Goal: Task Accomplishment & Management: Complete application form

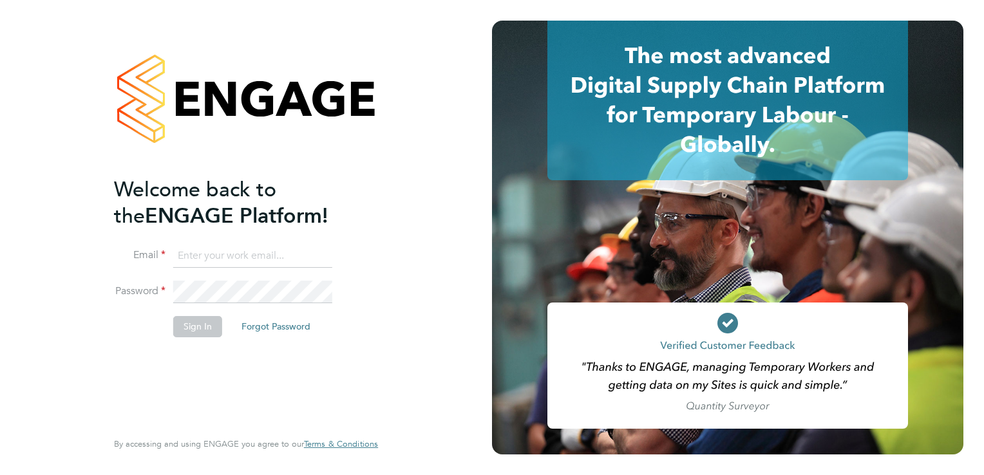
type input "[PERSON_NAME][EMAIL_ADDRESS][PERSON_NAME][DOMAIN_NAME]"
click at [202, 330] on button "Sign In" at bounding box center [197, 326] width 49 height 21
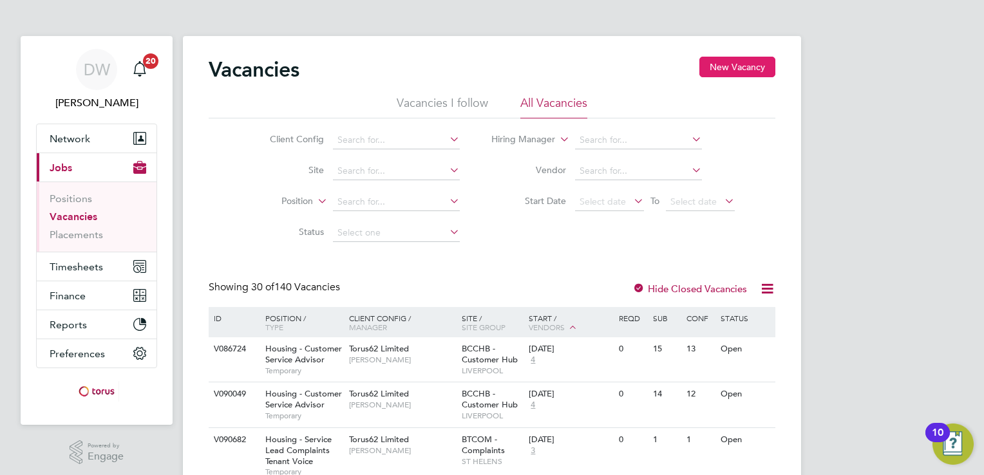
click at [736, 70] on button "New Vacancy" at bounding box center [737, 67] width 76 height 21
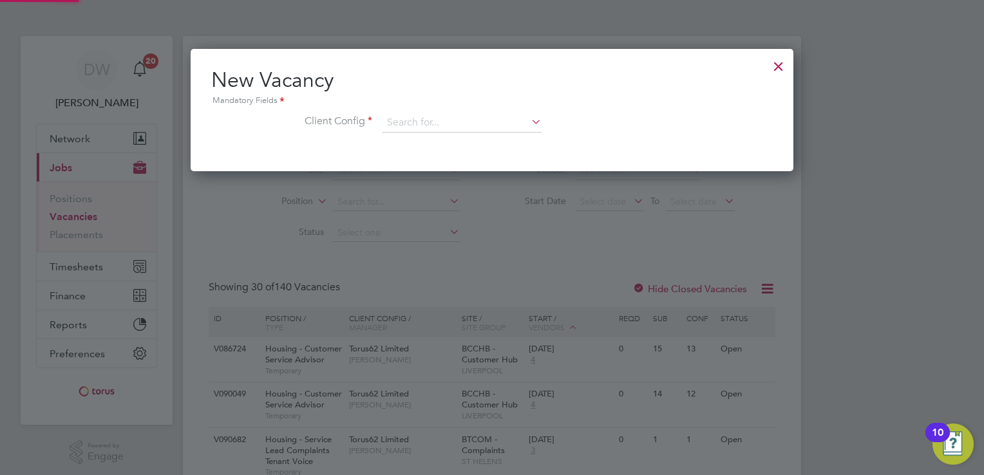
scroll to position [122, 603]
click at [435, 127] on input at bounding box center [461, 122] width 159 height 19
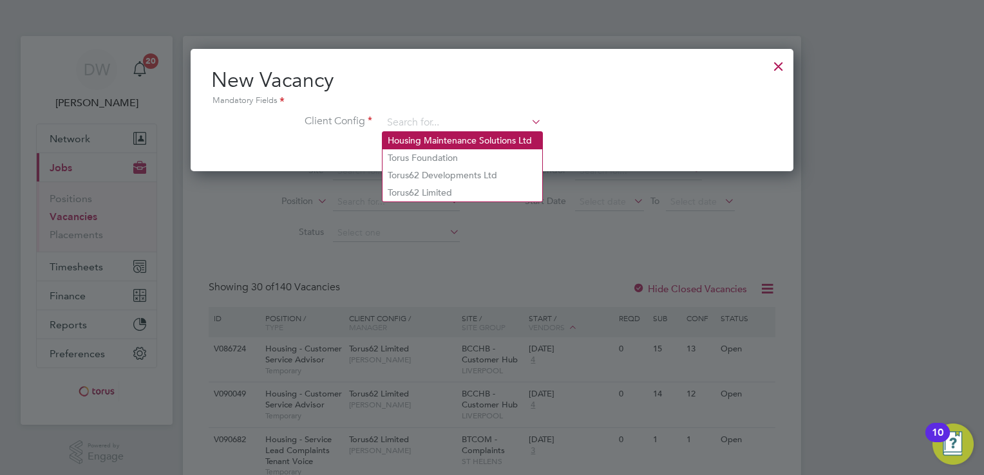
click at [420, 140] on li "Housing Maintenance Solutions Ltd" at bounding box center [462, 140] width 160 height 17
type input "Housing Maintenance Solutions Ltd"
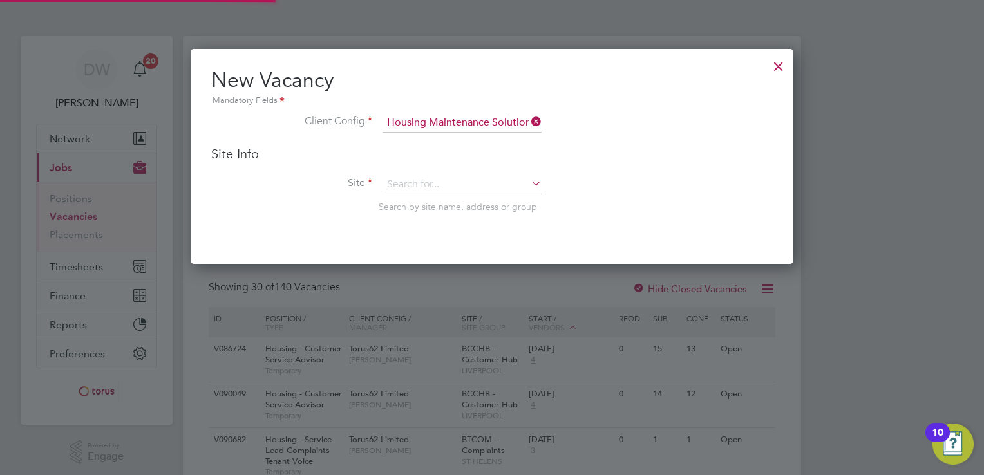
scroll to position [214, 603]
click at [433, 173] on div "Site Info Site Search by site name, address or group" at bounding box center [492, 192] width 562 height 93
click at [417, 183] on input at bounding box center [461, 184] width 159 height 19
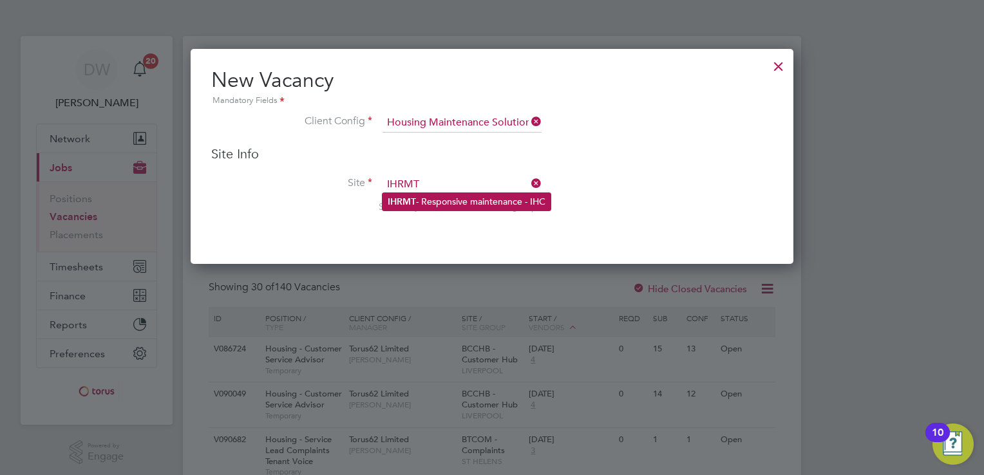
click at [432, 196] on li "IHRMT - Responsive maintenance - IHC" at bounding box center [466, 201] width 168 height 17
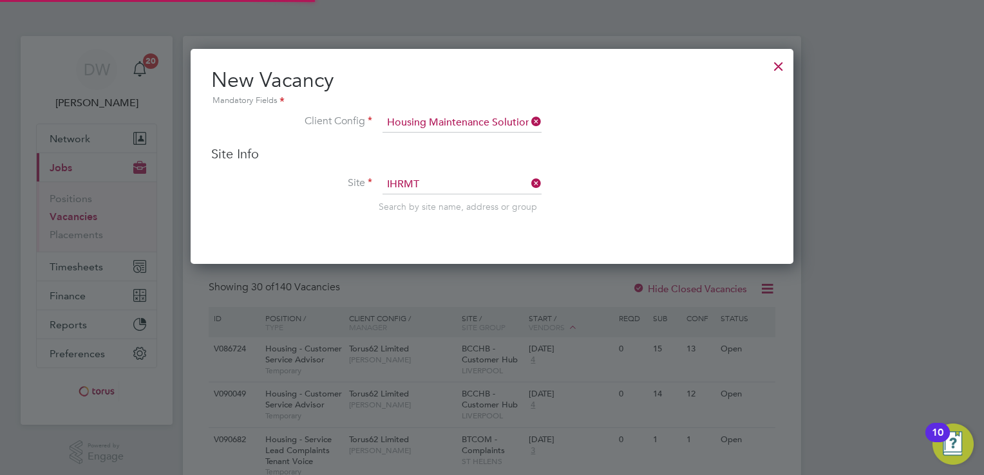
type input "IHRMT - Responsive maintenance - IHC"
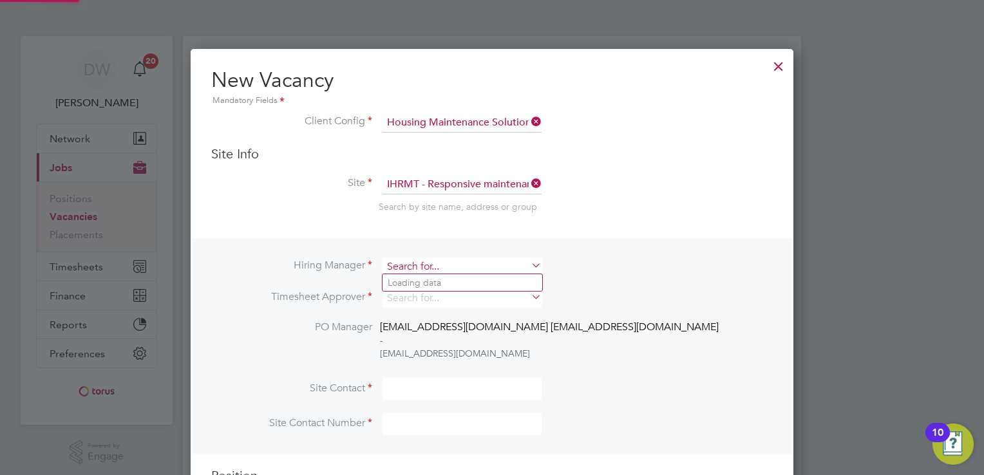
click at [457, 265] on input at bounding box center [461, 267] width 159 height 19
click at [437, 283] on li "Lee Johnson" at bounding box center [462, 282] width 160 height 17
type input "Lee Johnson"
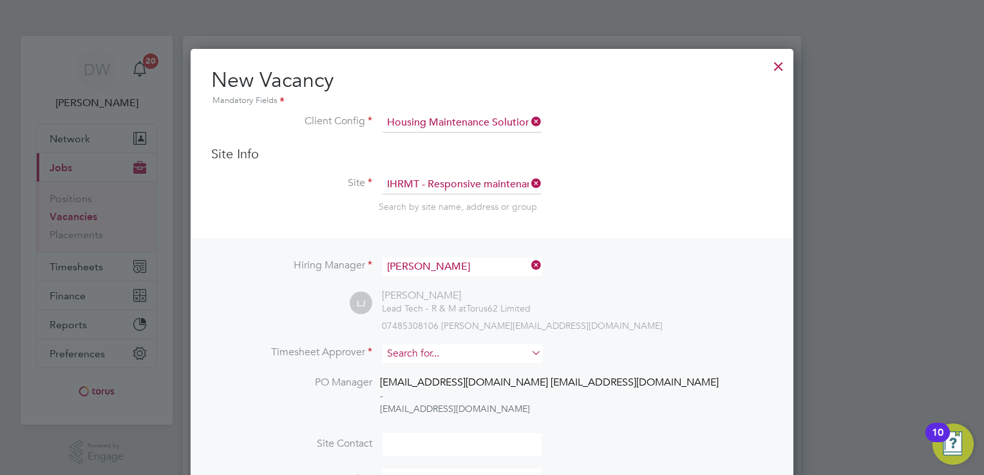
click at [428, 353] on input at bounding box center [461, 354] width 159 height 19
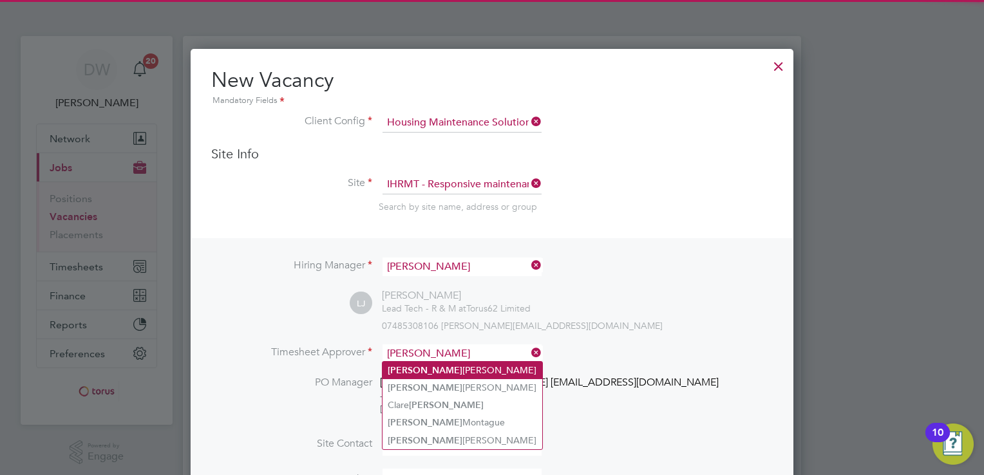
click at [414, 366] on li "Lee Johnson" at bounding box center [462, 370] width 160 height 17
type input "Lee Johnson"
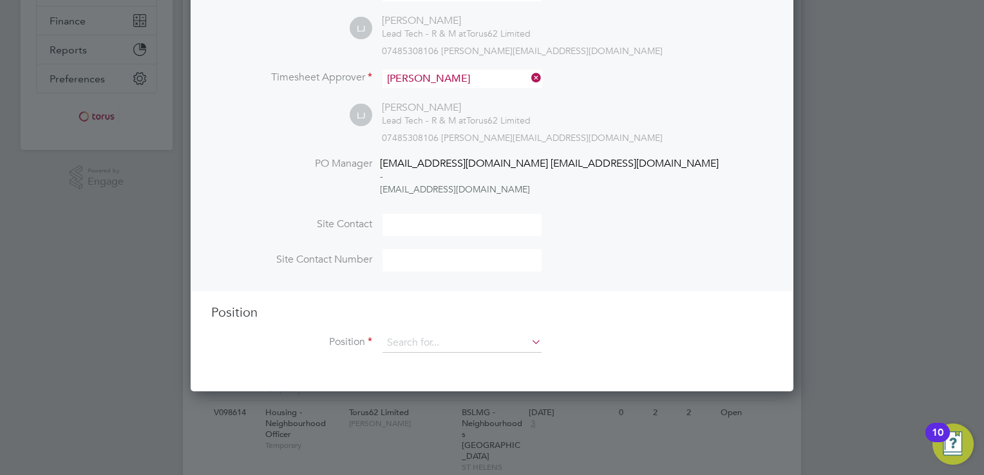
scroll to position [276, 0]
click at [449, 341] on input at bounding box center [461, 342] width 159 height 19
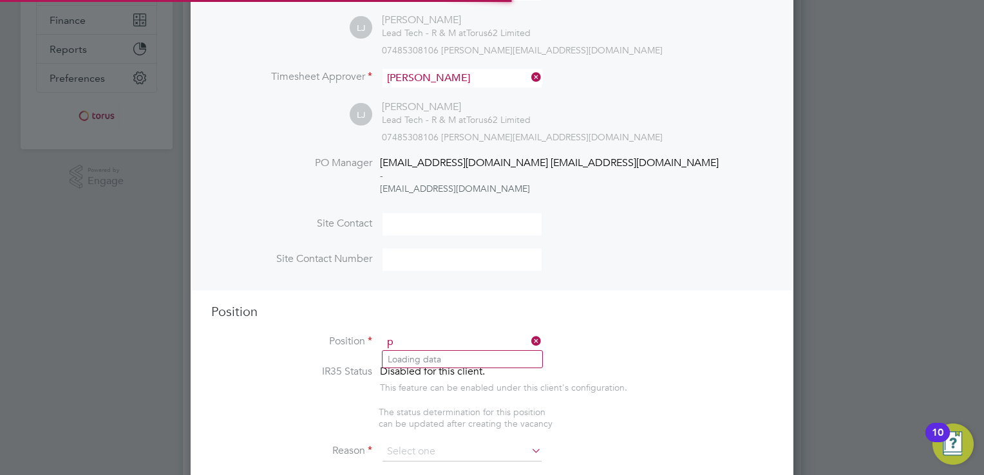
scroll to position [1844, 603]
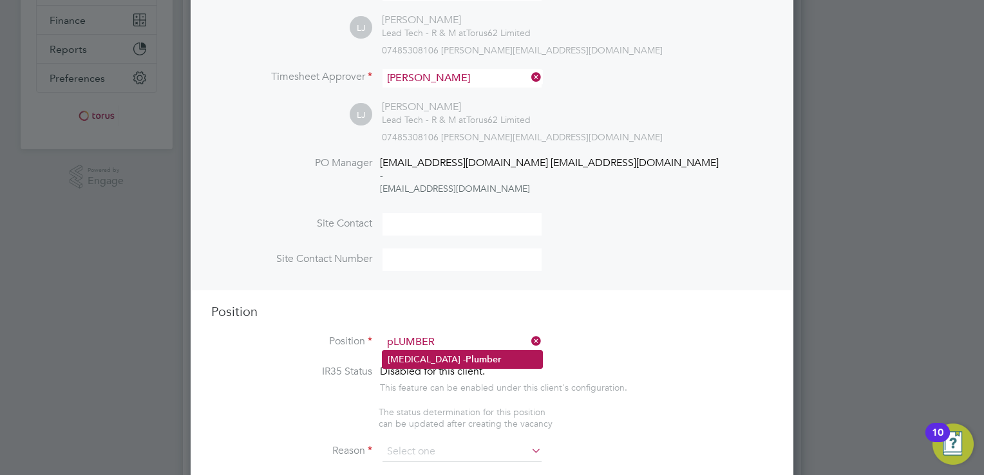
click at [412, 357] on li "HMS - Plumber" at bounding box center [462, 359] width 160 height 17
type input "HMS - Plumber"
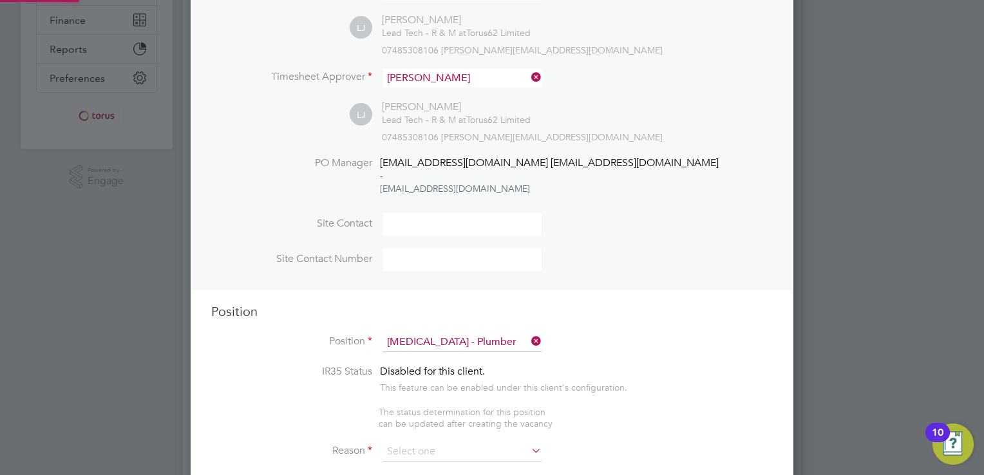
type textarea "Day to day, plumbing NVQ Level 3 essential"
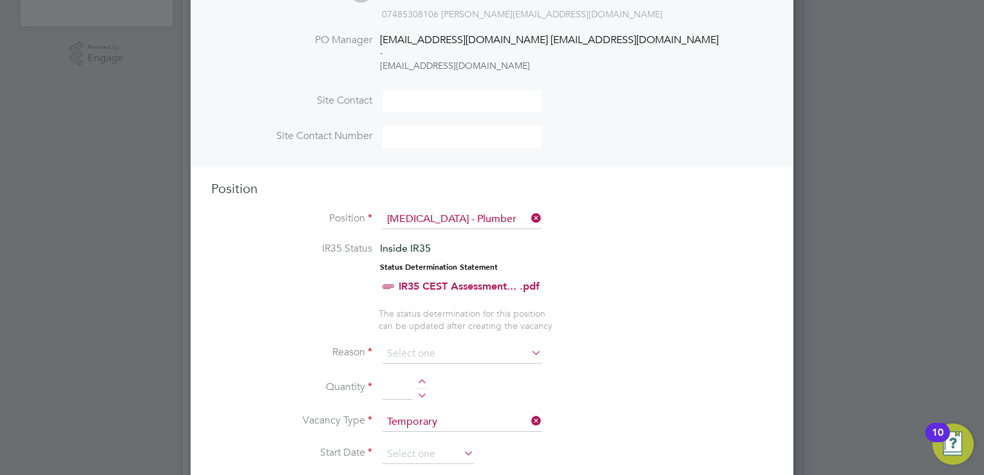
scroll to position [402, 0]
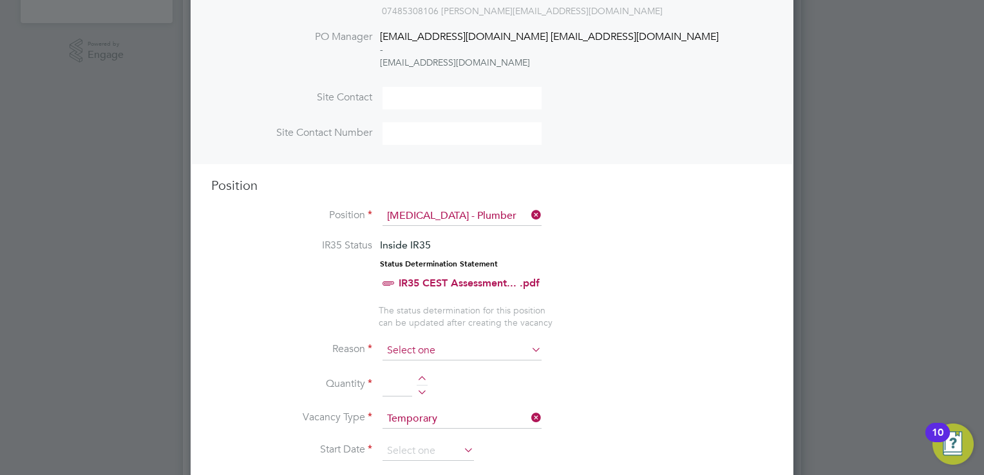
click at [433, 343] on input at bounding box center [461, 350] width 159 height 19
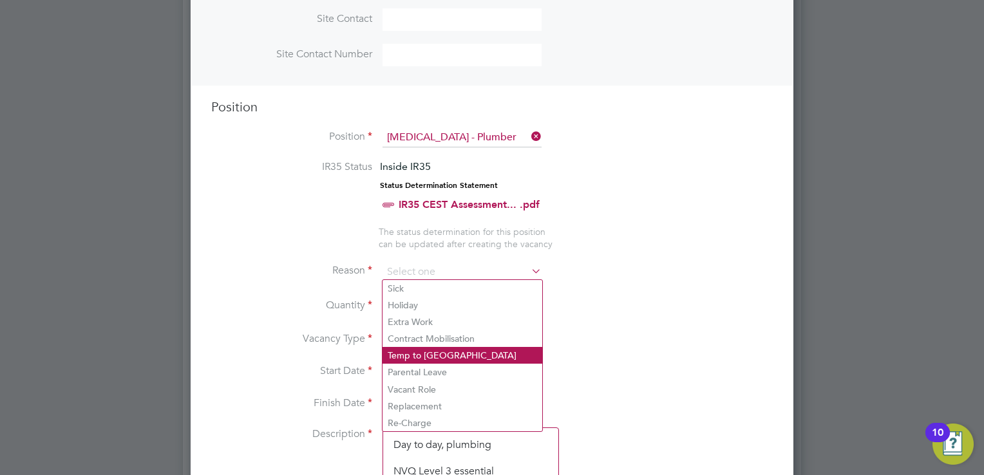
scroll to position [482, 0]
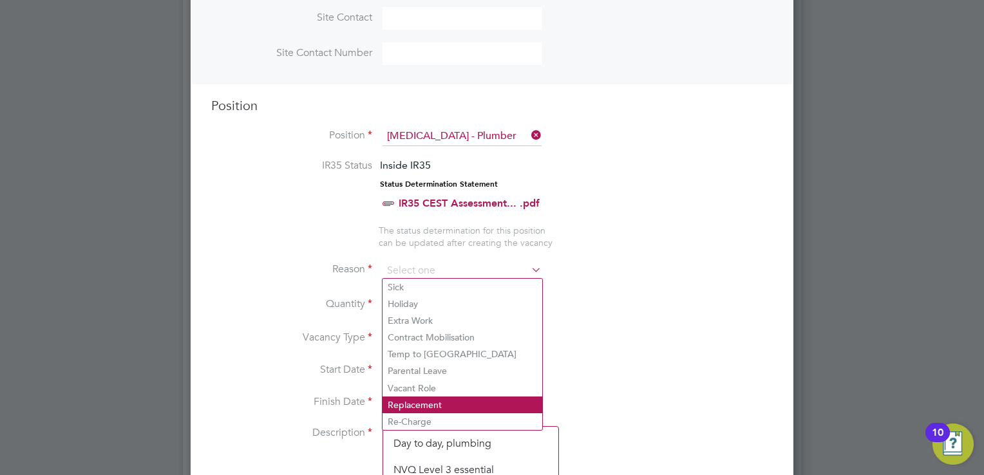
click at [418, 403] on li "Replacement" at bounding box center [462, 405] width 160 height 17
type input "Replacement"
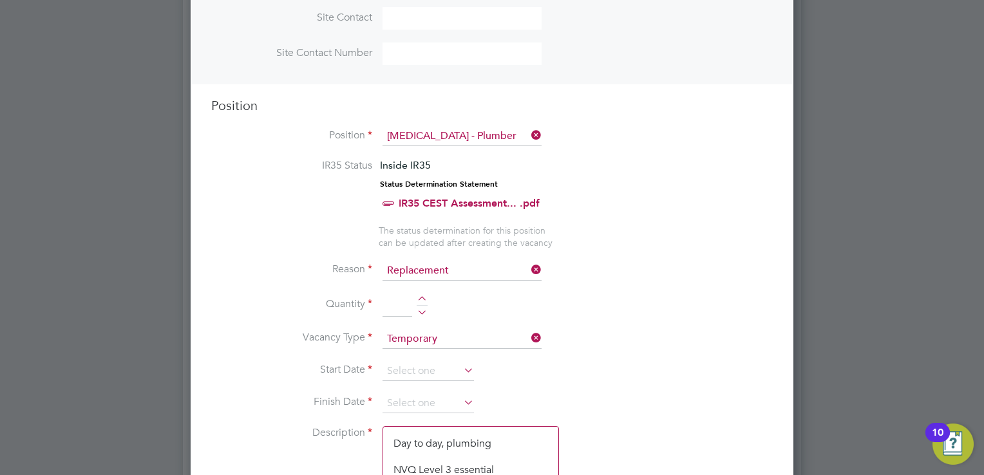
click at [421, 296] on div at bounding box center [422, 300] width 11 height 9
type input "1"
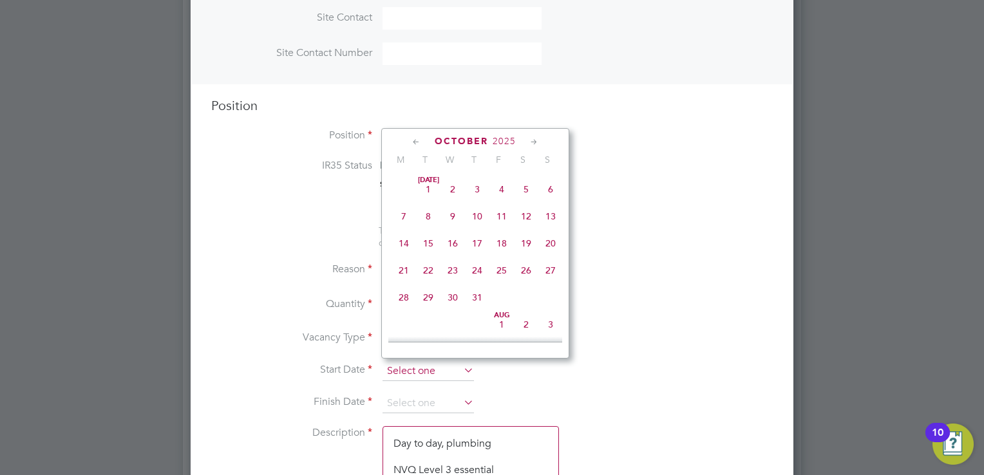
click at [433, 370] on input at bounding box center [427, 371] width 91 height 19
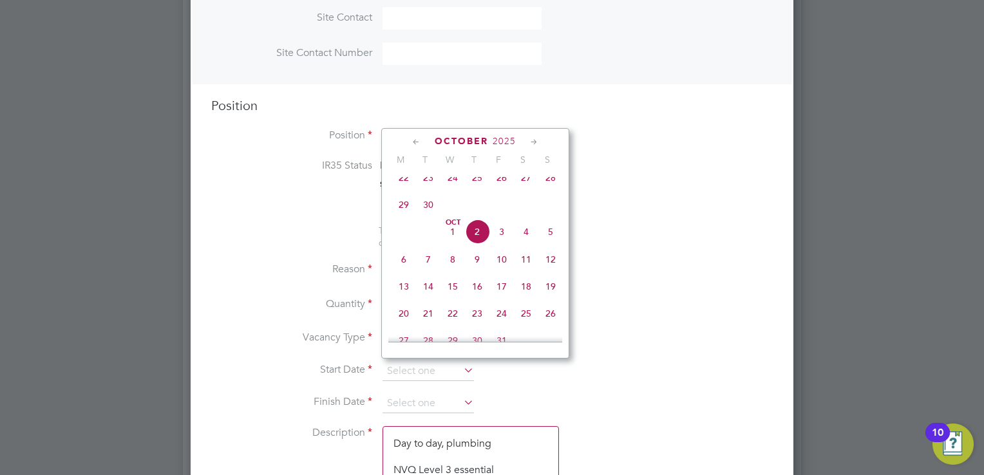
click at [400, 271] on span "6" at bounding box center [404, 259] width 24 height 24
type input "06 Oct 2025"
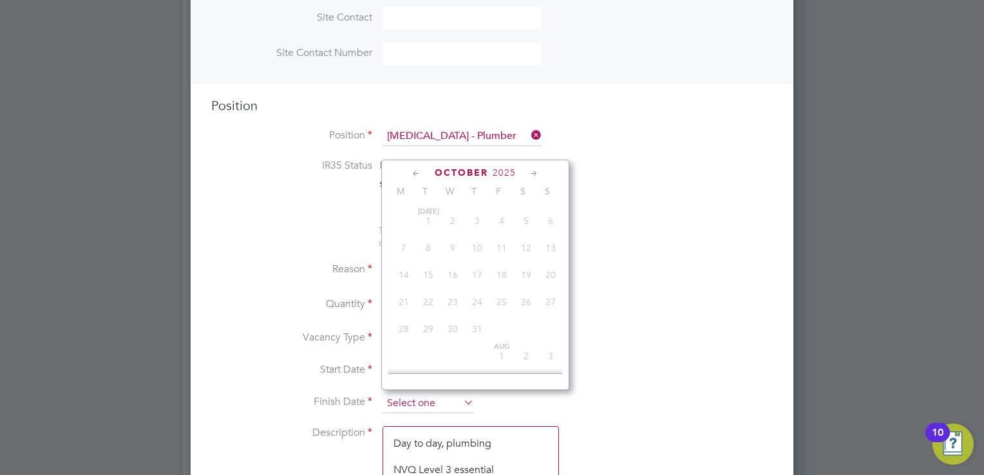
click at [406, 405] on input at bounding box center [427, 403] width 91 height 19
click at [529, 174] on icon at bounding box center [534, 174] width 12 height 14
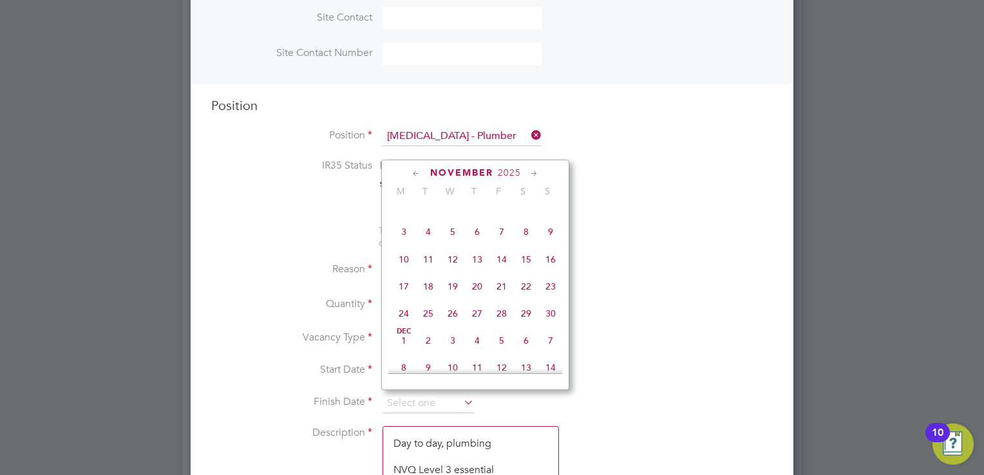
click at [529, 174] on icon at bounding box center [534, 174] width 12 height 14
click at [402, 323] on span "29" at bounding box center [404, 310] width 24 height 24
type input "29 Dec 2025"
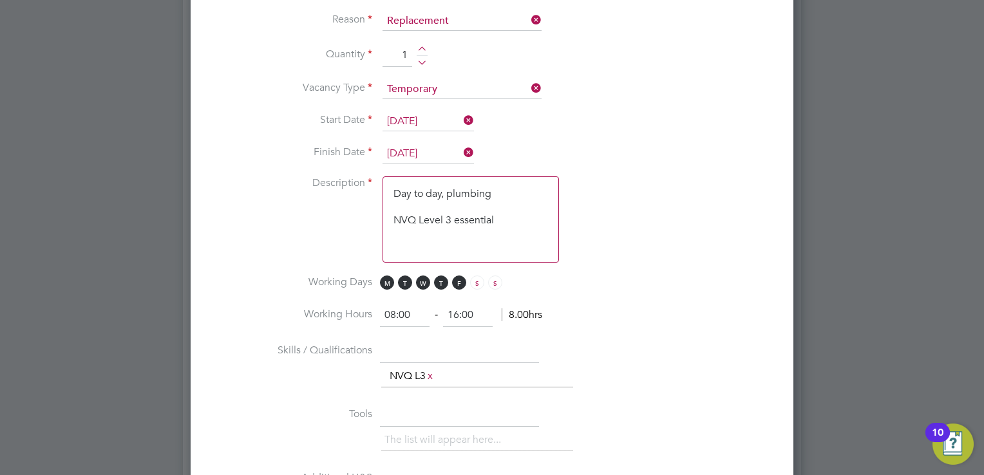
scroll to position [732, 0]
drag, startPoint x: 392, startPoint y: 184, endPoint x: 545, endPoint y: 257, distance: 169.1
click at [545, 257] on textarea "Day to day, plumbing NVQ Level 3 essential" at bounding box center [470, 219] width 176 height 86
paste textarea "to carry out all associated plumbing tasks Business Case Summary Objective: • R…"
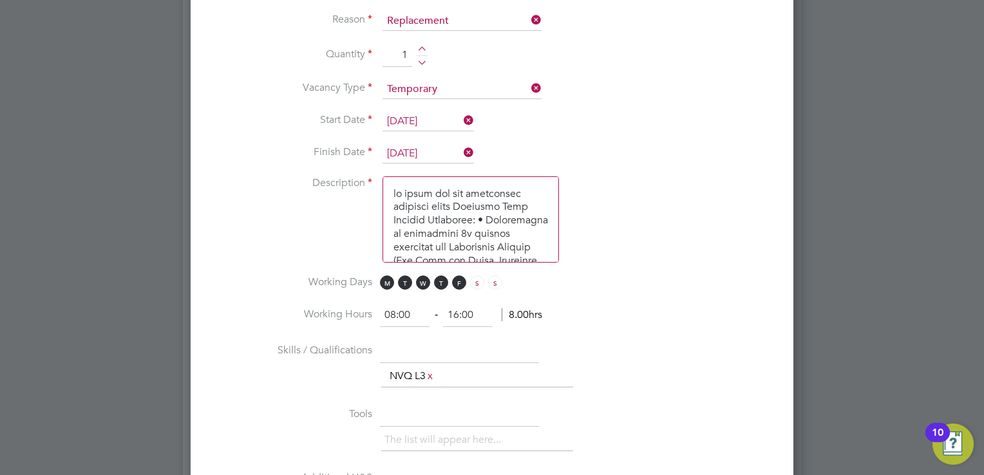
scroll to position [608, 0]
type textarea "to carry out all associated plumbing tasks Business Case Summary Objective: • R…"
click at [410, 349] on input "text" at bounding box center [459, 351] width 159 height 23
paste input "nvq level 2 in plumbing or equivelant"
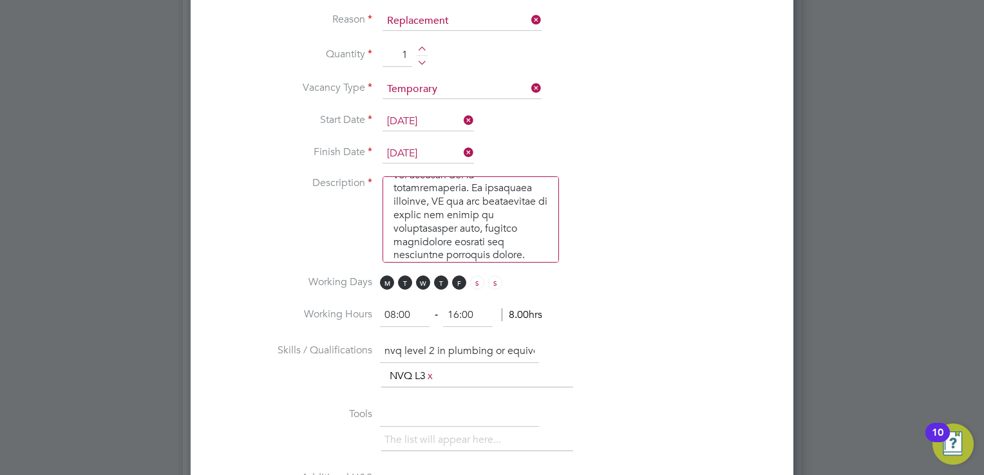
scroll to position [0, 21]
type input "nvq level 2 in plumbing or equivelant"
click at [433, 370] on link "x" at bounding box center [430, 376] width 9 height 17
click at [399, 419] on input "text" at bounding box center [459, 415] width 159 height 23
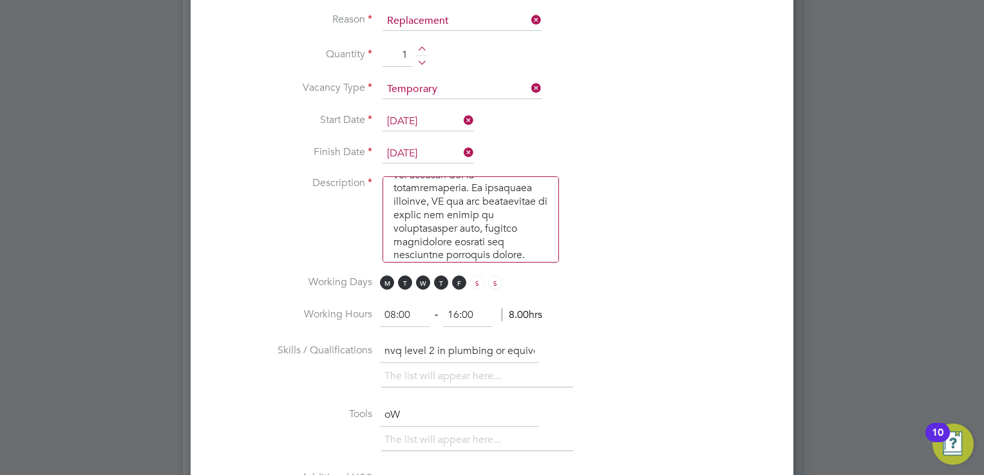
type input "o"
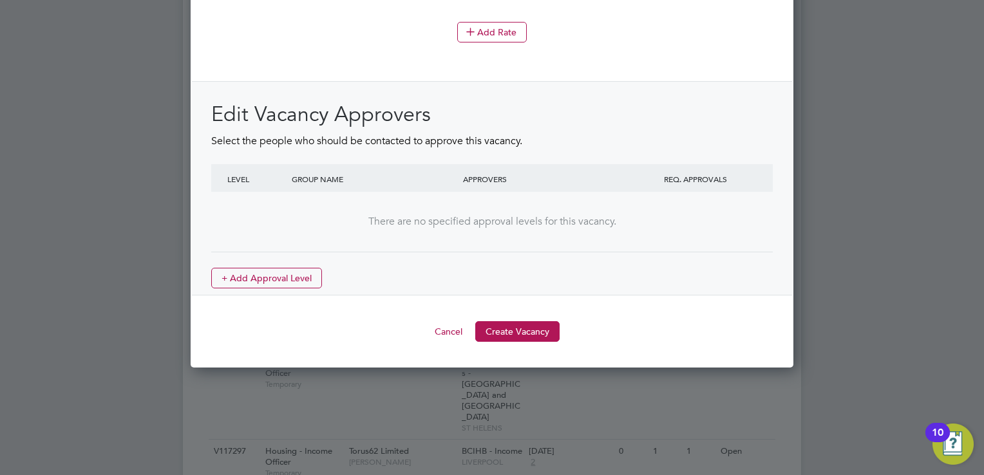
scroll to position [1539, 0]
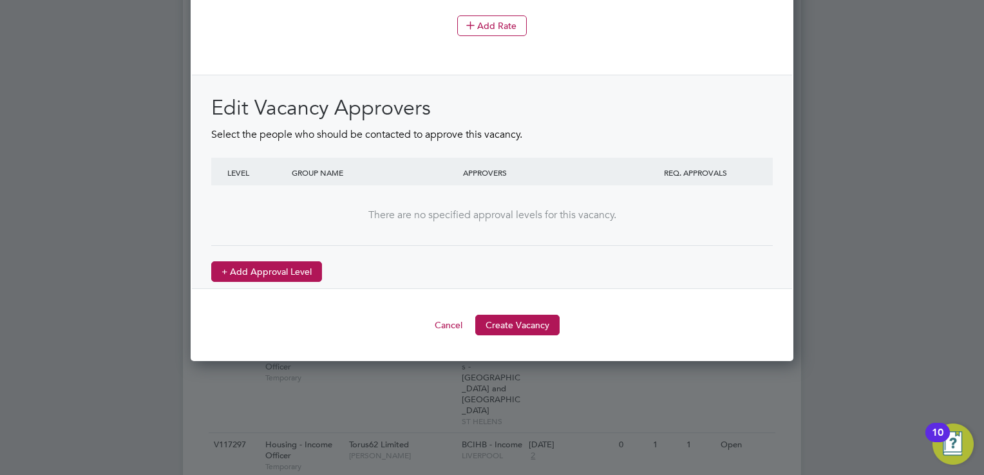
type input "Own Tools"
click at [266, 267] on button "+ Add Approval Level" at bounding box center [266, 271] width 111 height 21
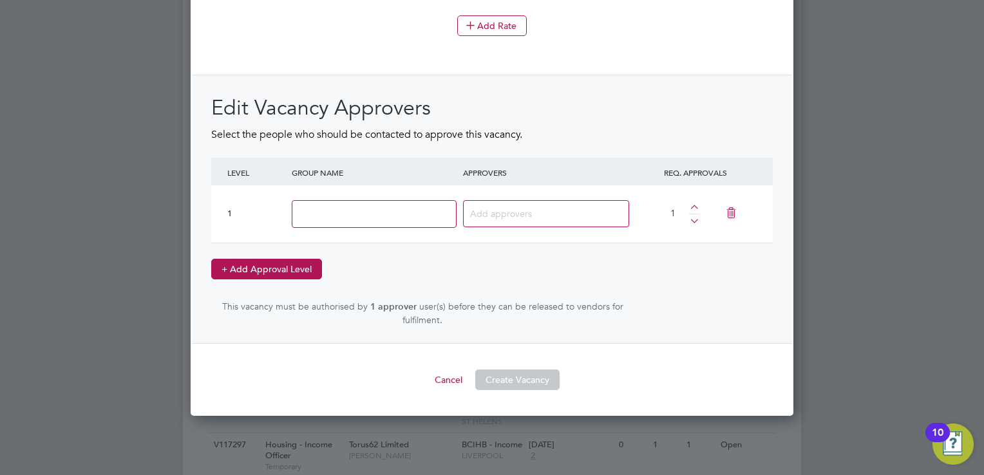
scroll to position [1901, 603]
click at [360, 205] on input at bounding box center [374, 214] width 165 height 28
type input "Head of Maintenance"
click at [531, 208] on input at bounding box center [541, 213] width 142 height 17
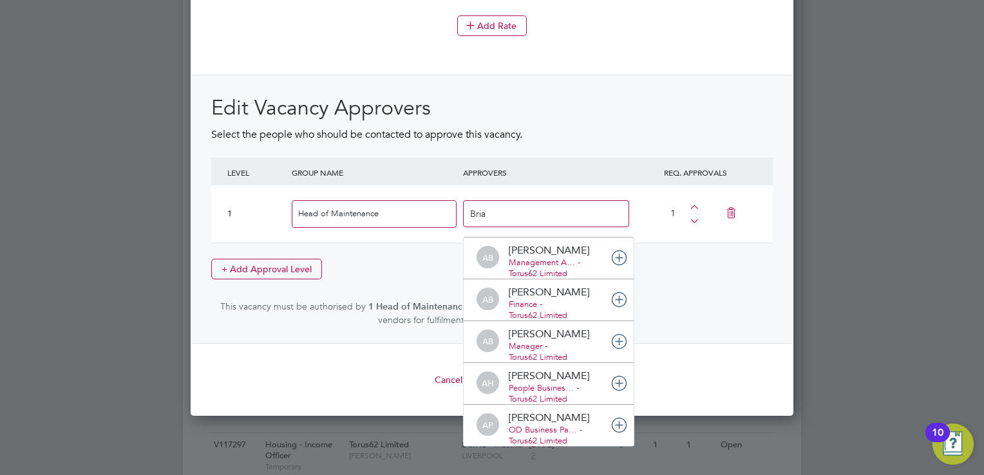
scroll to position [0, 0]
type input "[PERSON_NAME]"
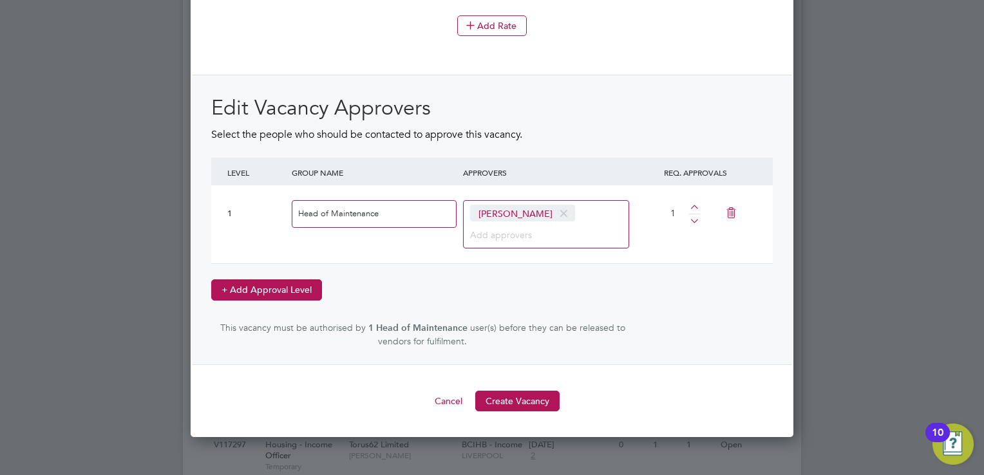
click at [254, 287] on button "+ Add Approval Level" at bounding box center [266, 289] width 111 height 21
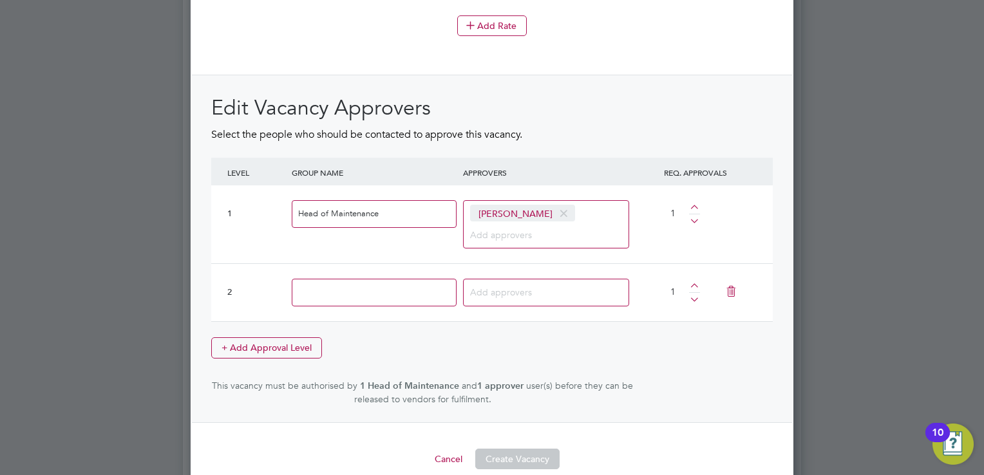
click at [331, 290] on input at bounding box center [374, 293] width 165 height 28
type input "K"
click at [376, 288] on input at bounding box center [374, 293] width 165 height 28
type input "People Services BP"
click at [516, 283] on input at bounding box center [510, 291] width 80 height 17
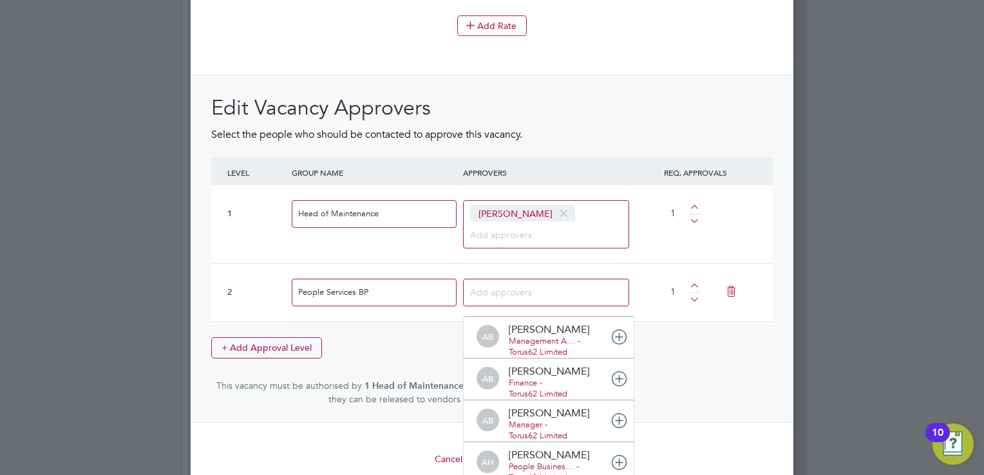
click at [516, 283] on input at bounding box center [510, 291] width 80 height 17
type input "Kirsty"
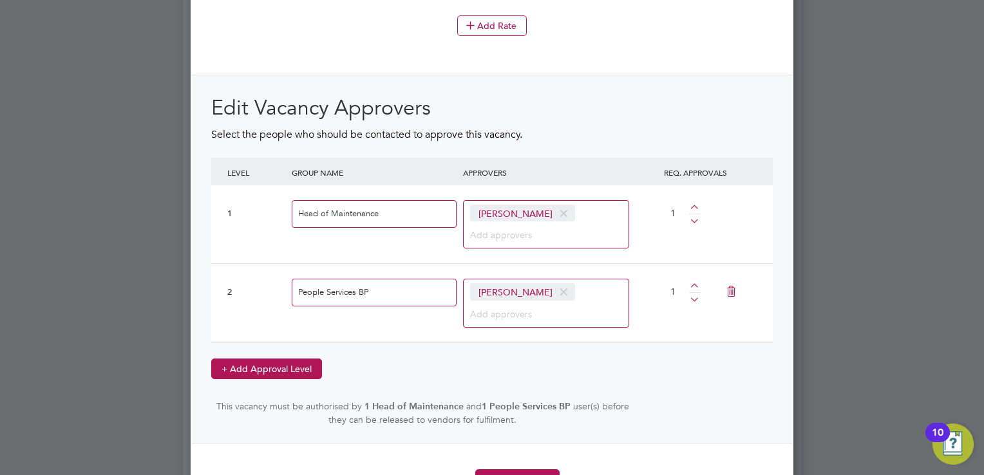
click at [263, 364] on button "+ Add Approval Level" at bounding box center [266, 369] width 111 height 21
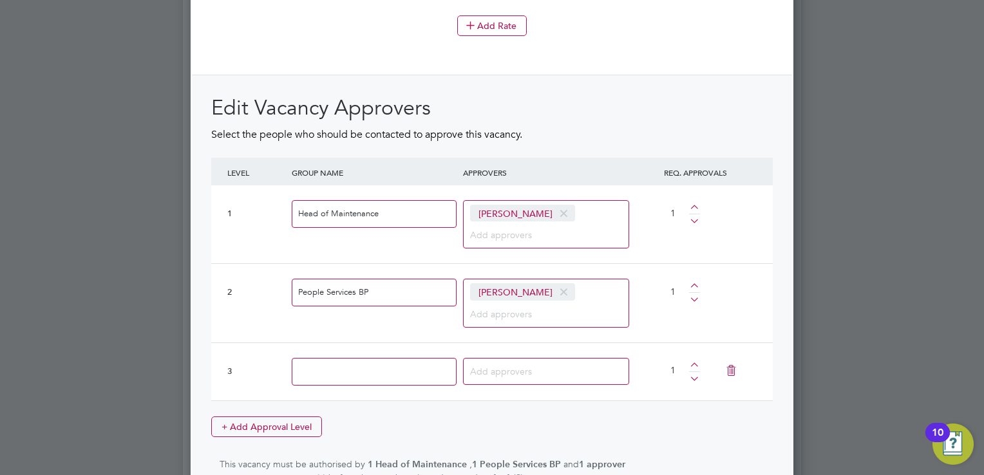
click at [334, 367] on input at bounding box center [374, 372] width 165 height 28
type input "Finance"
click at [505, 367] on input at bounding box center [510, 371] width 80 height 17
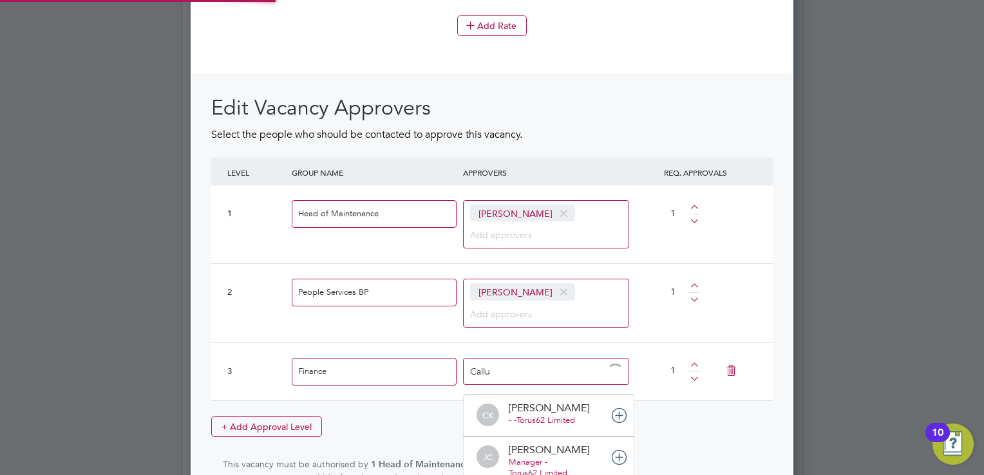
type input "Callum"
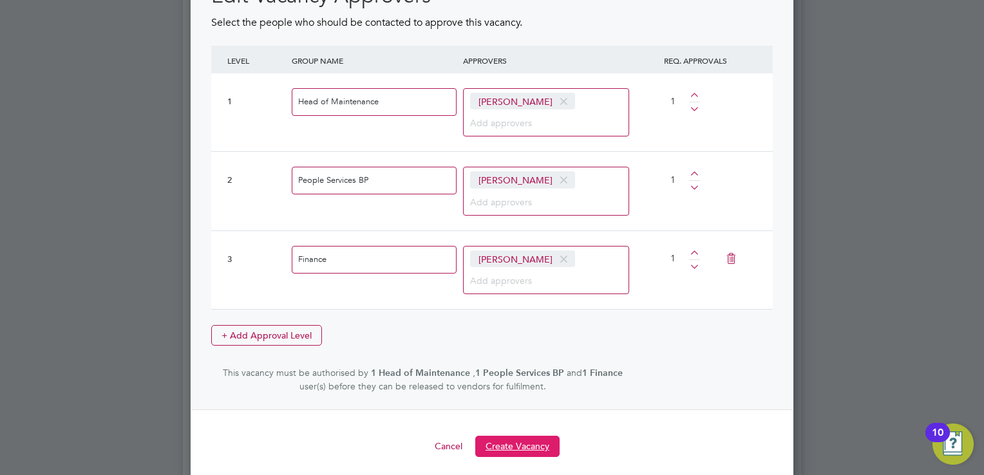
click at [500, 436] on button "Create Vacancy" at bounding box center [517, 446] width 84 height 21
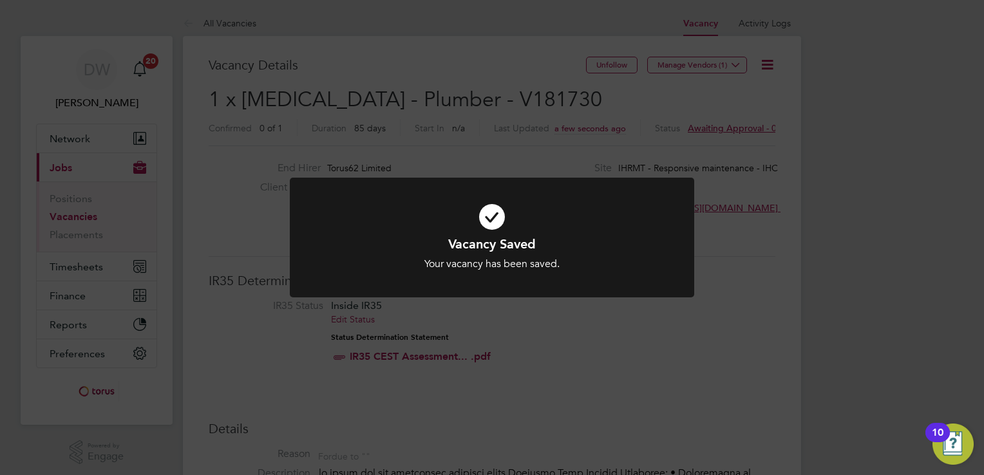
click at [683, 73] on div "Vacancy Saved Your vacancy has been saved. Cancel Okay" at bounding box center [492, 237] width 984 height 475
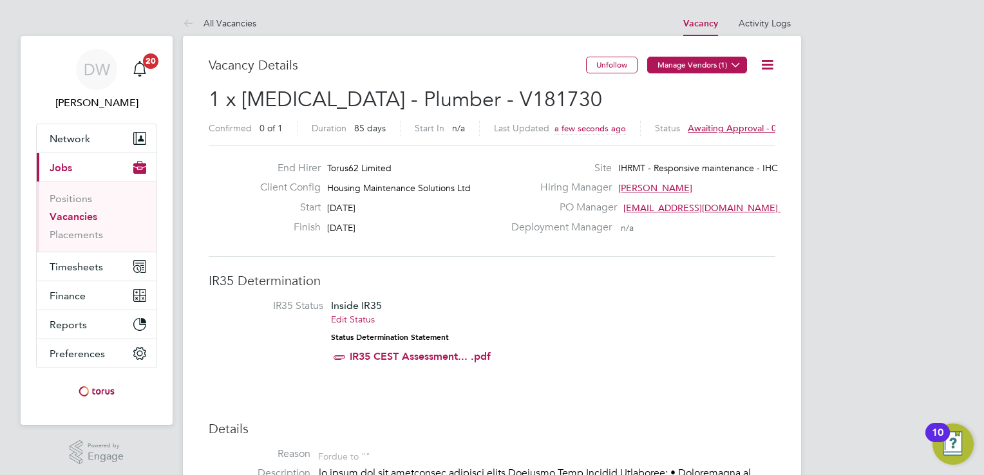
click at [681, 68] on button "Manage Vendors (1)" at bounding box center [697, 65] width 100 height 17
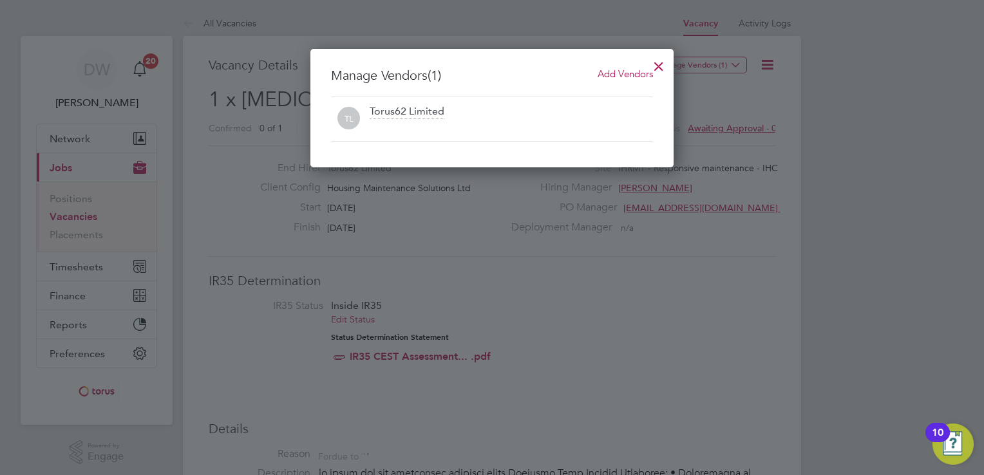
click at [631, 73] on span "Add Vendors" at bounding box center [625, 74] width 55 height 12
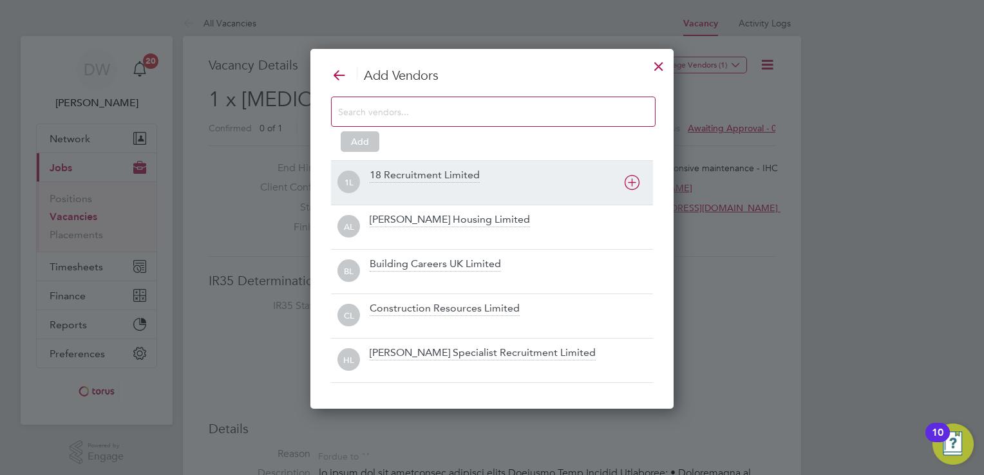
click at [461, 174] on div "18 Recruitment Limited" at bounding box center [425, 176] width 110 height 14
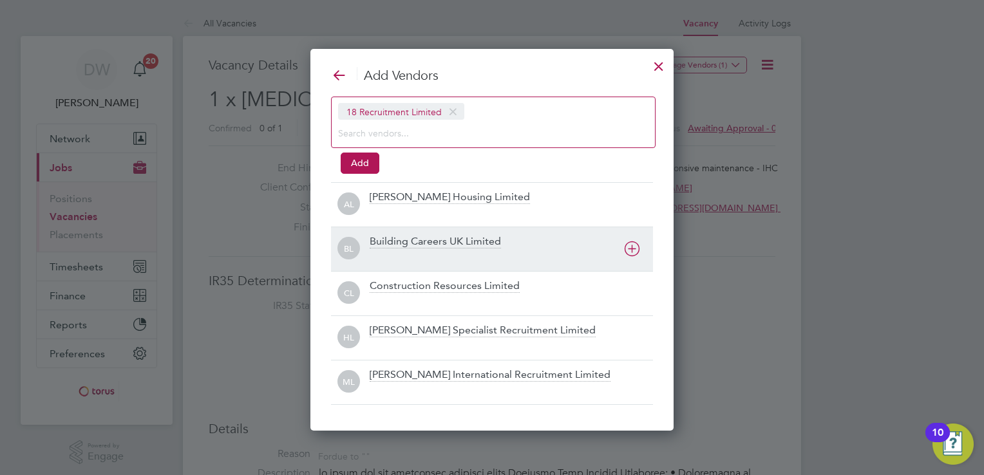
click at [449, 244] on div "Building Careers UK Limited" at bounding box center [435, 242] width 131 height 14
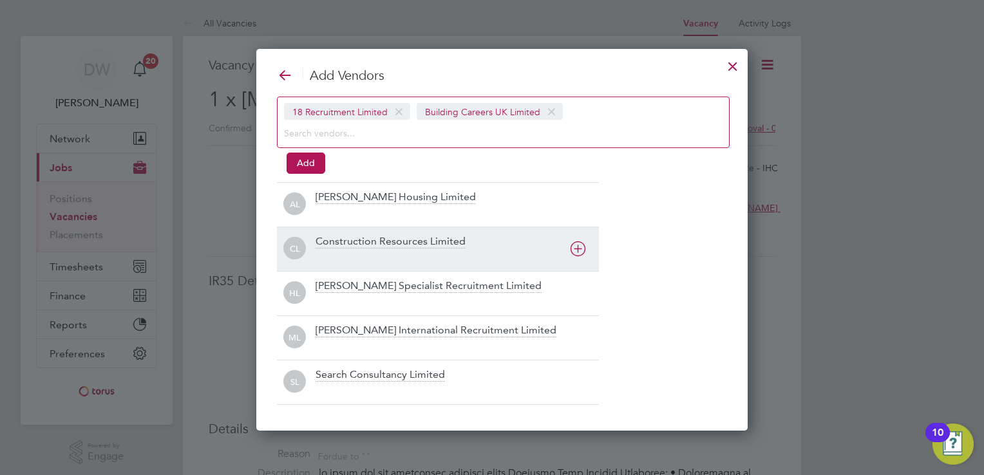
click at [403, 244] on div "Construction Resources Limited" at bounding box center [391, 242] width 150 height 14
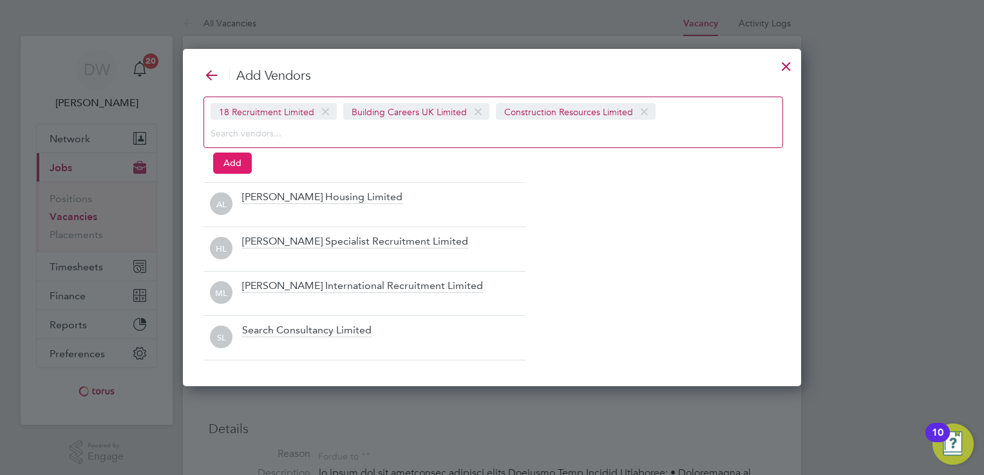
click at [230, 157] on button "Add" at bounding box center [232, 163] width 39 height 21
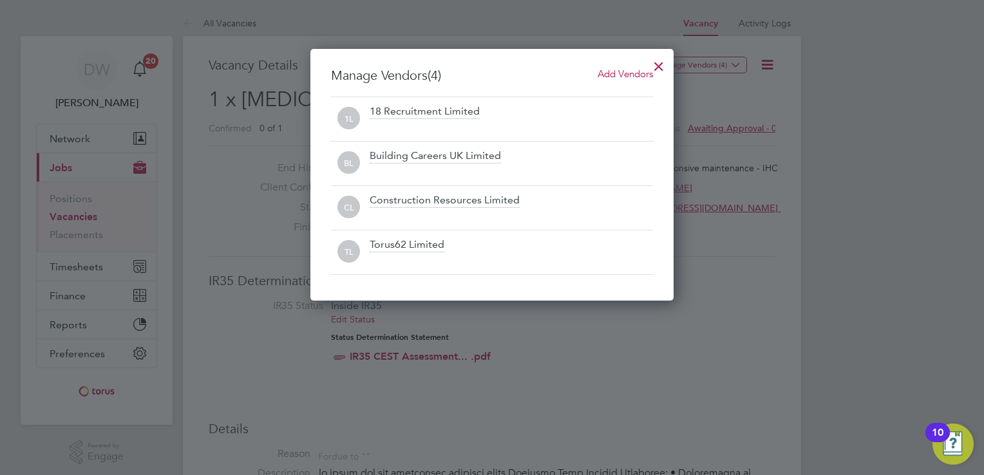
click at [659, 64] on div at bounding box center [658, 63] width 23 height 23
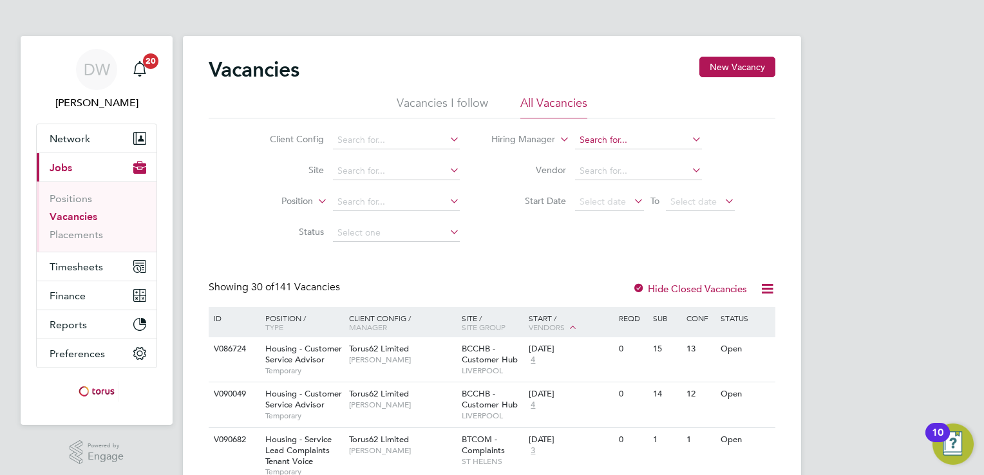
click at [618, 137] on input at bounding box center [638, 140] width 127 height 18
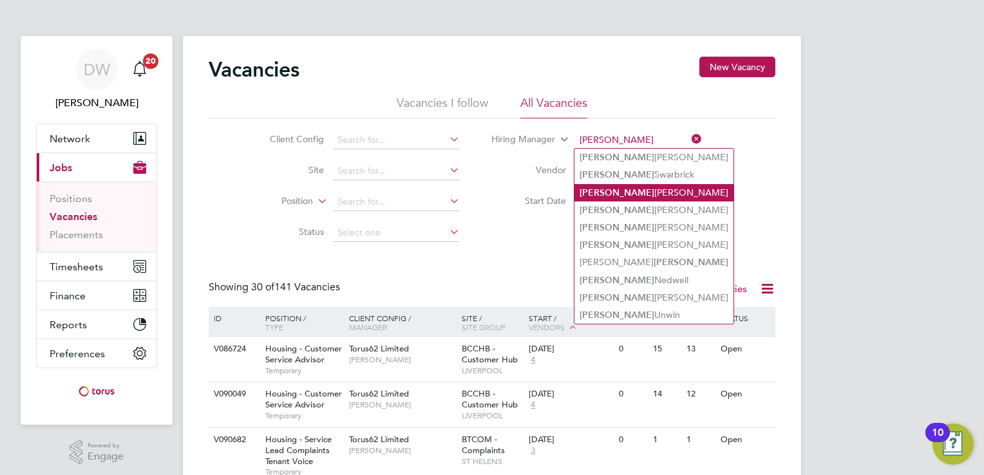
click at [631, 187] on li "James Kane" at bounding box center [653, 192] width 159 height 17
type input "James Kane"
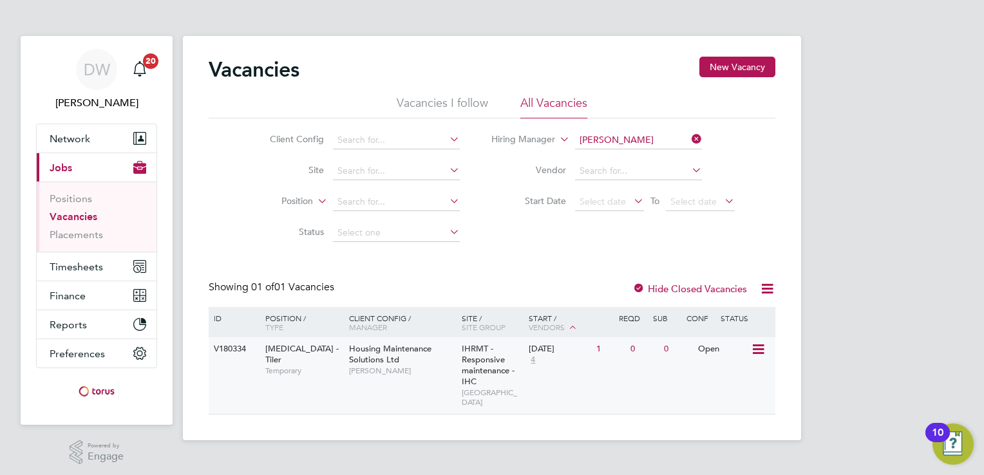
click at [414, 346] on span "Housing Maintenance Solutions Ltd" at bounding box center [390, 354] width 82 height 22
click at [627, 134] on input at bounding box center [638, 140] width 127 height 18
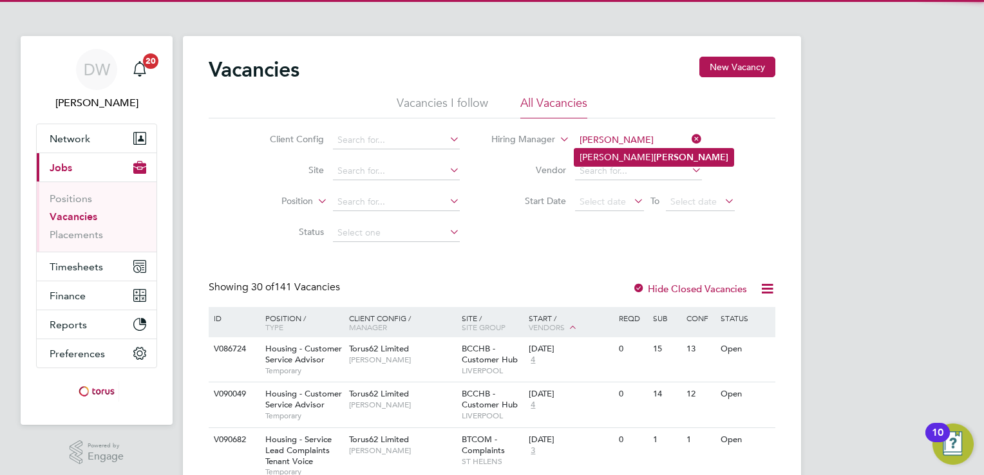
click at [654, 154] on b "Stenson" at bounding box center [691, 157] width 75 height 11
type input "[PERSON_NAME]"
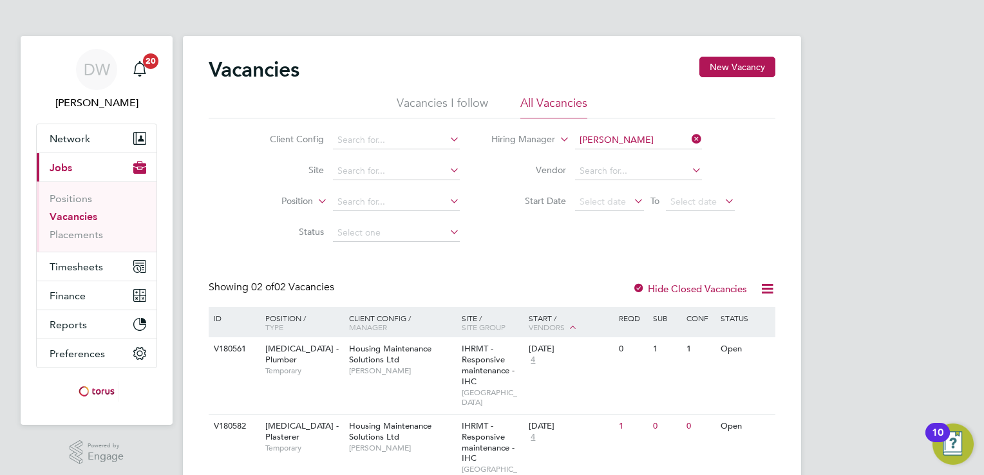
scroll to position [42, 0]
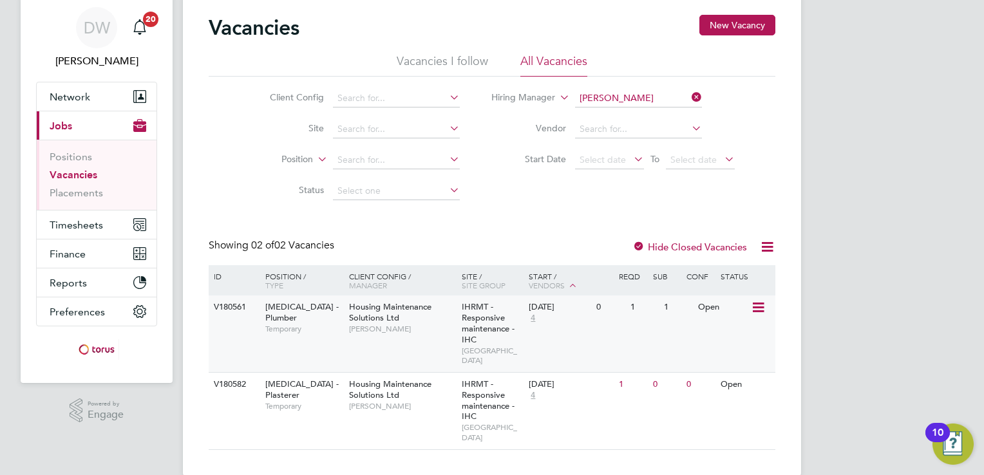
click at [505, 325] on span "IHRMT - Responsive maintenance - IHC" at bounding box center [488, 323] width 53 height 44
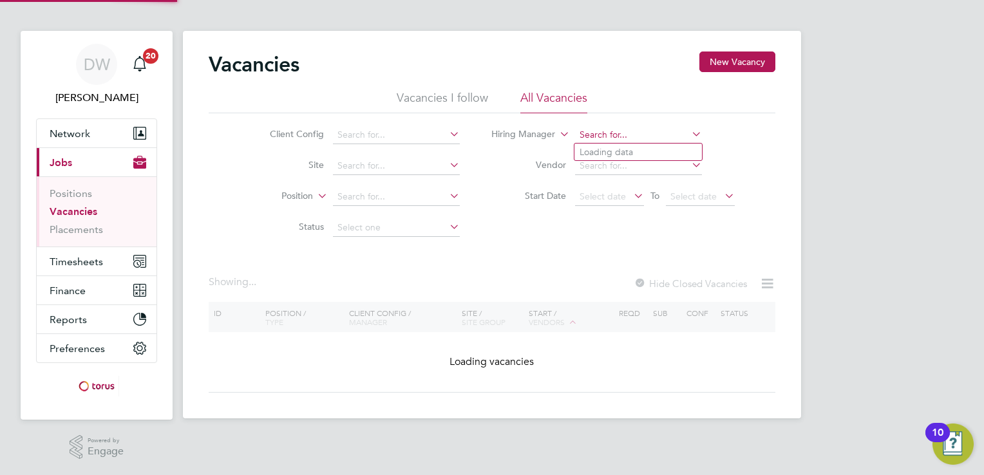
click at [623, 96] on div "Vacancies I follow All Vacancies Client Config Site Position Status Hiring Mana…" at bounding box center [492, 166] width 567 height 153
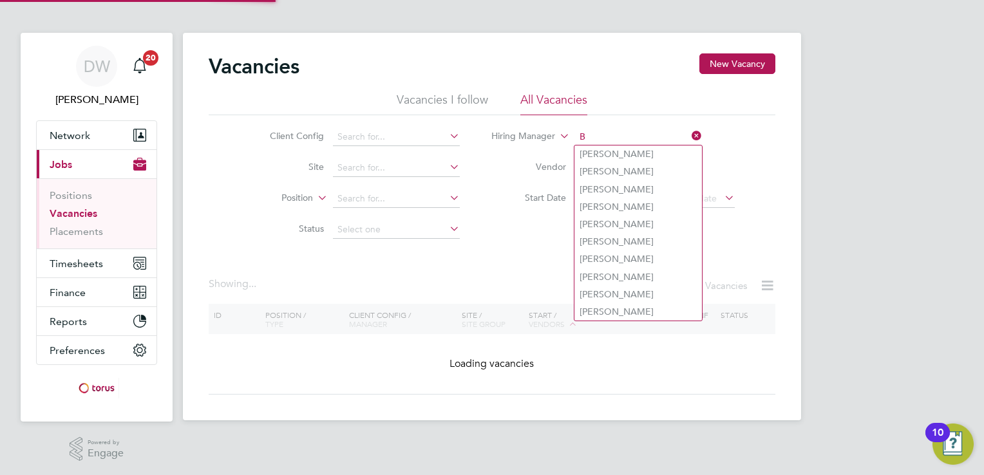
scroll to position [42, 0]
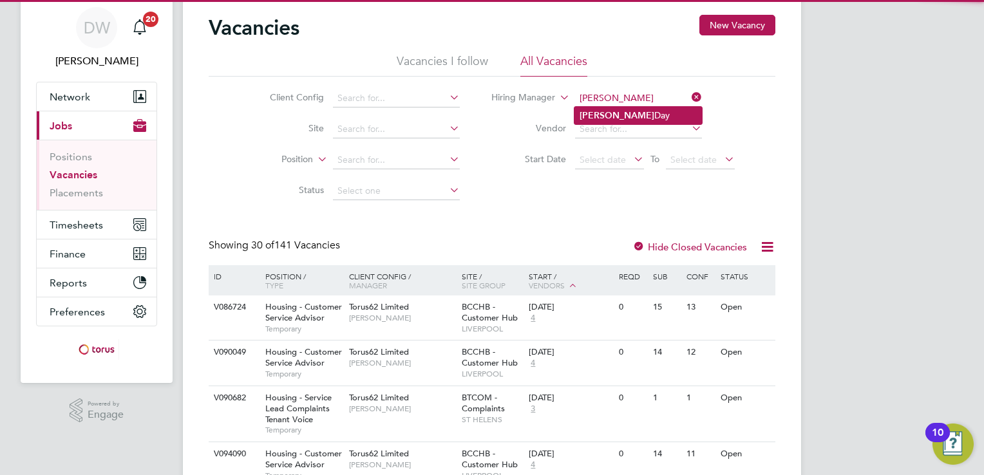
click at [606, 115] on b "Brendan" at bounding box center [617, 115] width 75 height 11
type input "Brendan Day"
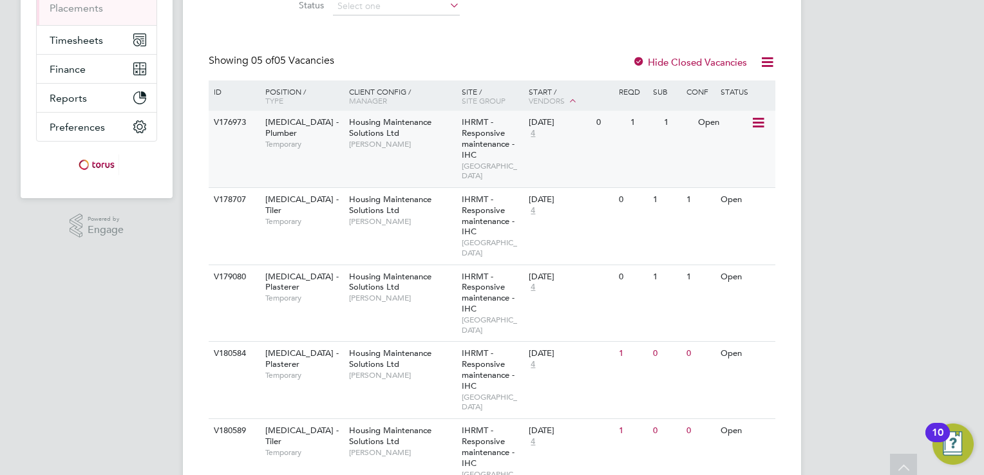
scroll to position [243, 0]
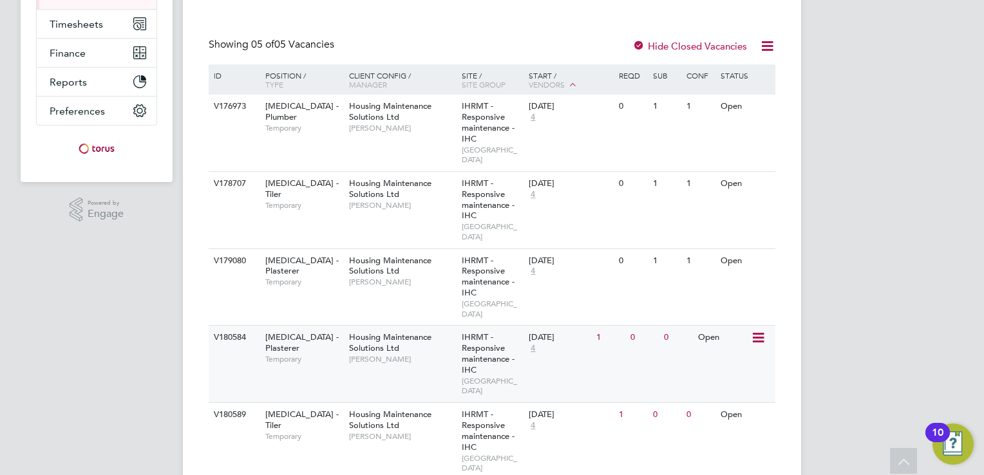
click at [393, 354] on span "Brendan Day" at bounding box center [402, 359] width 106 height 10
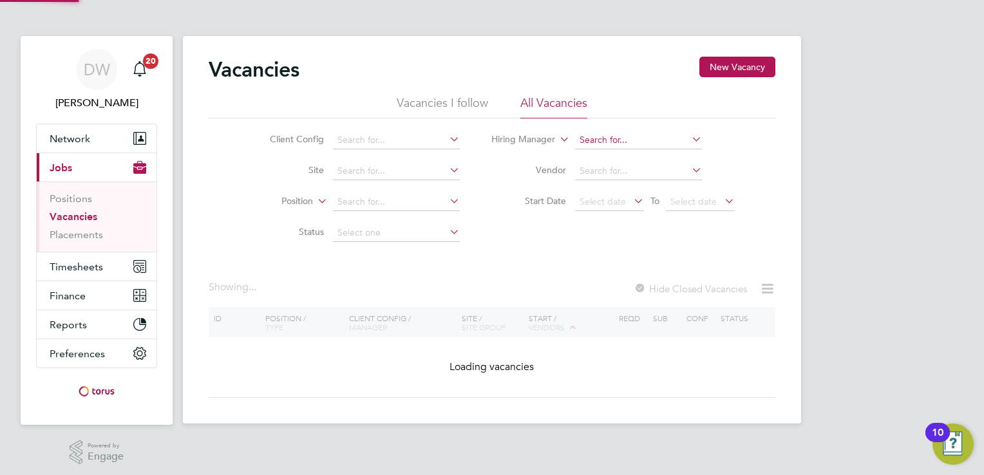
click at [630, 137] on input at bounding box center [638, 140] width 127 height 18
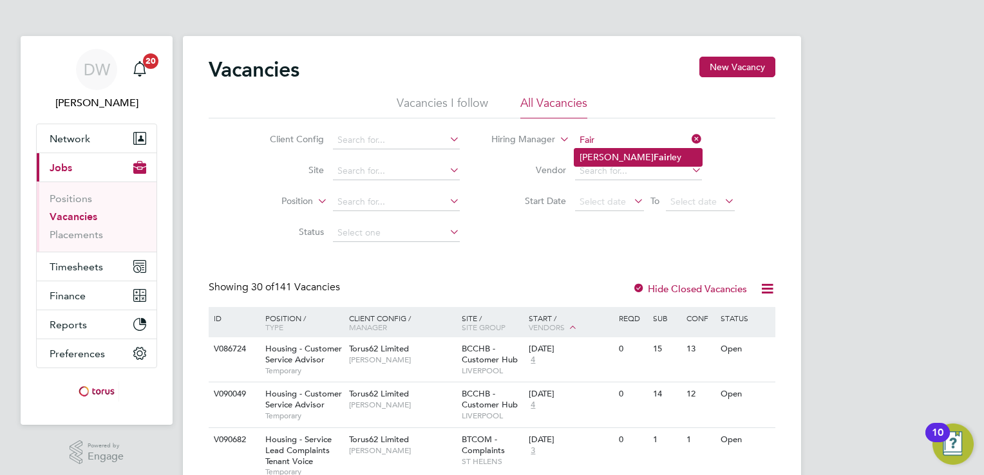
click at [599, 159] on li "Alan Fair ley" at bounding box center [637, 157] width 127 height 17
type input "Alan Fairley"
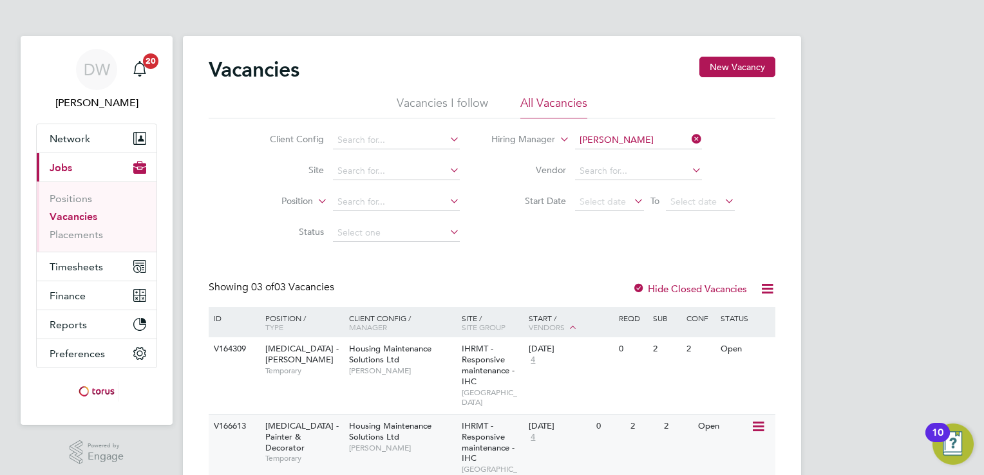
scroll to position [109, 0]
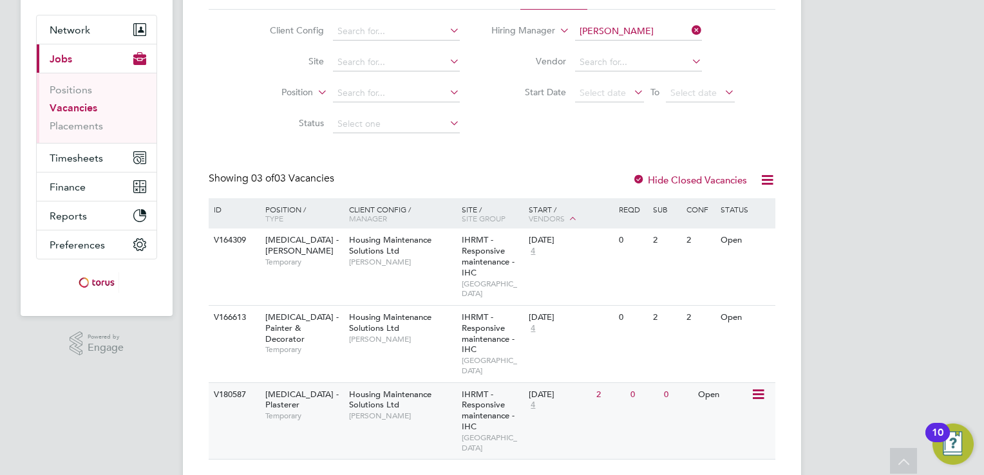
click at [506, 401] on div "IHRMT - Responsive maintenance - IHC STONEBRIDGE" at bounding box center [492, 421] width 68 height 77
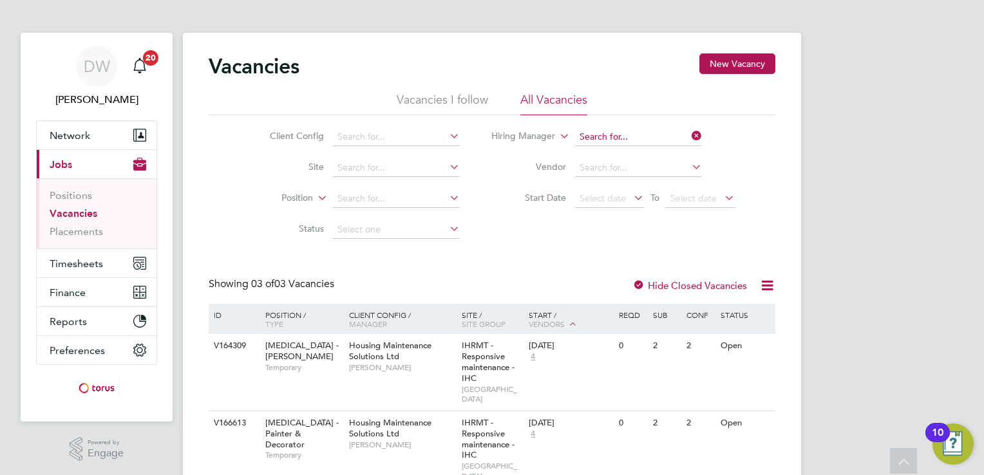
click at [632, 23] on app-barbie "Vacancies New Vacancy Vacancies I follow All Vacancies Client Config Site Posit…" at bounding box center [492, 294] width 618 height 594
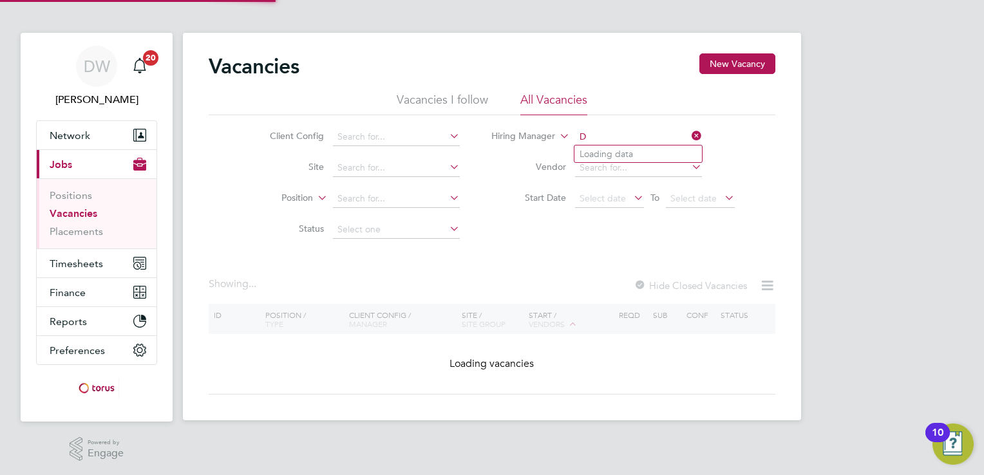
scroll to position [109, 0]
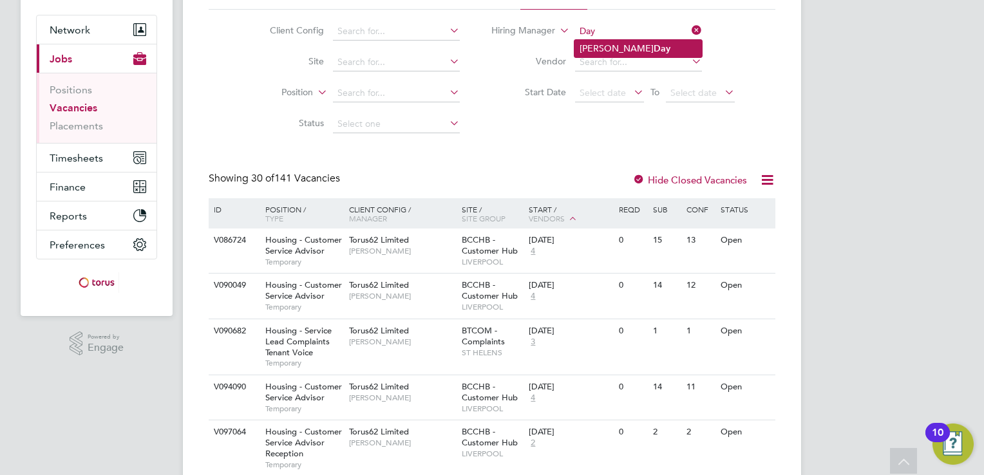
click at [654, 45] on b "Day" at bounding box center [662, 48] width 17 height 11
type input "Brendan Day"
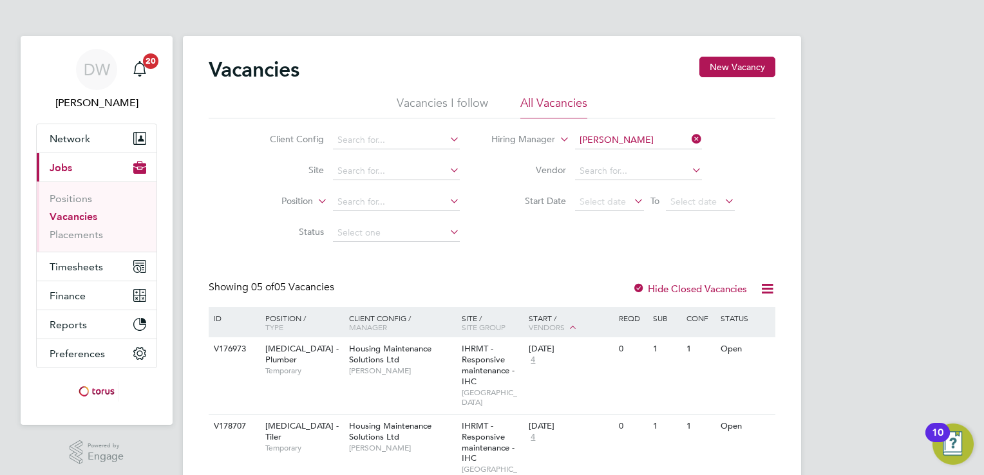
drag, startPoint x: 548, startPoint y: 279, endPoint x: 515, endPoint y: 258, distance: 39.1
click at [515, 258] on div "Vacancies New Vacancy Vacancies I follow All Vacancies Client Config Site Posit…" at bounding box center [492, 390] width 567 height 666
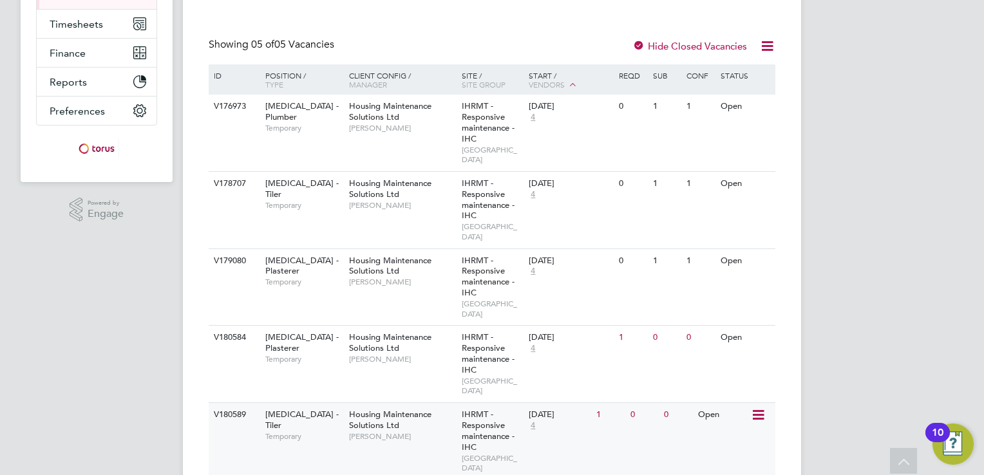
click at [395, 409] on span "Housing Maintenance Solutions Ltd" at bounding box center [390, 420] width 82 height 22
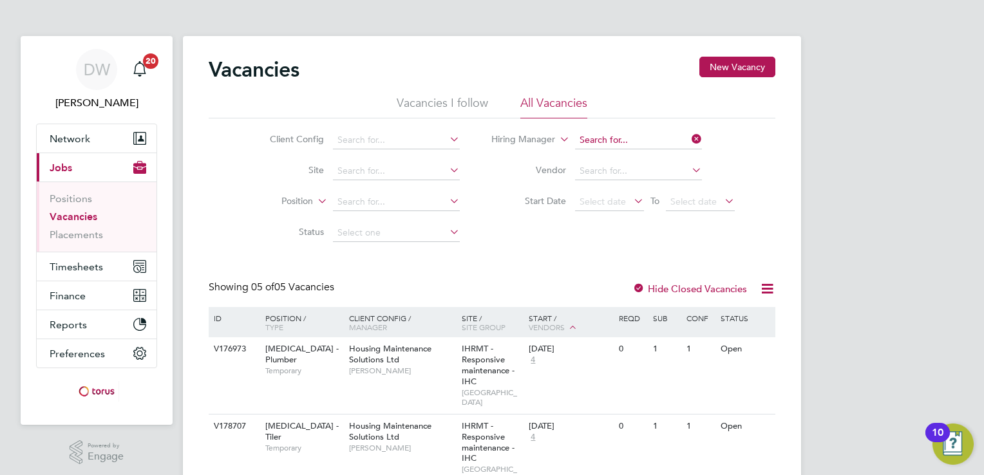
click at [616, 134] on input at bounding box center [638, 140] width 127 height 18
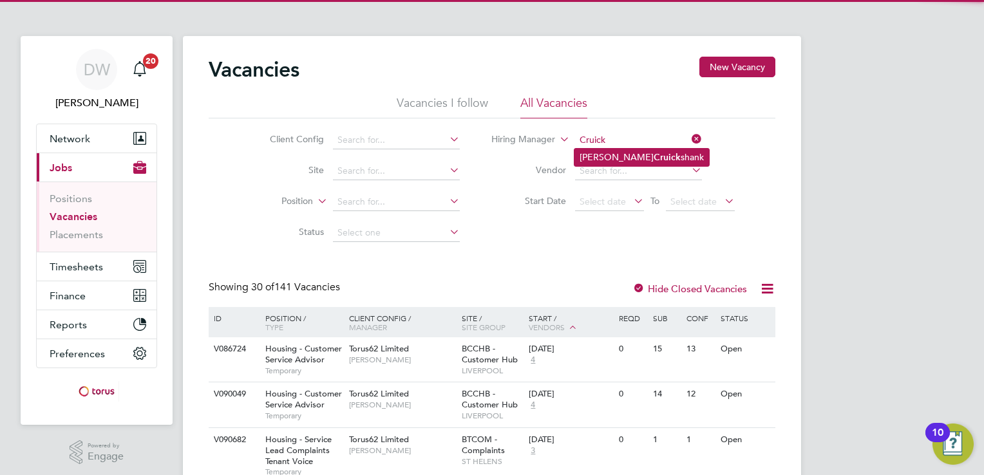
click at [654, 152] on b "Cruick" at bounding box center [667, 157] width 27 height 11
type input "Steve Cruickshank"
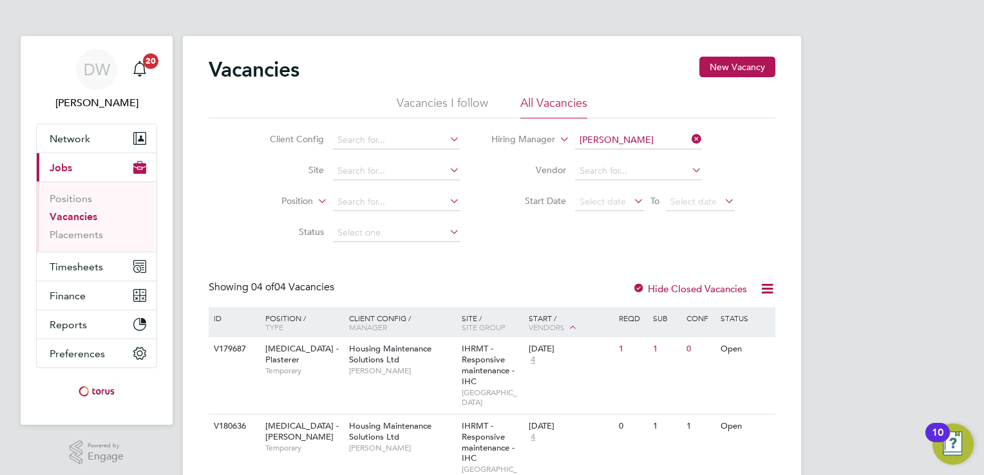
scroll to position [176, 0]
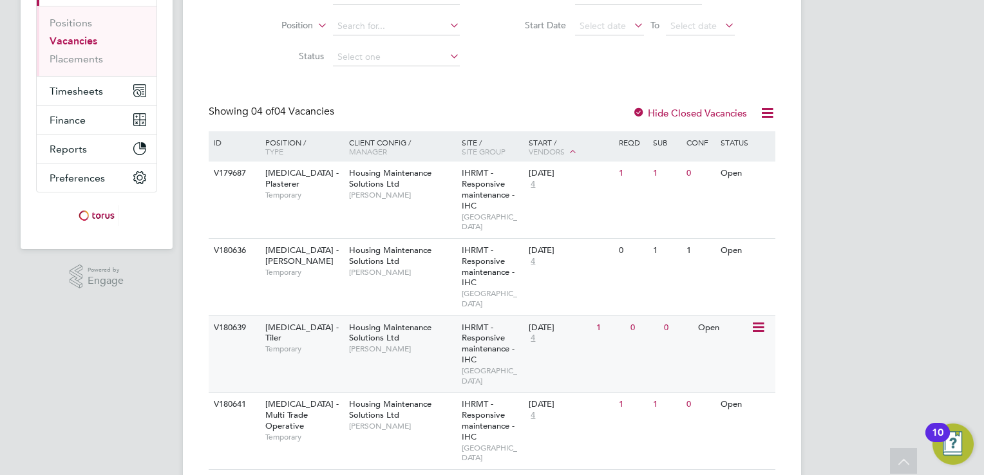
click at [359, 344] on span "Steve Cruickshank" at bounding box center [402, 349] width 106 height 10
click at [357, 421] on span "Steve Cruickshank" at bounding box center [402, 426] width 106 height 10
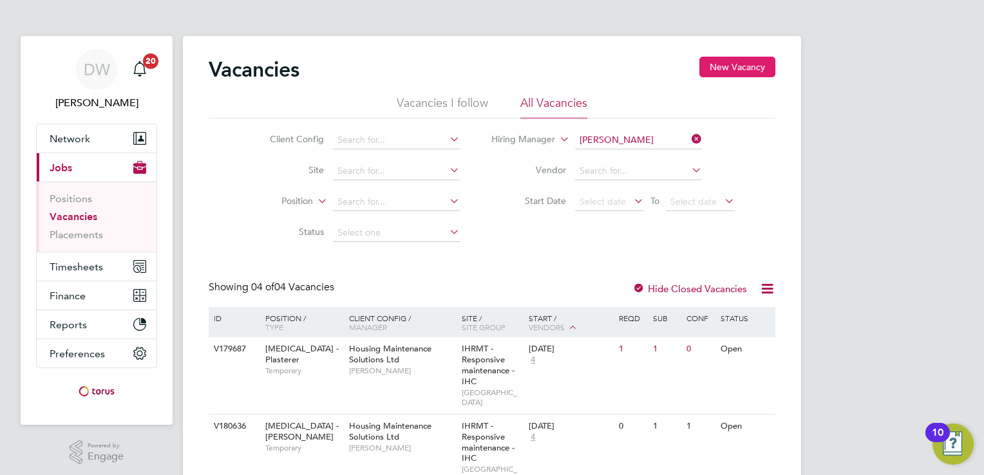
click at [735, 62] on button "New Vacancy" at bounding box center [737, 67] width 76 height 21
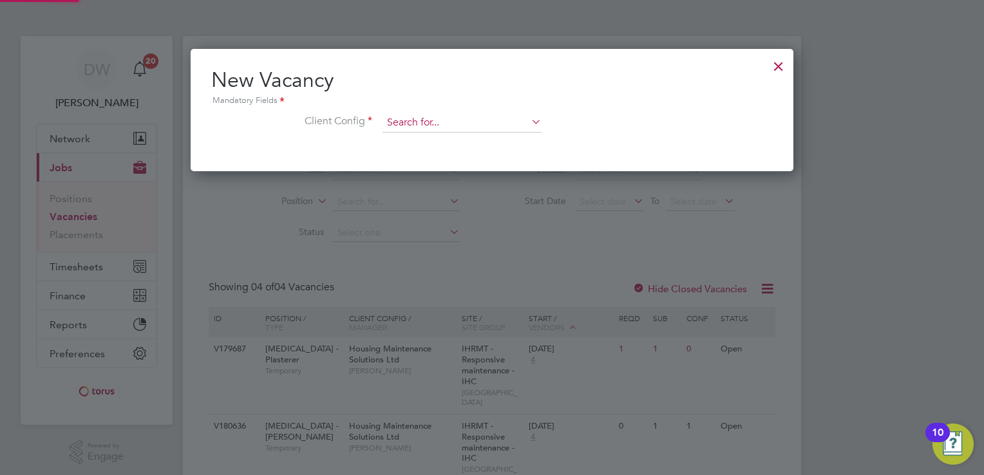
scroll to position [122, 603]
click at [411, 125] on input at bounding box center [461, 122] width 159 height 19
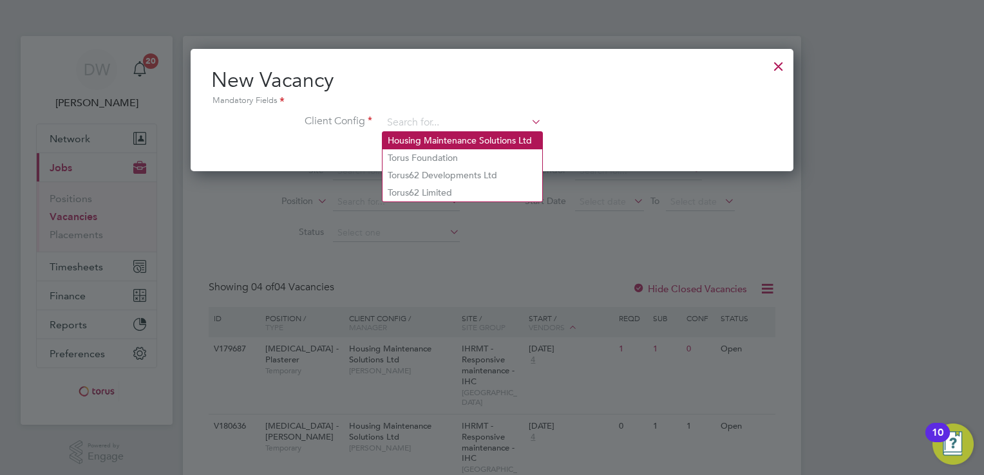
click at [417, 135] on li "Housing Maintenance Solutions Ltd" at bounding box center [462, 140] width 160 height 17
type input "Housing Maintenance Solutions Ltd"
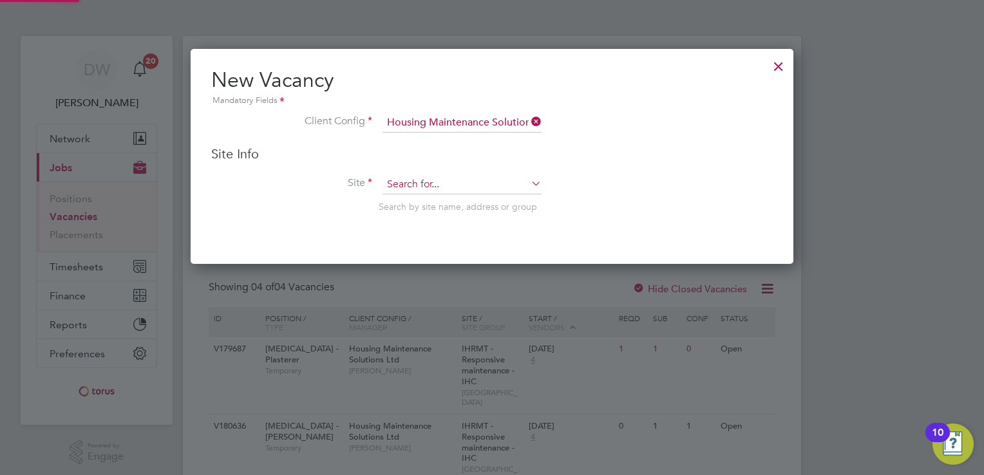
click at [417, 178] on input at bounding box center [461, 184] width 159 height 19
click at [419, 198] on li "IHR MT - Responsive maintenance - IHC" at bounding box center [467, 201] width 171 height 17
type input "IHRMT - Responsive maintenance - IHC"
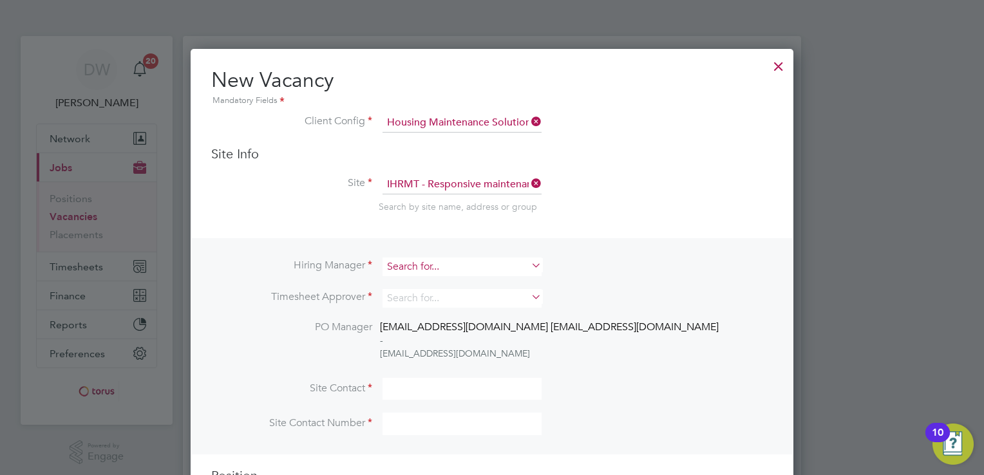
click at [444, 264] on input at bounding box center [461, 267] width 159 height 19
type input "a"
click at [779, 64] on div at bounding box center [778, 63] width 23 height 23
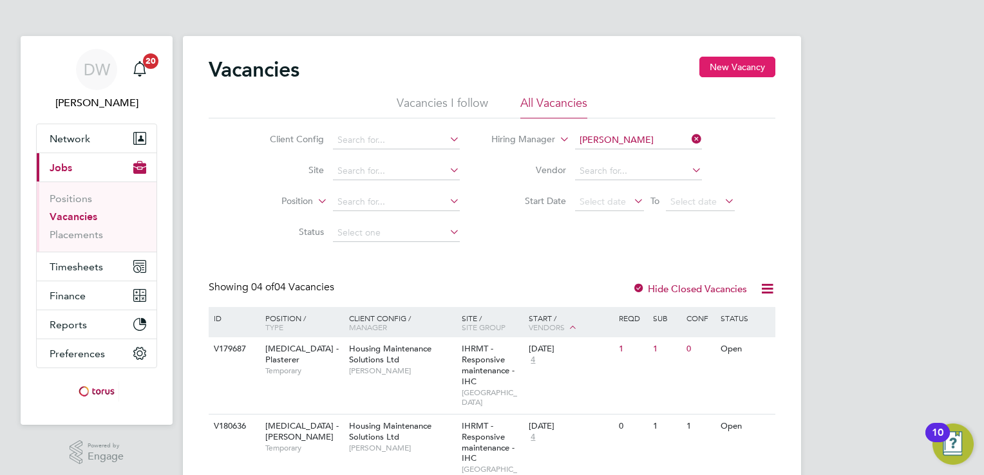
click at [718, 73] on button "New Vacancy" at bounding box center [737, 67] width 76 height 21
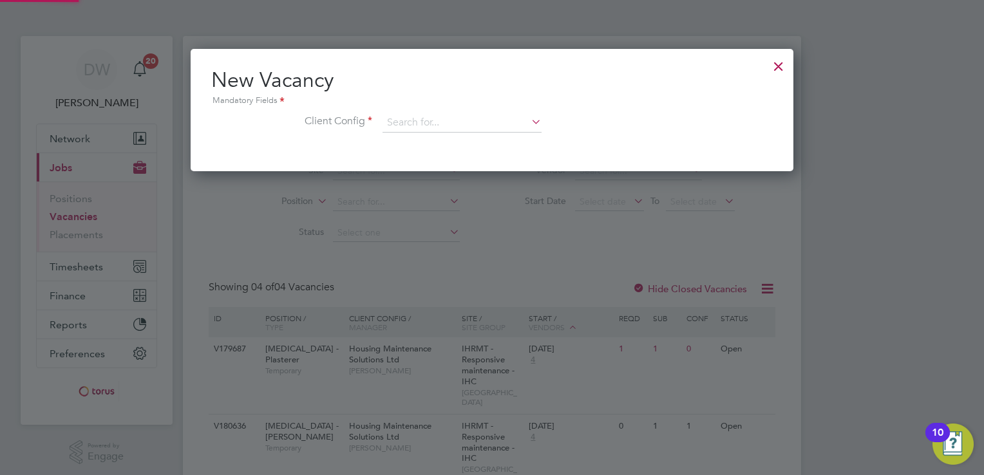
scroll to position [122, 603]
click at [448, 108] on div "New Vacancy Mandatory Fields Client Config" at bounding box center [492, 106] width 562 height 79
click at [448, 109] on div "New Vacancy Mandatory Fields Client Config" at bounding box center [492, 106] width 562 height 79
click at [405, 131] on div "Vacancies New Vacancy Vacancies I follow All Vacancies Client Config Site Posit…" at bounding box center [492, 354] width 618 height 636
click at [404, 147] on li "Housing Maintenance Solutions Ltd" at bounding box center [462, 140] width 160 height 17
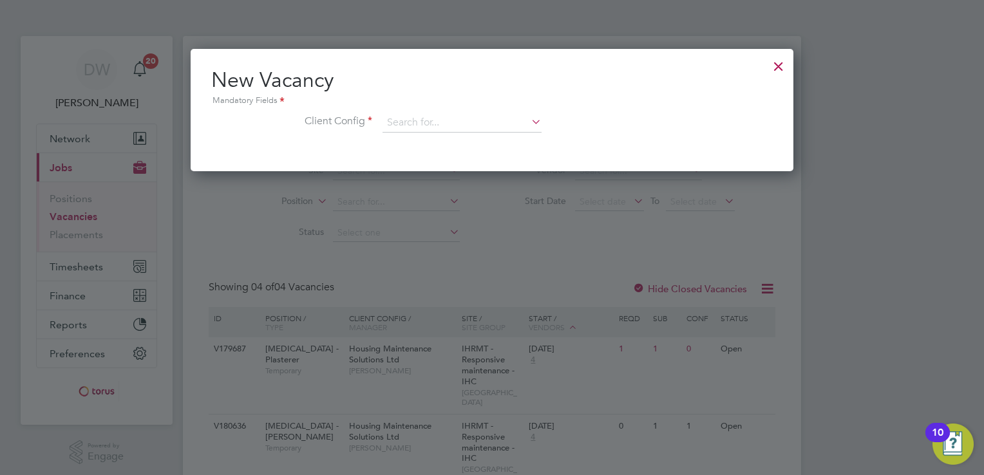
type input "Housing Maintenance Solutions Ltd"
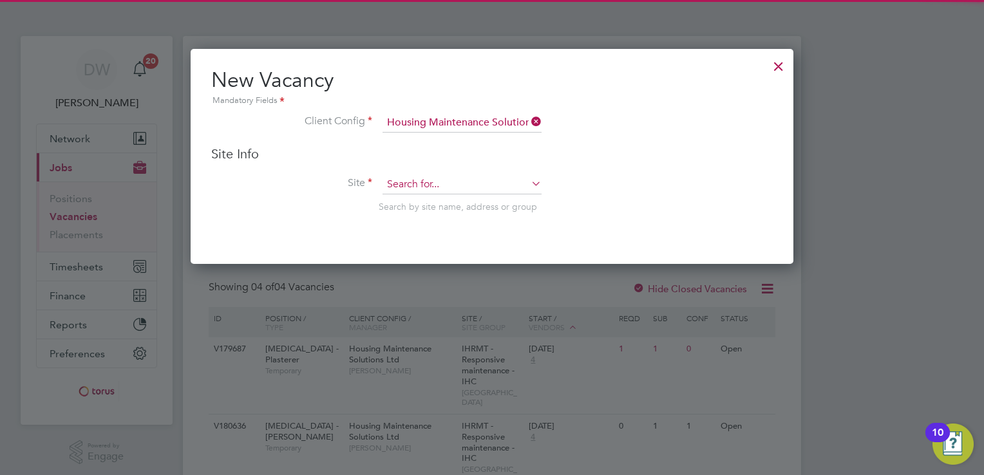
click at [410, 184] on input at bounding box center [461, 184] width 159 height 19
click at [412, 200] on li "IHR MT - Responsive maintenance - IHC" at bounding box center [467, 201] width 171 height 17
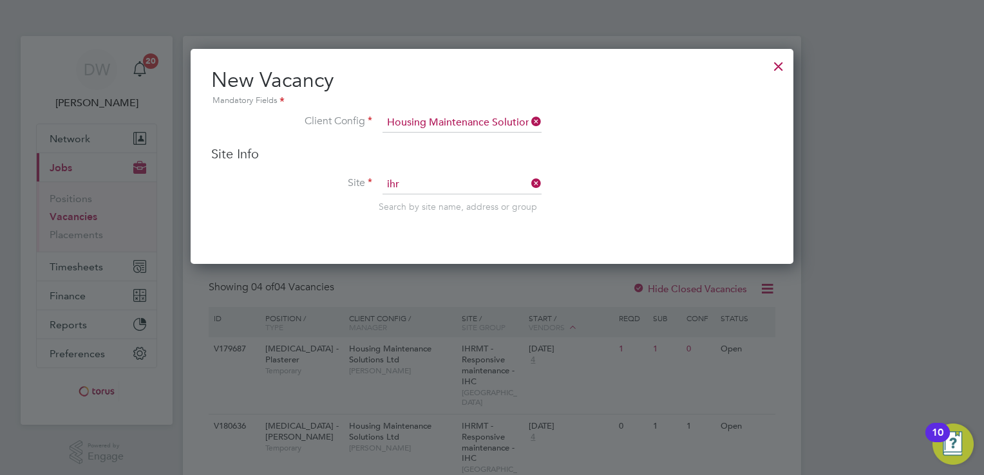
type input "IHRMT - Responsive maintenance - IHC"
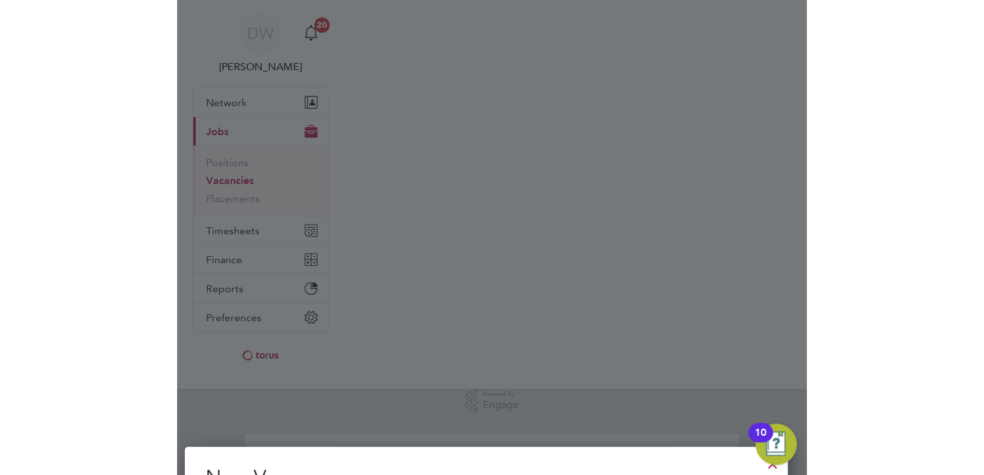
scroll to position [504, 603]
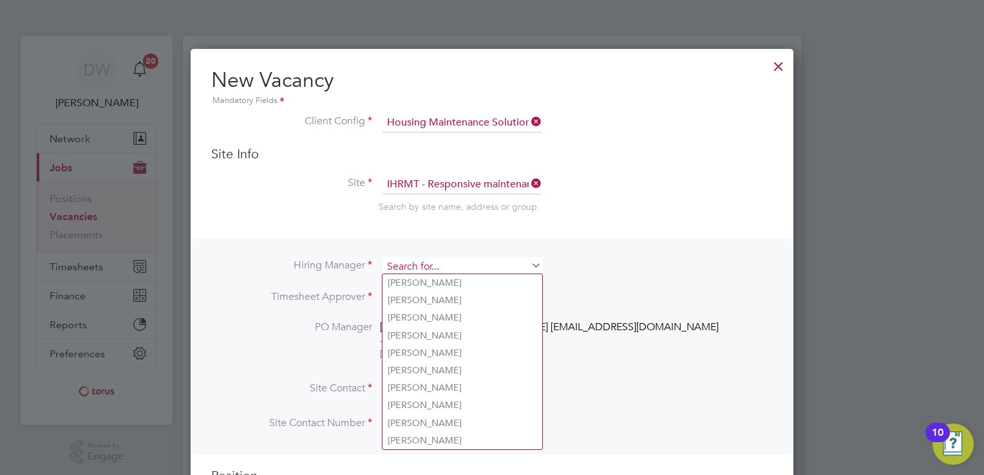
click at [426, 263] on input at bounding box center [461, 267] width 159 height 19
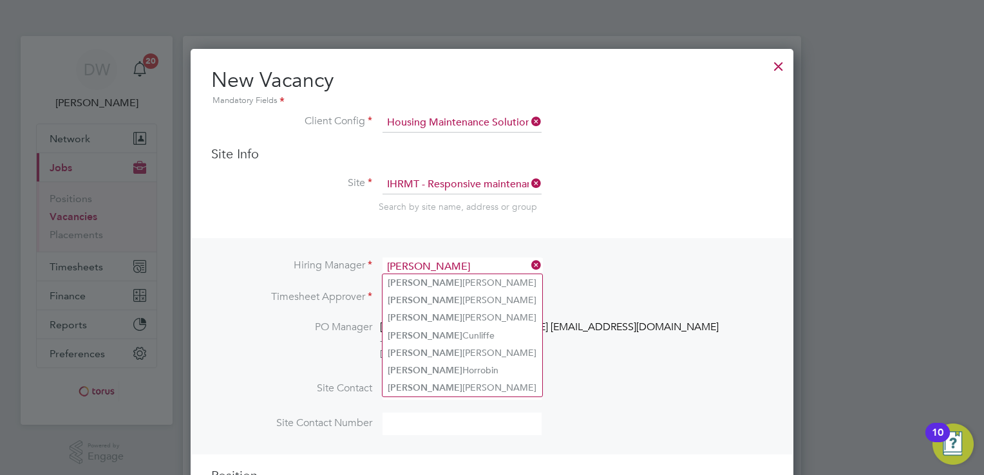
type input "aNDREW"
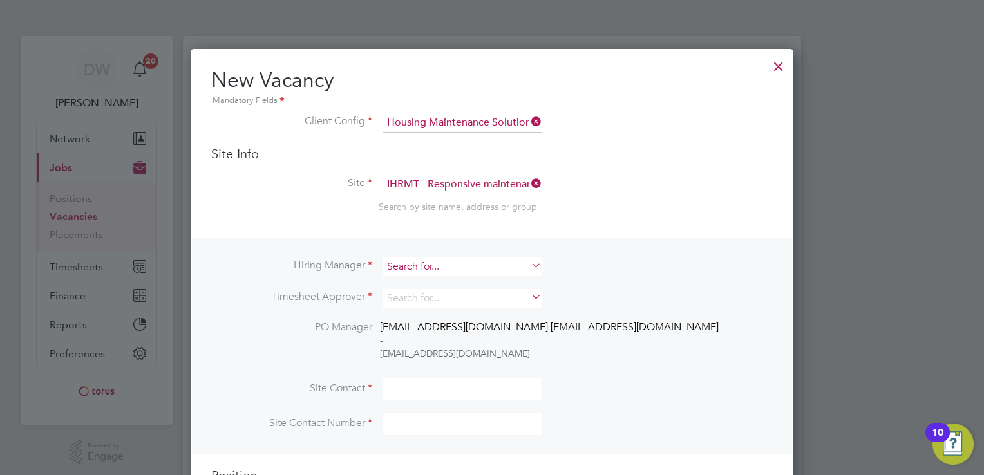
click at [426, 267] on input at bounding box center [461, 267] width 159 height 19
type input "a"
click at [780, 62] on div at bounding box center [778, 63] width 23 height 23
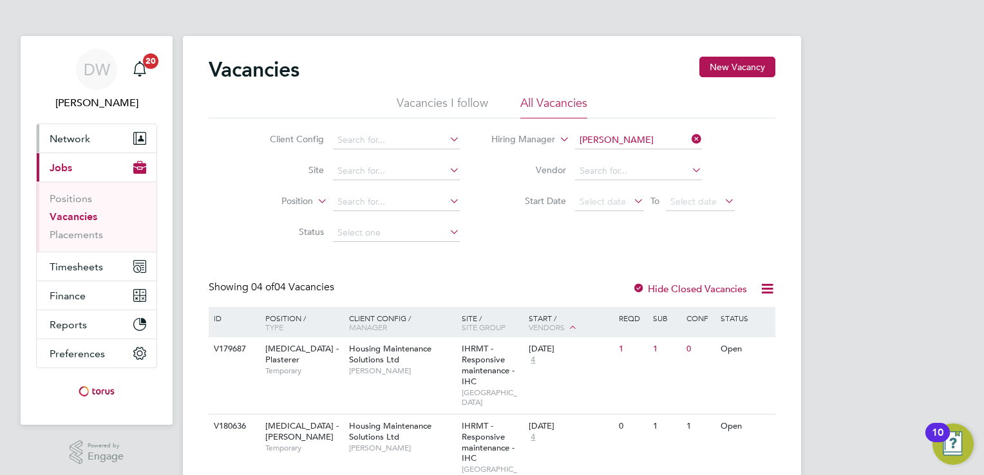
click at [80, 138] on span "Network" at bounding box center [70, 139] width 41 height 12
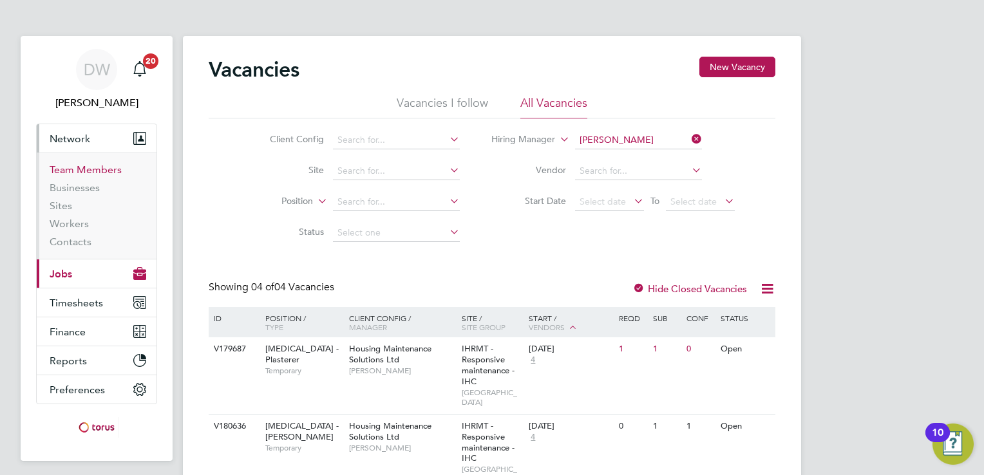
click at [86, 169] on link "Team Members" at bounding box center [86, 170] width 72 height 12
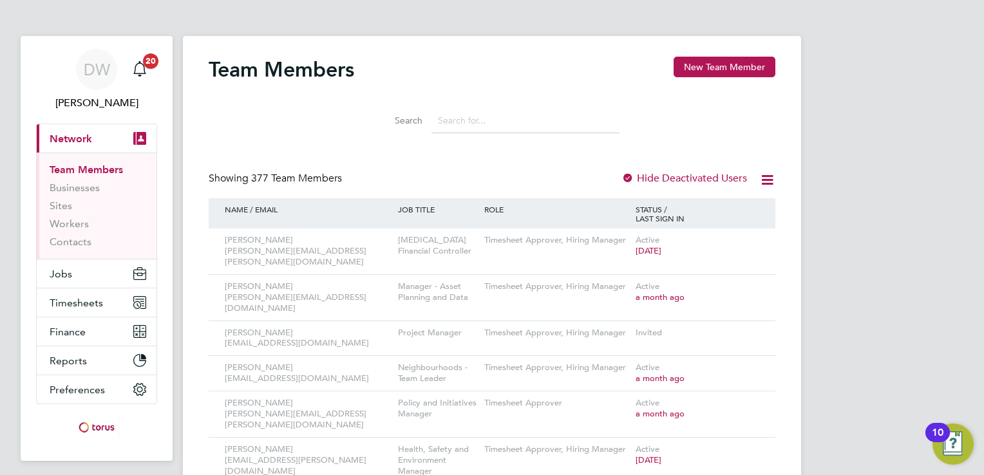
click at [456, 130] on input at bounding box center [525, 120] width 188 height 25
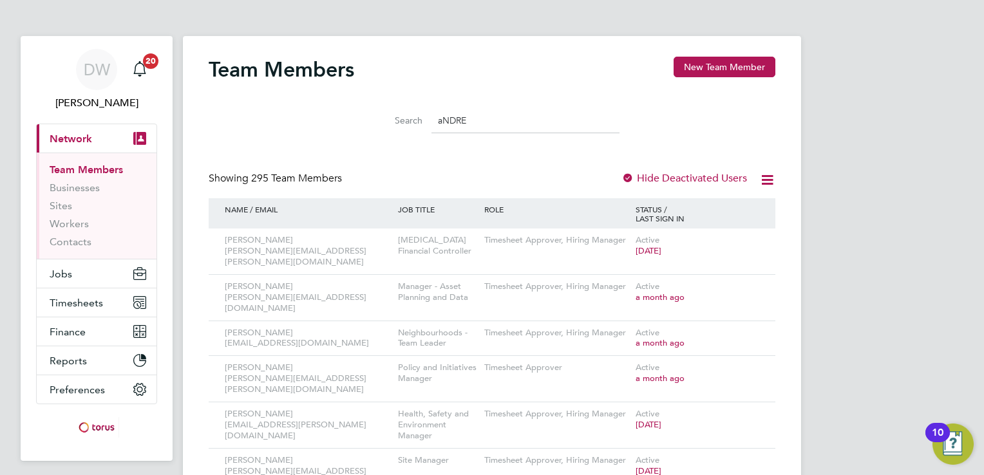
type input "[PERSON_NAME]"
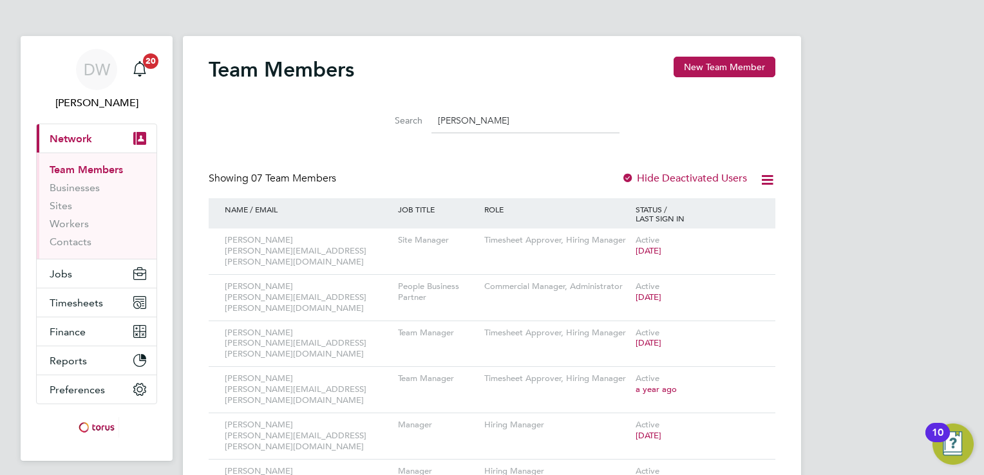
drag, startPoint x: 482, startPoint y: 119, endPoint x: 421, endPoint y: 121, distance: 60.6
click at [421, 121] on div "Search aNDREW" at bounding box center [491, 120] width 255 height 25
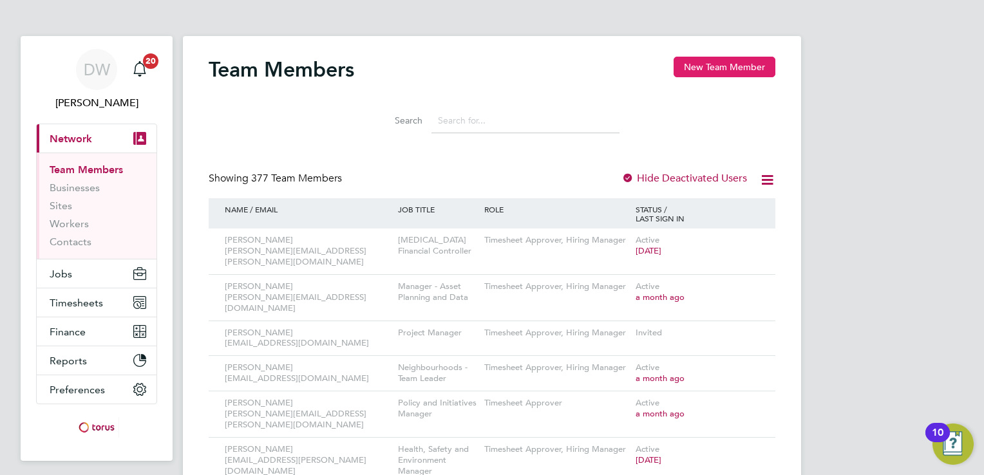
click at [713, 70] on button "New Team Member" at bounding box center [725, 67] width 102 height 21
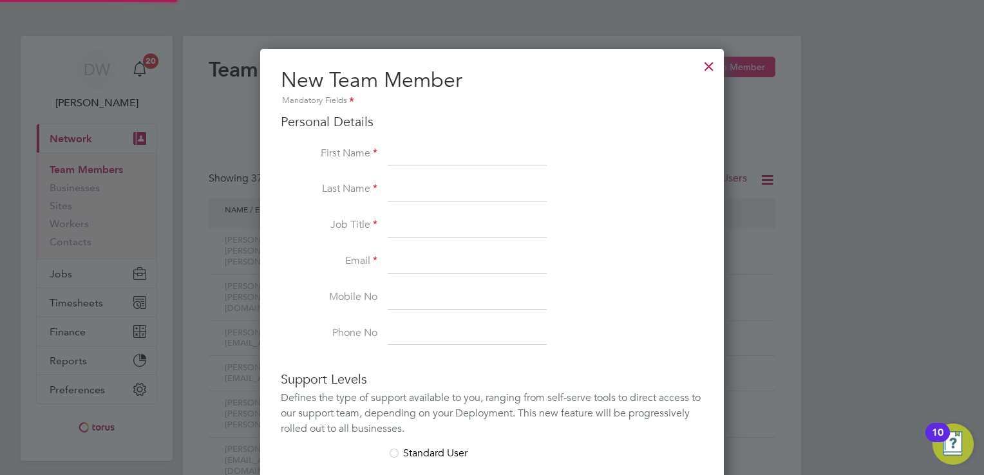
scroll to position [793, 464]
click at [412, 153] on input at bounding box center [467, 154] width 159 height 23
type input "a"
type input "[PERSON_NAME]"
click at [399, 182] on input at bounding box center [467, 189] width 159 height 23
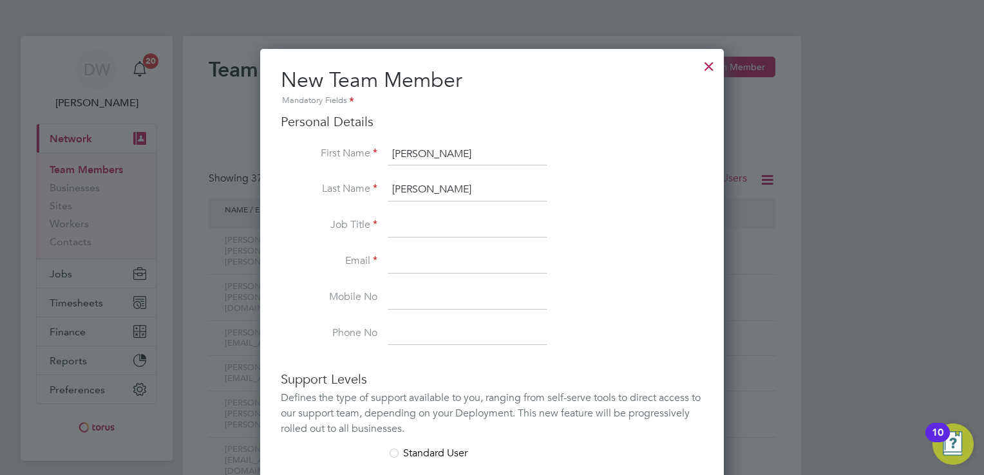
type input "[PERSON_NAME]"
paste input "Team Manager - R and M • Management/Admin"
type input "Team Manager - R and M • Management/Admin"
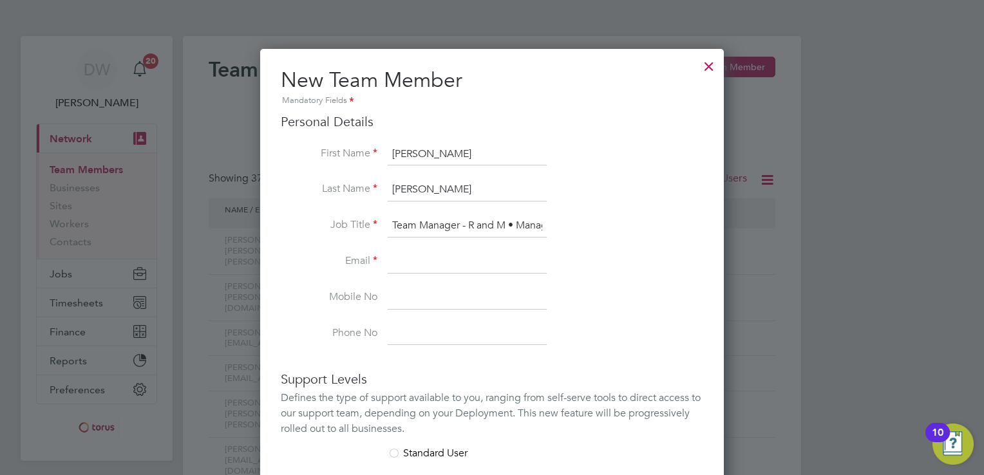
click at [439, 261] on input at bounding box center [467, 261] width 159 height 23
paste input "Andrew.McGovern@hmsworks.co.uk"
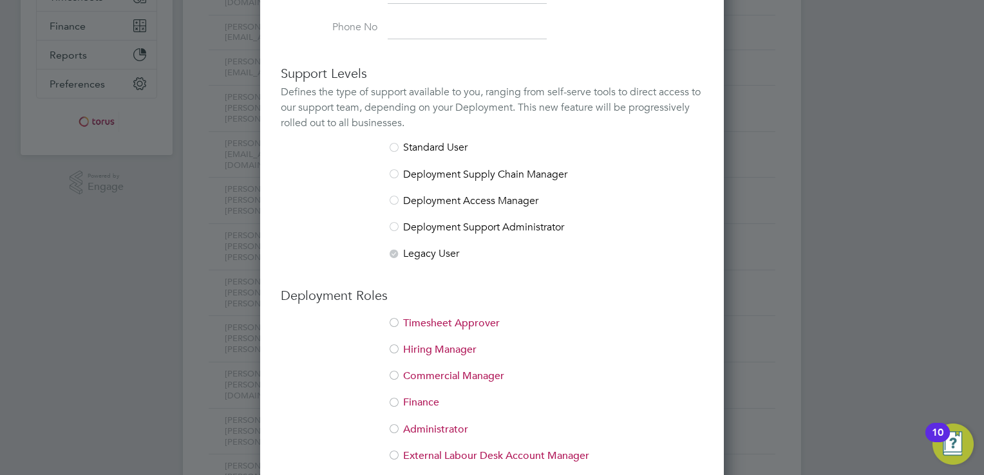
scroll to position [319, 0]
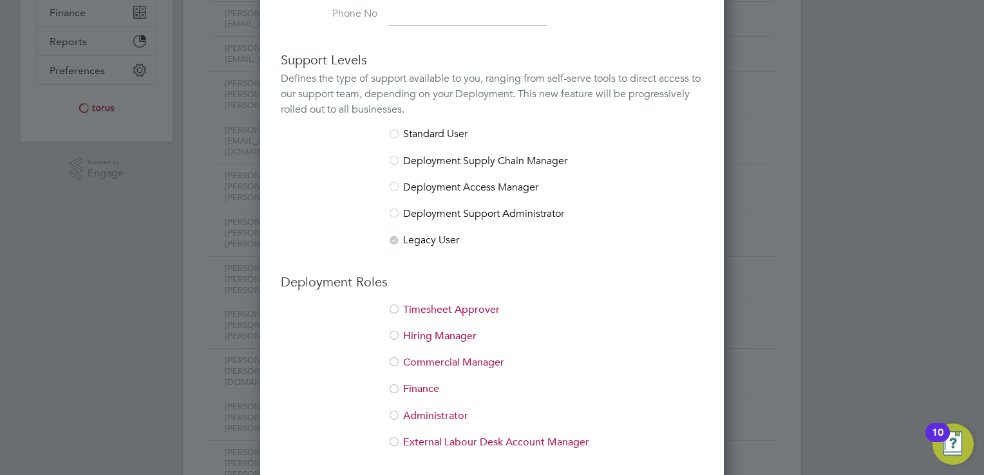
type input "Andrew.McGovern@hmsworks.co.uk"
click at [394, 307] on div at bounding box center [394, 310] width 13 height 13
click at [394, 337] on div at bounding box center [394, 336] width 13 height 13
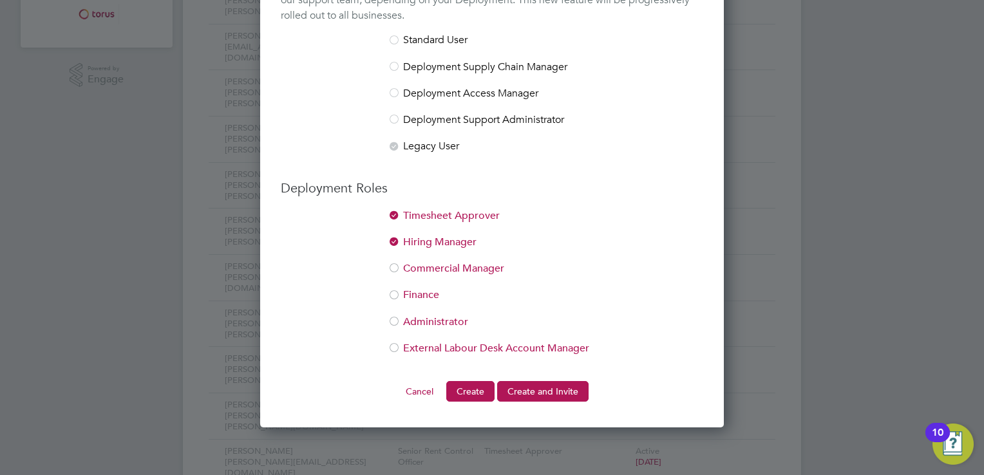
scroll to position [461, 0]
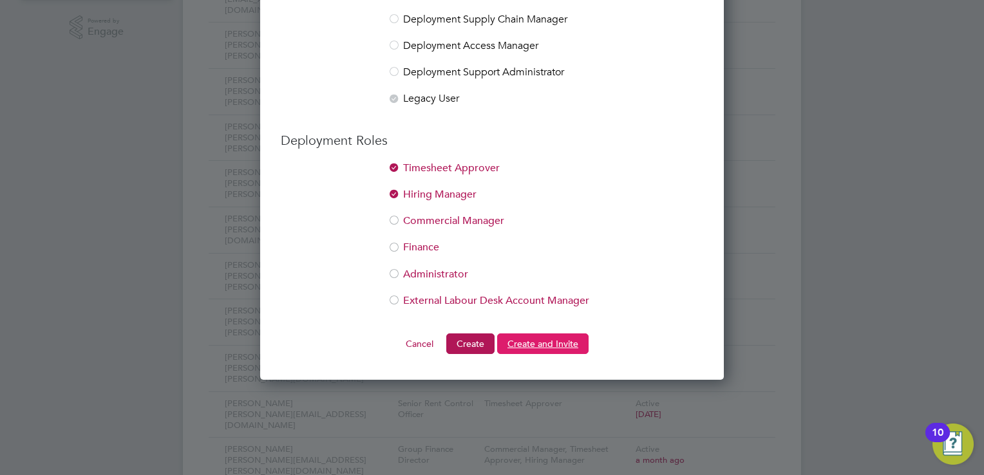
click at [549, 342] on button "Create and Invite" at bounding box center [542, 344] width 91 height 21
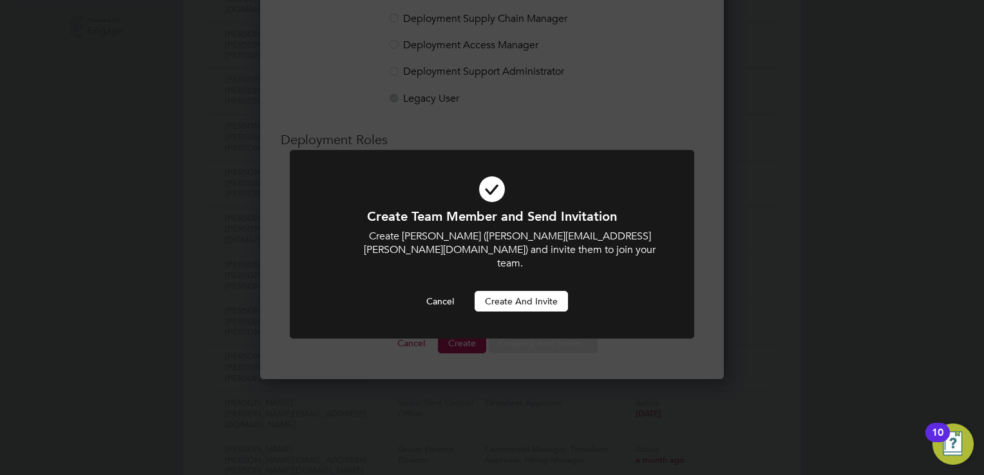
click at [514, 291] on button "Create and invite" at bounding box center [521, 301] width 93 height 21
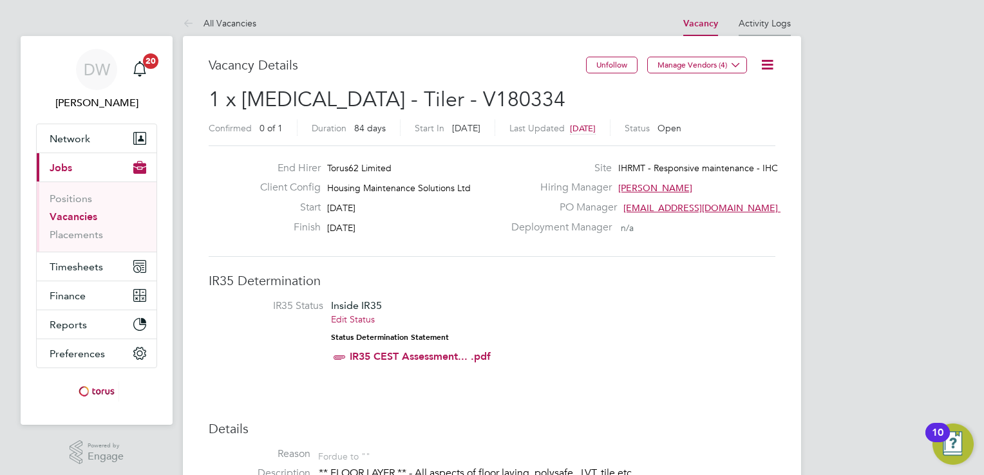
click at [760, 14] on li "Activity Logs" at bounding box center [765, 23] width 52 height 26
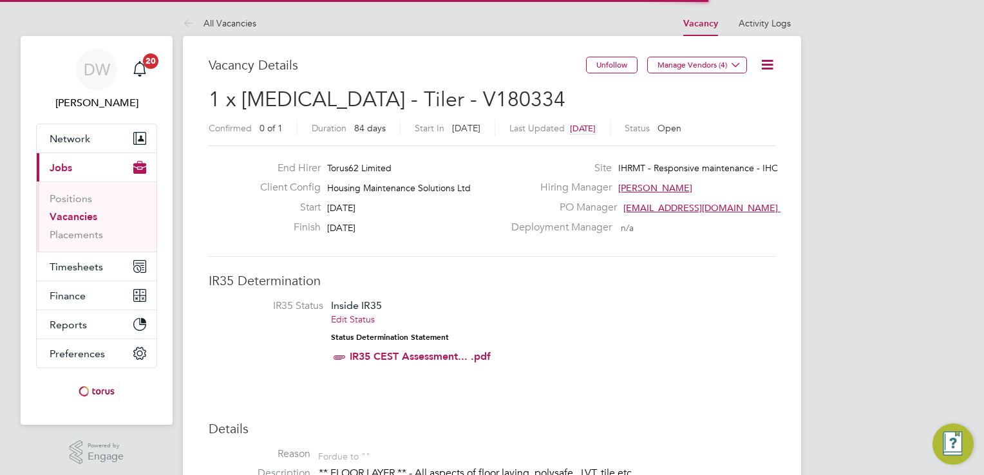
scroll to position [21, 278]
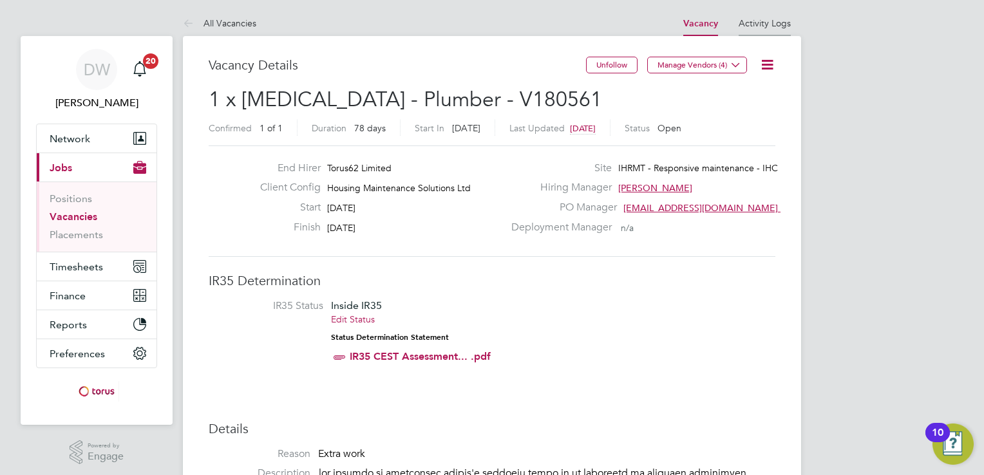
click at [763, 22] on link "Activity Logs" at bounding box center [765, 23] width 52 height 12
click at [755, 21] on link "Activity Logs" at bounding box center [765, 23] width 52 height 12
click at [771, 64] on icon at bounding box center [767, 65] width 16 height 16
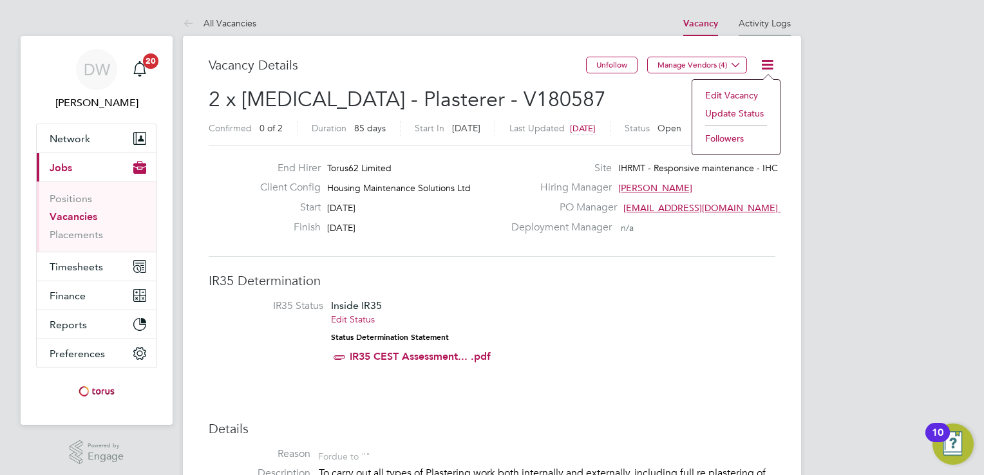
click at [774, 20] on link "Activity Logs" at bounding box center [765, 23] width 52 height 12
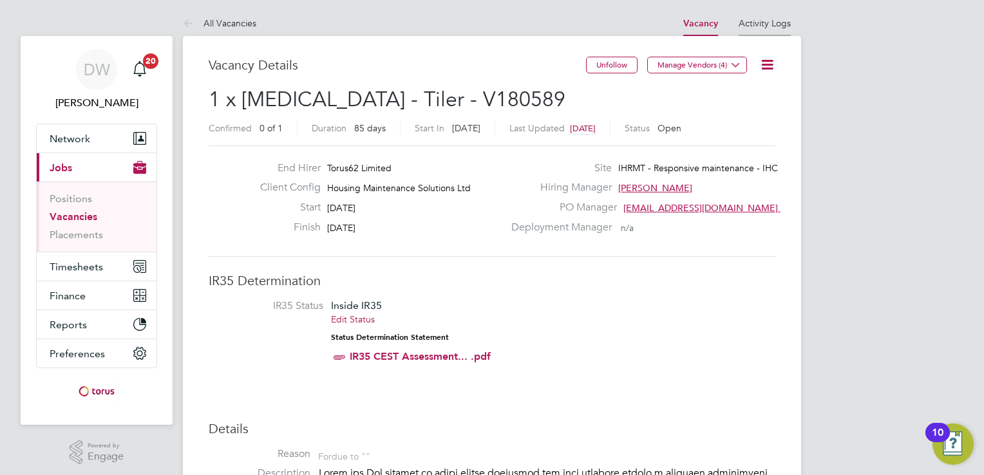
click at [764, 20] on link "Activity Logs" at bounding box center [765, 23] width 52 height 12
click at [770, 22] on link "Activity Logs" at bounding box center [765, 23] width 52 height 12
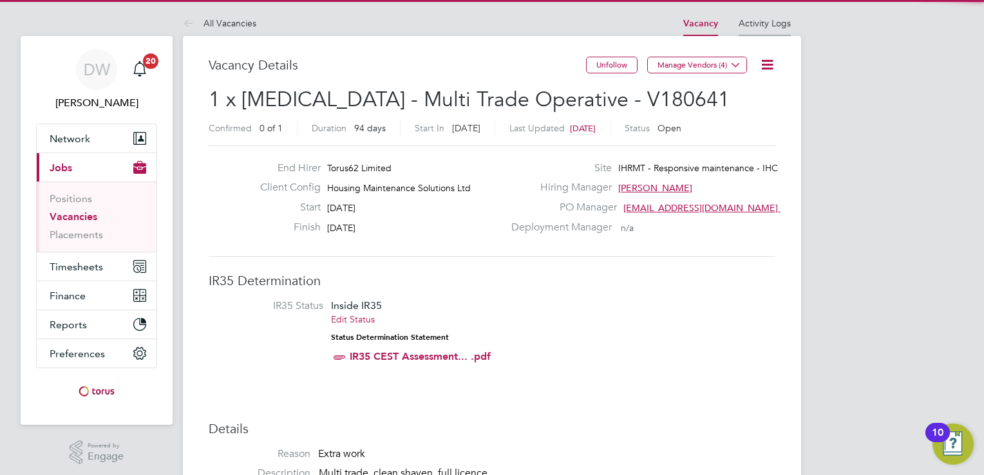
click at [764, 20] on link "Activity Logs" at bounding box center [765, 23] width 52 height 12
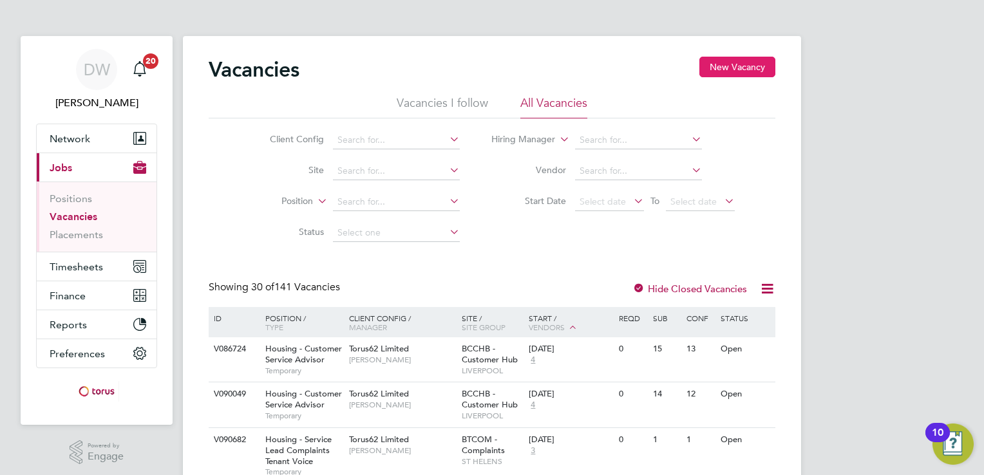
click at [747, 66] on button "New Vacancy" at bounding box center [737, 67] width 76 height 21
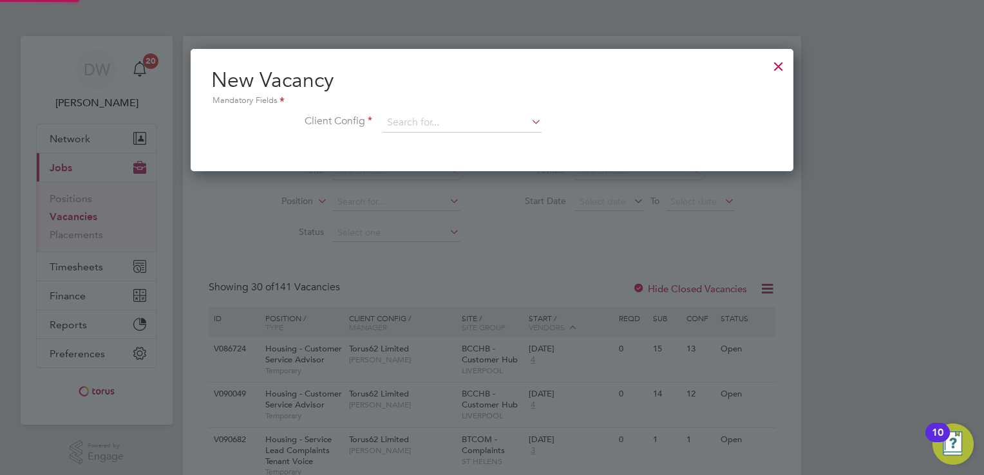
scroll to position [122, 603]
click at [443, 127] on input at bounding box center [461, 122] width 159 height 19
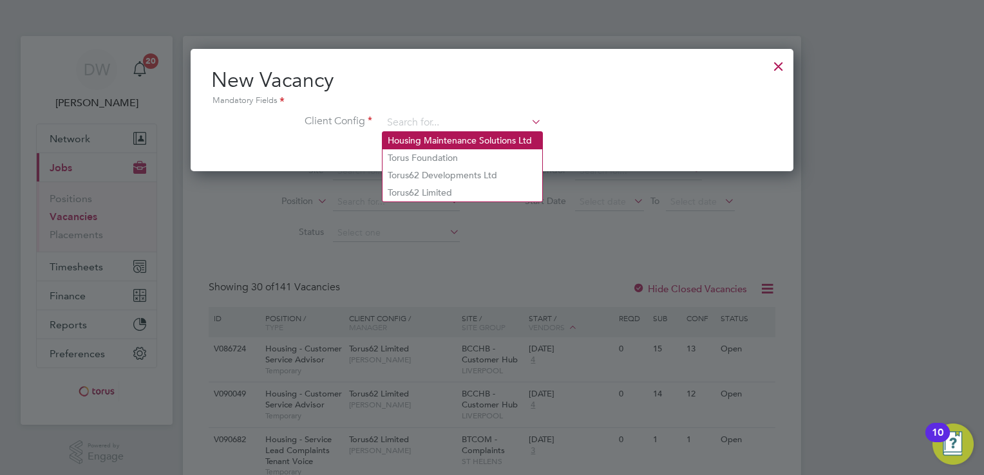
click at [408, 140] on li "Housing Maintenance Solutions Ltd" at bounding box center [462, 140] width 160 height 17
type input "Housing Maintenance Solutions Ltd"
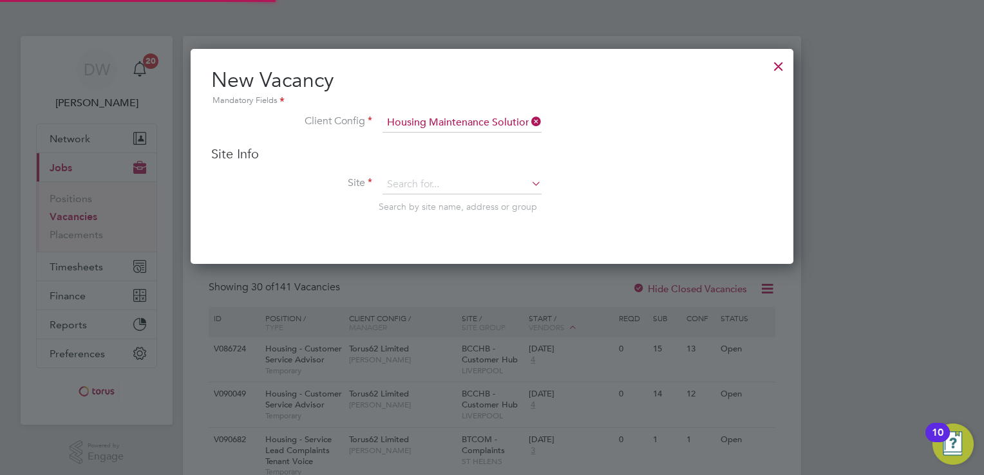
scroll to position [214, 603]
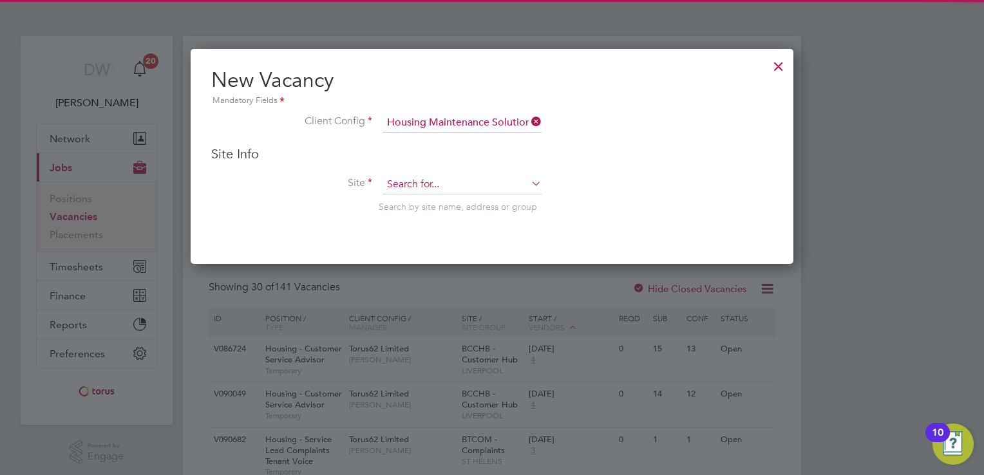
click at [395, 187] on input at bounding box center [461, 184] width 159 height 19
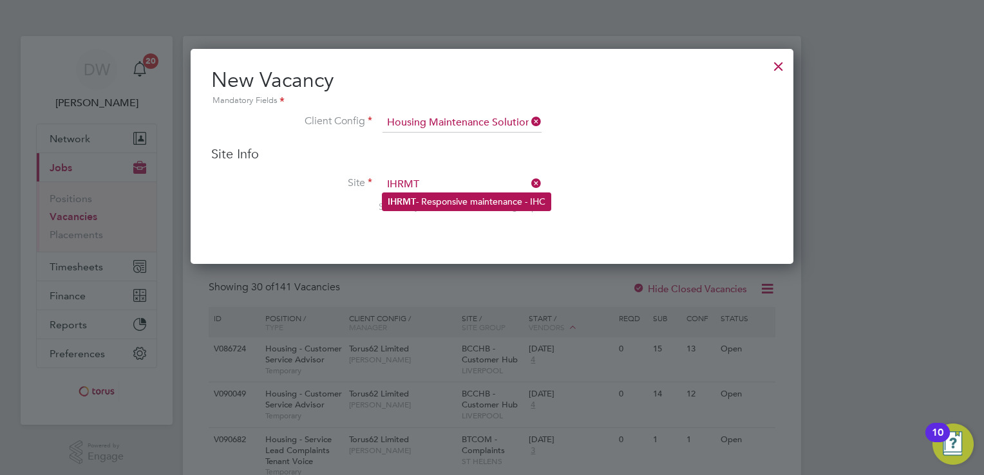
click at [405, 202] on b "IHRMT" at bounding box center [402, 201] width 28 height 11
type input "IHRMT - Responsive maintenance - IHC"
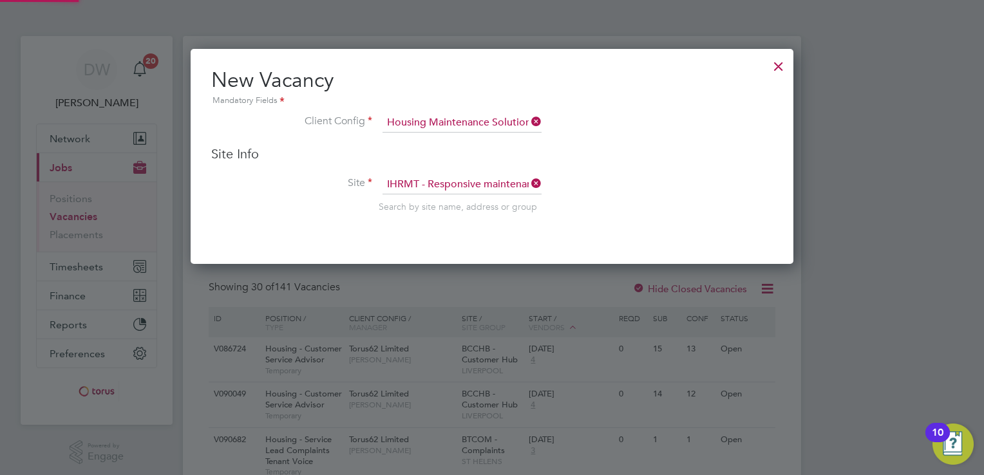
scroll to position [504, 603]
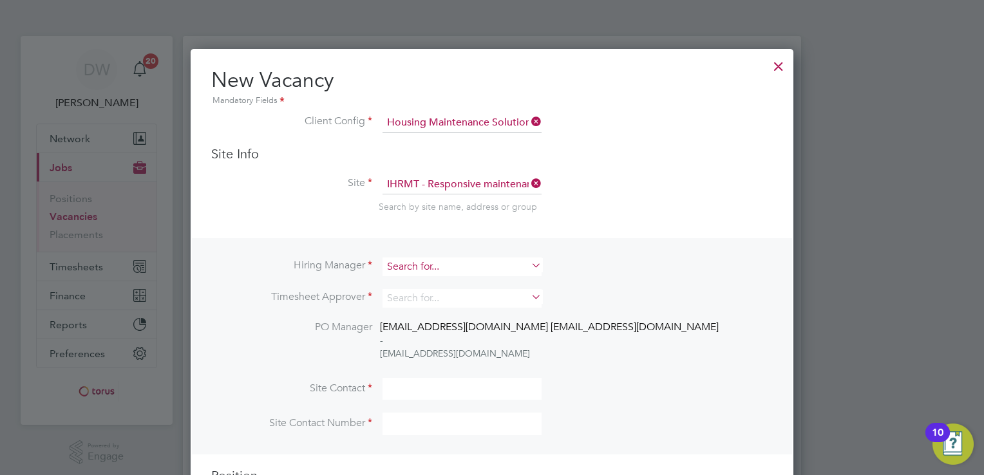
click at [422, 269] on input at bounding box center [461, 267] width 159 height 19
click at [397, 280] on b "[PERSON_NAME]" at bounding box center [425, 283] width 75 height 11
type input "[PERSON_NAME]"
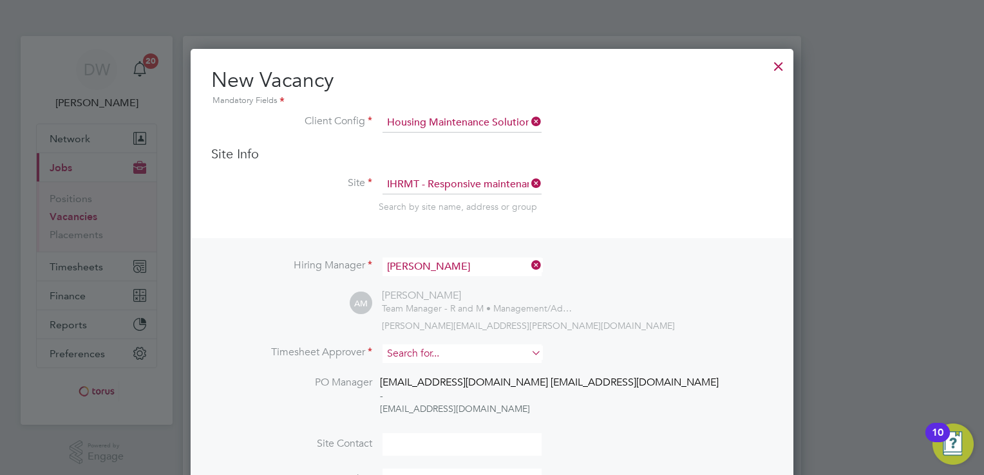
click at [420, 352] on input at bounding box center [461, 354] width 159 height 19
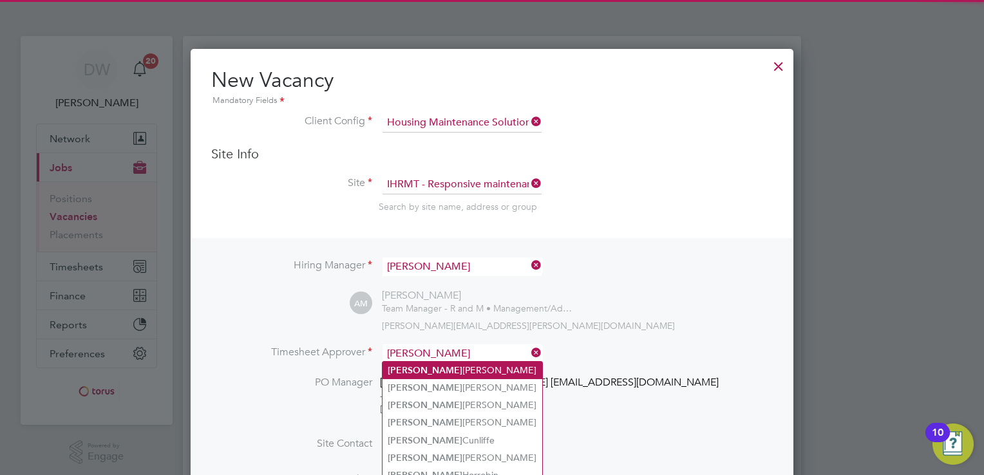
click at [422, 366] on li "[PERSON_NAME]" at bounding box center [462, 370] width 160 height 17
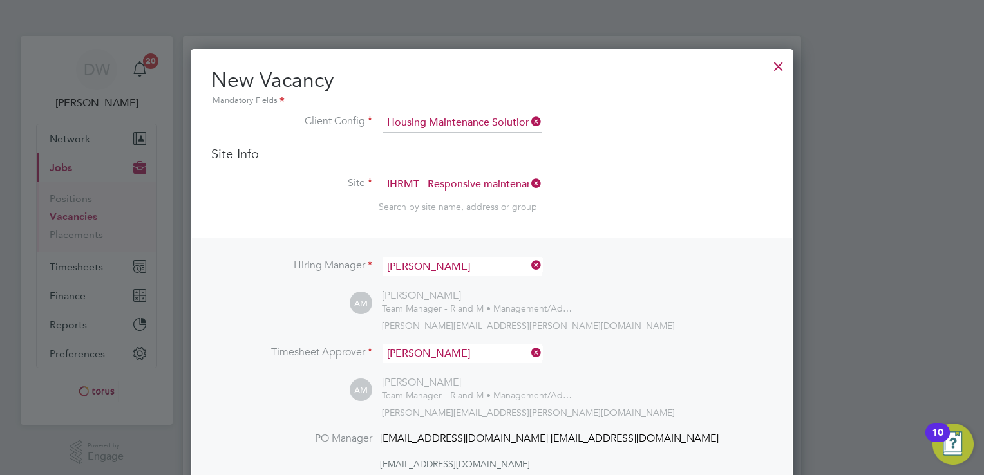
type input "[PERSON_NAME]"
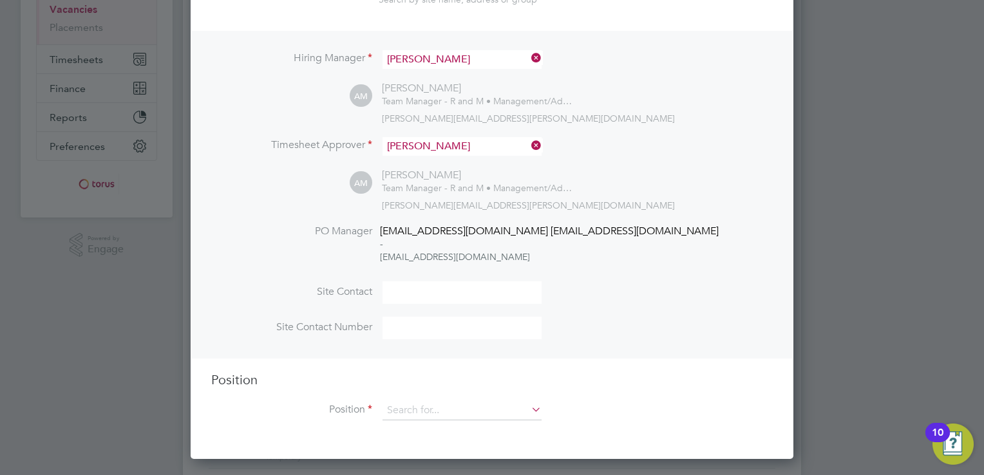
scroll to position [319, 0]
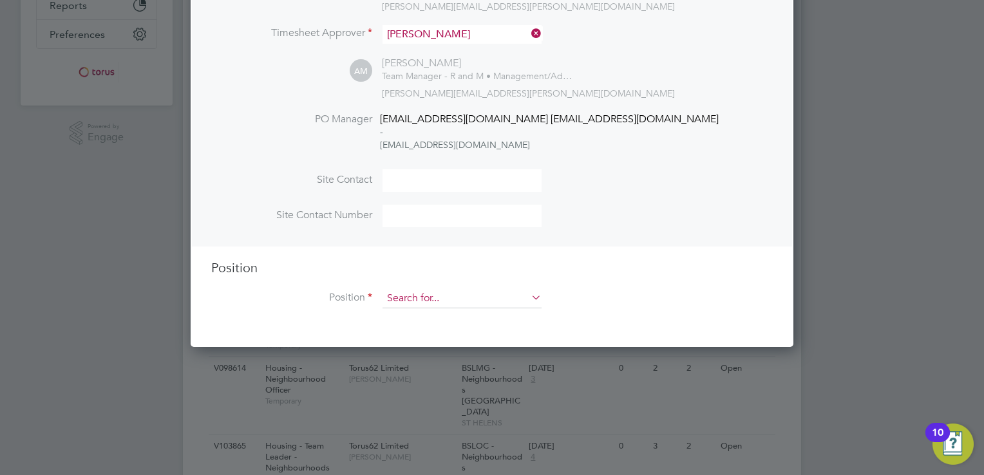
click at [399, 300] on input at bounding box center [461, 298] width 159 height 19
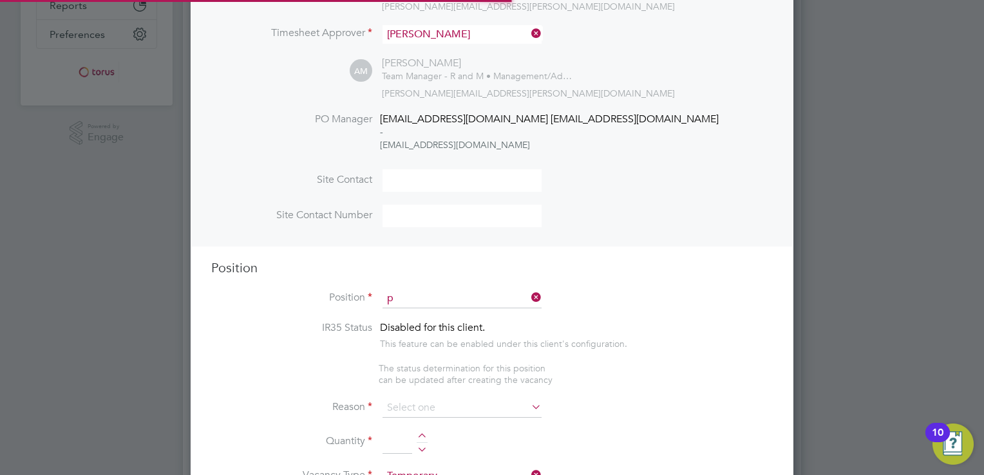
scroll to position [1844, 603]
type input "p"
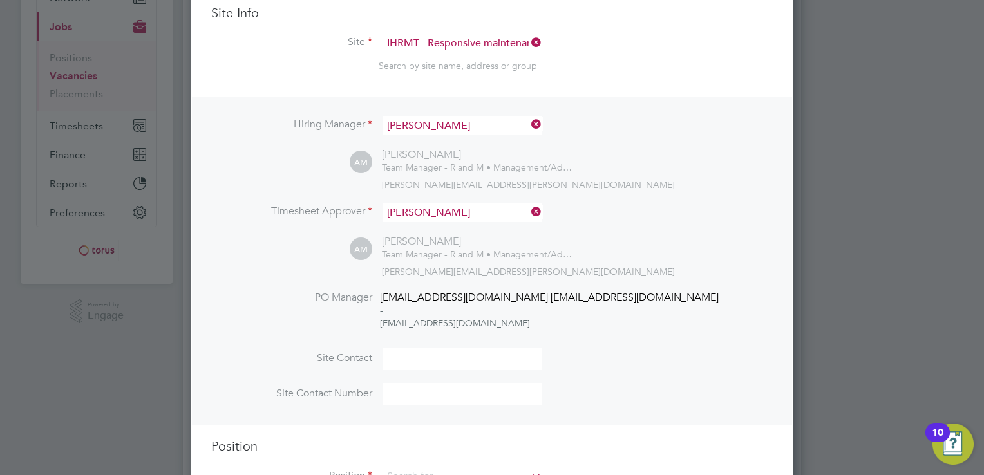
scroll to position [0, 0]
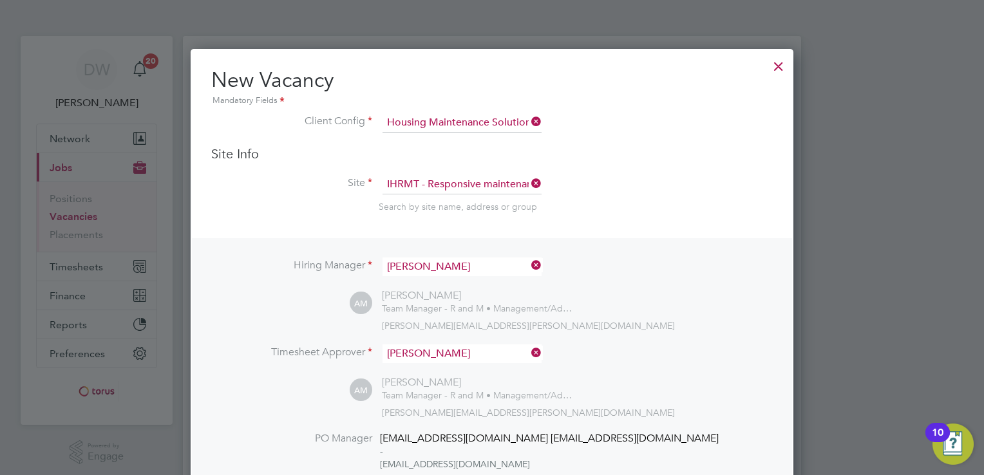
click at [777, 66] on div at bounding box center [778, 63] width 23 height 23
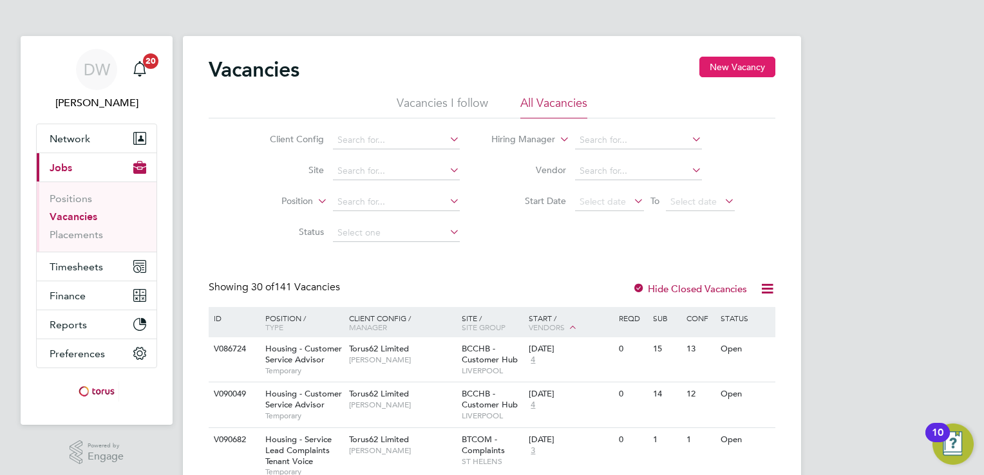
click at [737, 68] on button "New Vacancy" at bounding box center [737, 67] width 76 height 21
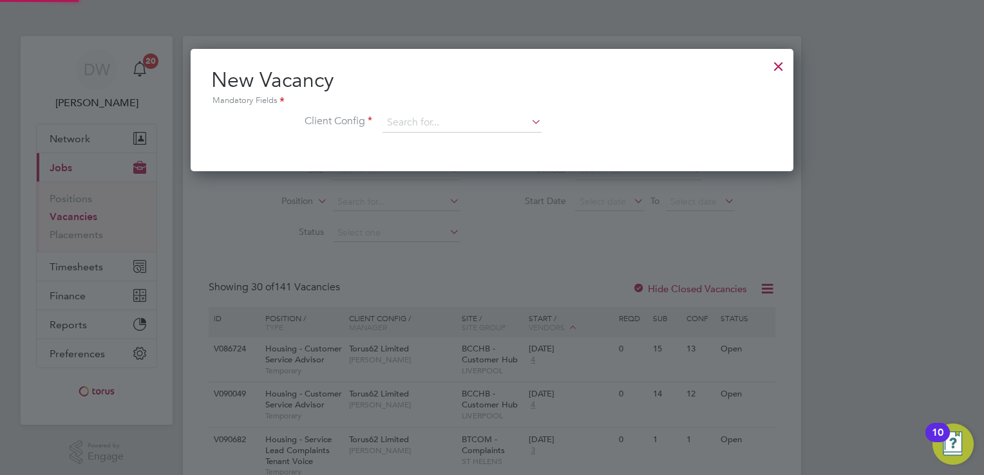
scroll to position [122, 603]
click at [436, 117] on input at bounding box center [461, 122] width 159 height 19
click at [425, 137] on li "Housing Maintenance Solutions Ltd" at bounding box center [462, 140] width 160 height 17
type input "Housing Maintenance Solutions Ltd"
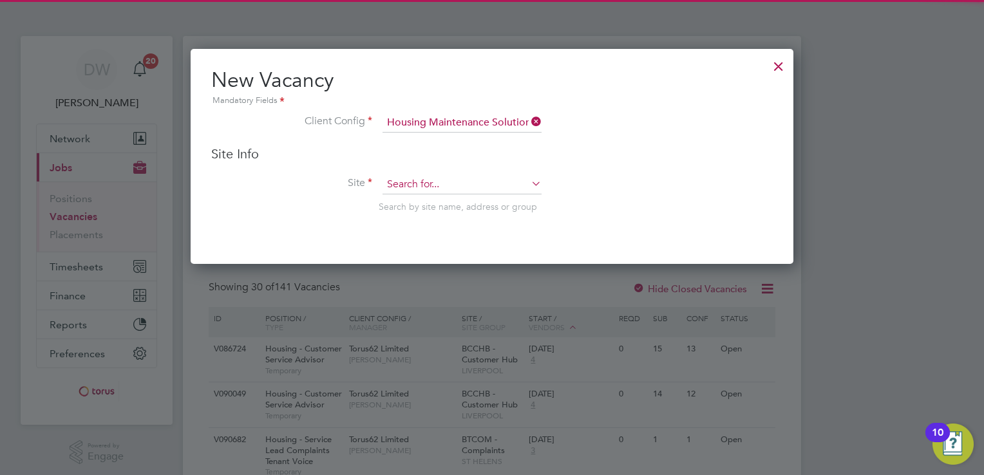
click at [401, 182] on input at bounding box center [461, 184] width 159 height 19
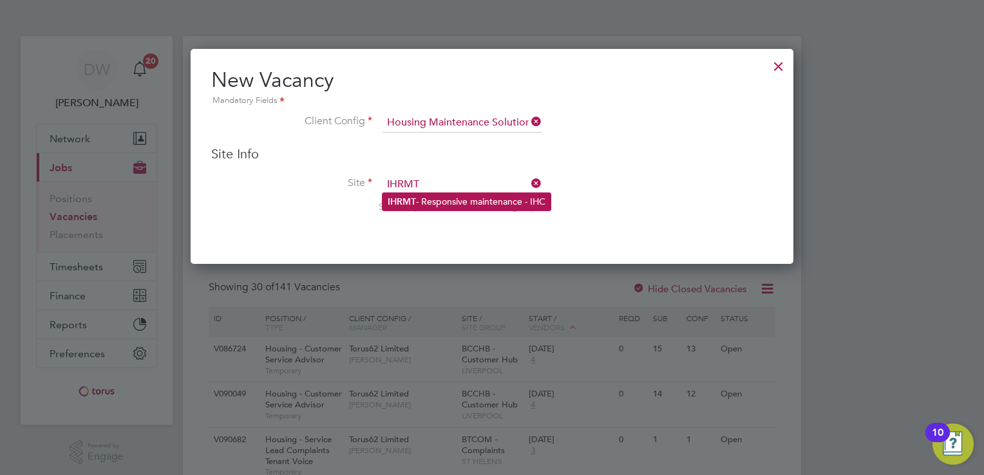
click at [416, 196] on li "IHRMT - Responsive maintenance - IHC" at bounding box center [466, 201] width 168 height 17
type input "IHRMT - Responsive maintenance - IHC"
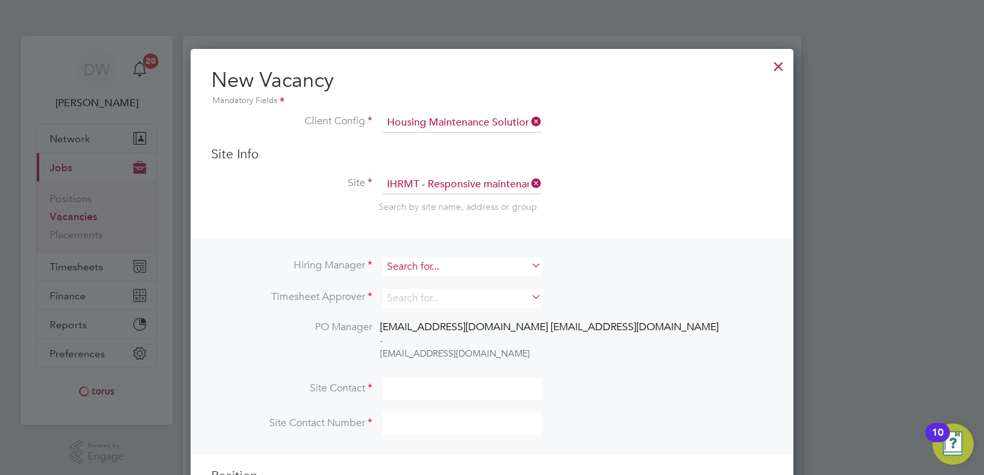
click at [403, 267] on input at bounding box center [461, 267] width 159 height 19
click at [406, 276] on li "[PERSON_NAME]" at bounding box center [462, 282] width 160 height 17
type input "[PERSON_NAME]"
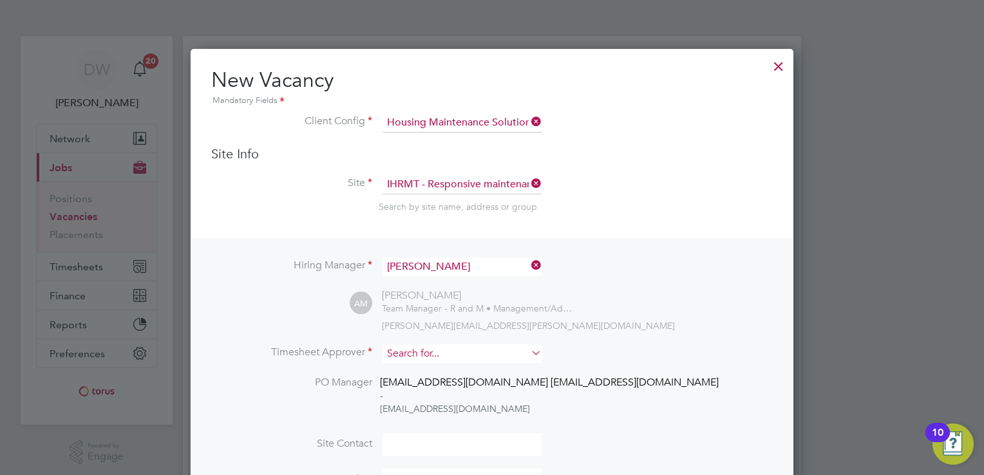
click at [407, 354] on input at bounding box center [461, 354] width 159 height 19
click at [401, 368] on b "[PERSON_NAME]" at bounding box center [425, 370] width 75 height 11
type input "[PERSON_NAME]"
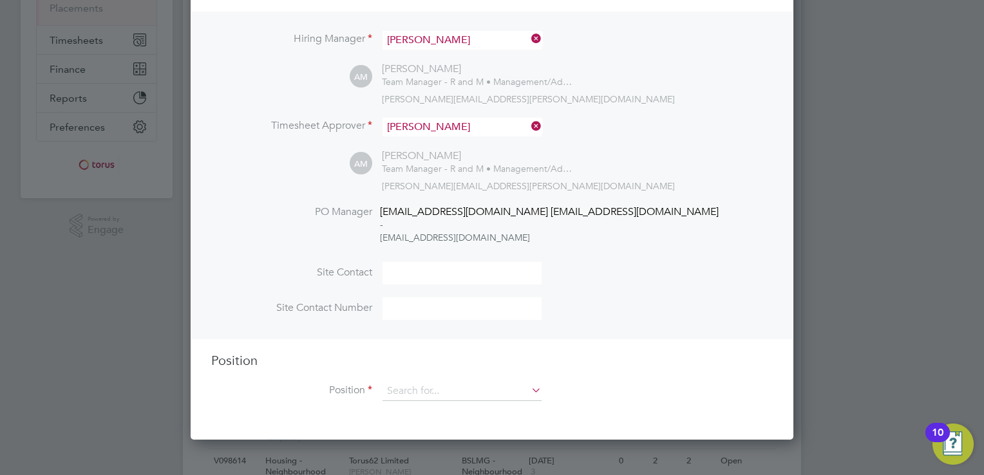
scroll to position [229, 0]
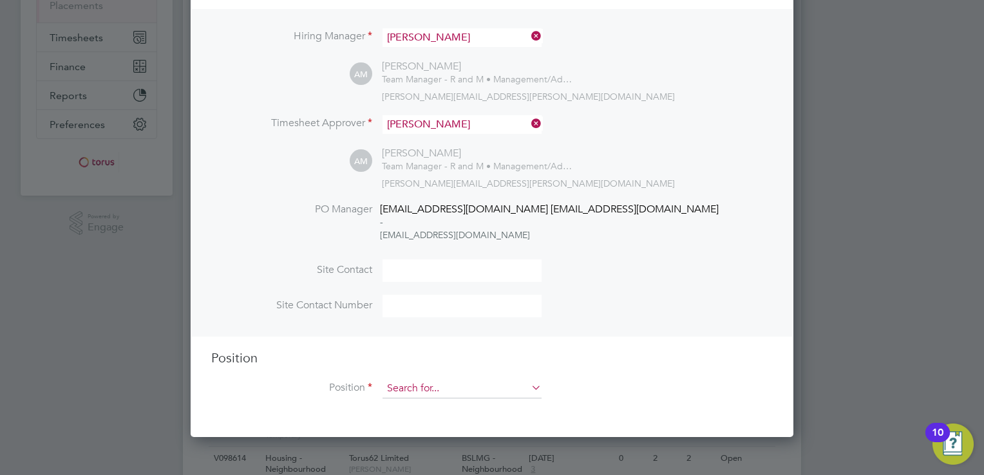
click at [412, 390] on input at bounding box center [461, 388] width 159 height 19
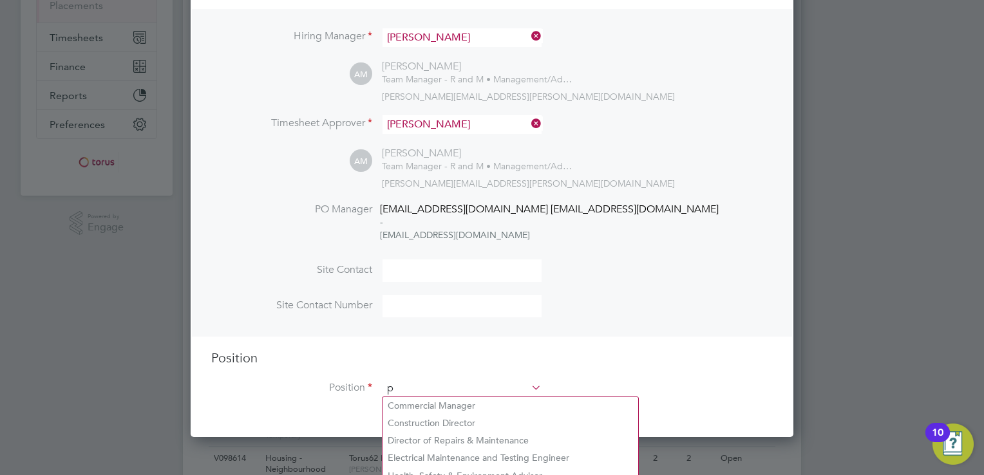
scroll to position [1844, 603]
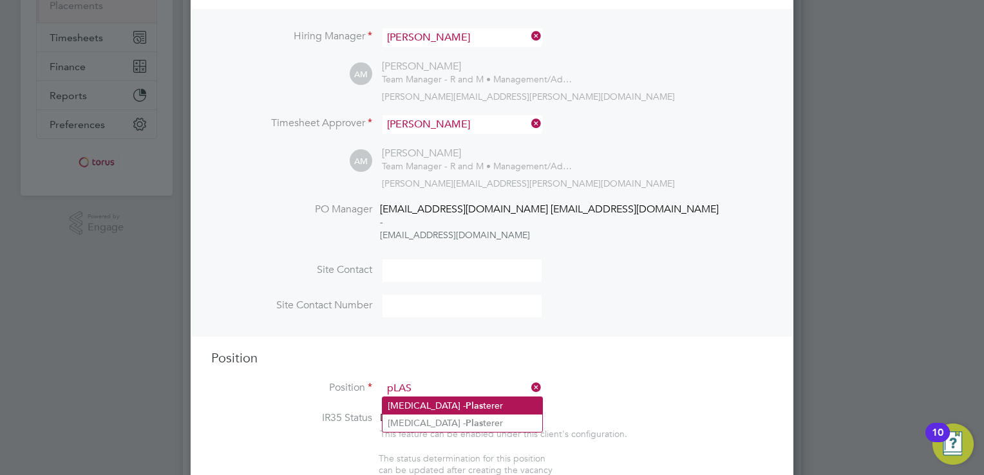
click at [413, 402] on li "[MEDICAL_DATA] - Plas terer" at bounding box center [462, 405] width 160 height 17
type input "[MEDICAL_DATA] - Plasterer"
type textarea "Working across social housing properties, planned works, void work Time served …"
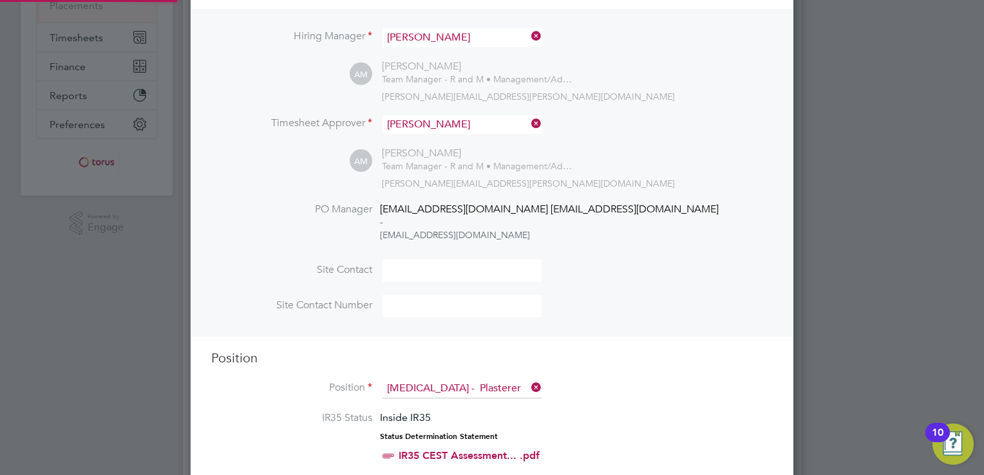
scroll to position [0, 0]
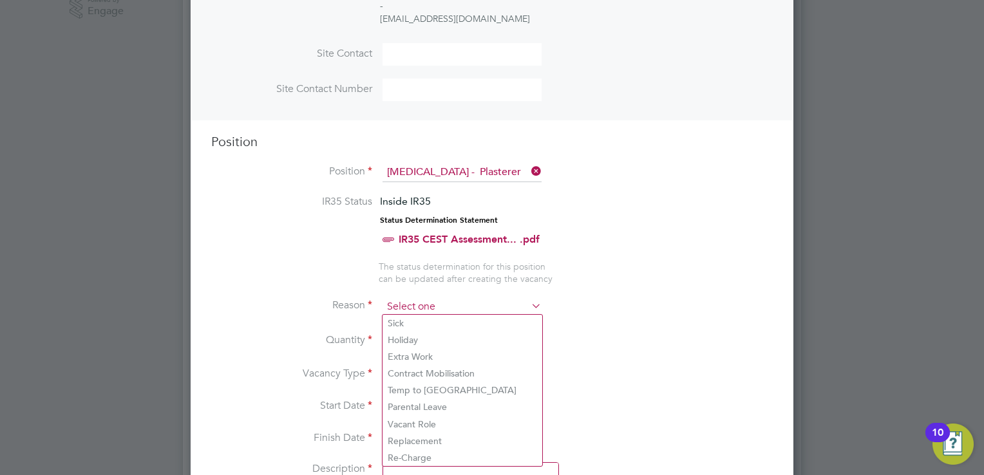
click at [429, 302] on input at bounding box center [461, 306] width 159 height 19
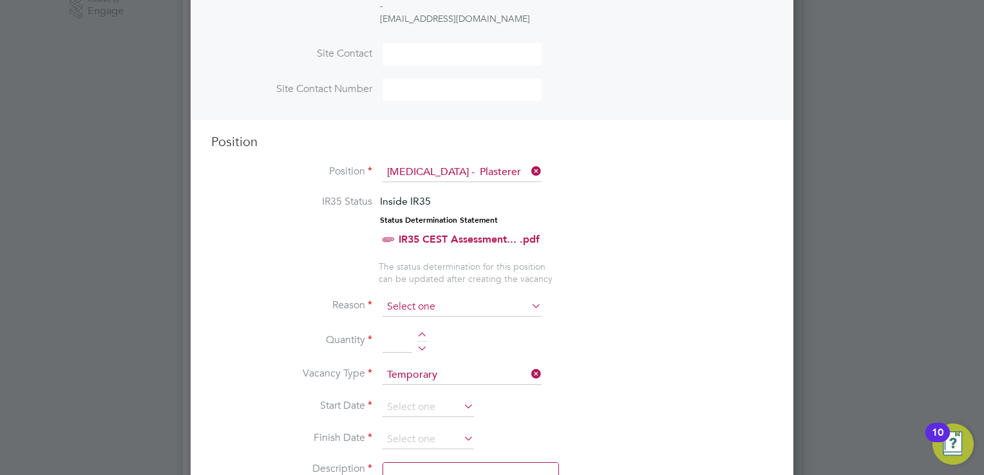
click at [408, 303] on input at bounding box center [461, 306] width 159 height 19
click at [453, 306] on input at bounding box center [461, 306] width 159 height 19
click at [529, 307] on icon at bounding box center [529, 306] width 0 height 18
click at [433, 315] on li "Reason" at bounding box center [492, 313] width 562 height 32
click at [407, 299] on input at bounding box center [461, 306] width 159 height 19
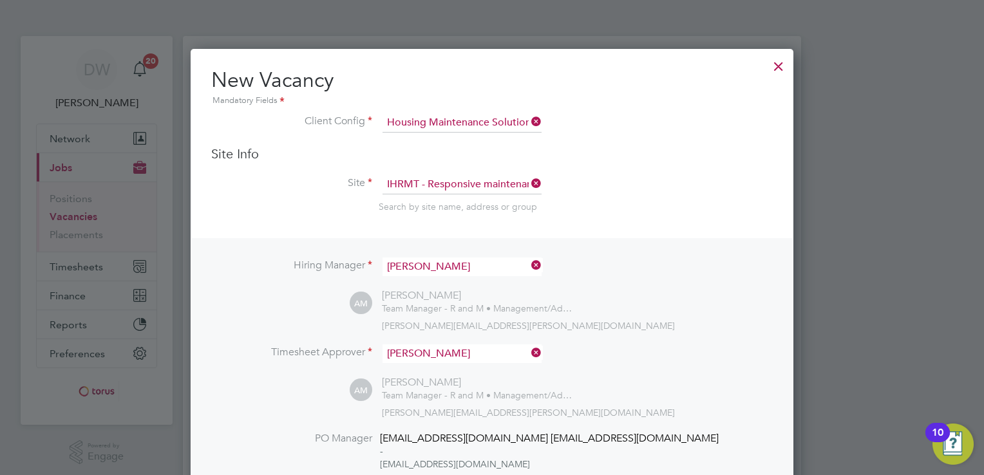
click at [780, 66] on div at bounding box center [778, 63] width 23 height 23
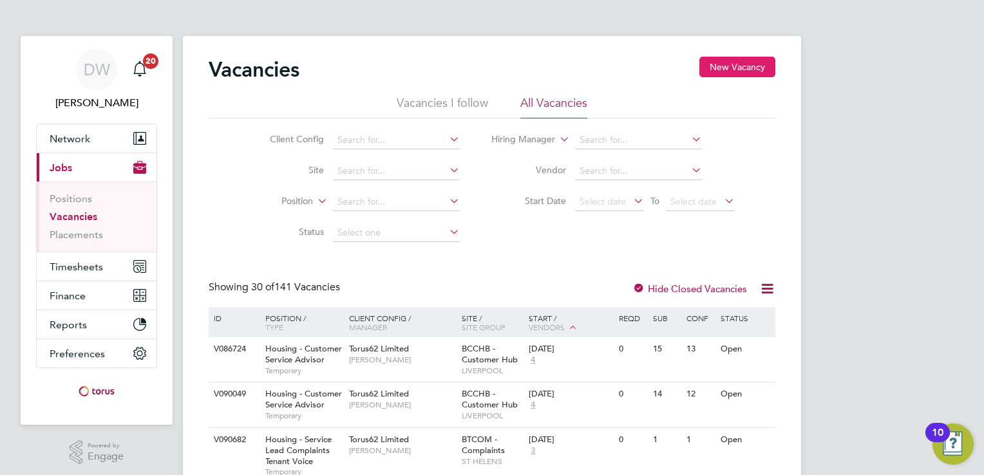
click at [734, 68] on button "New Vacancy" at bounding box center [737, 67] width 76 height 21
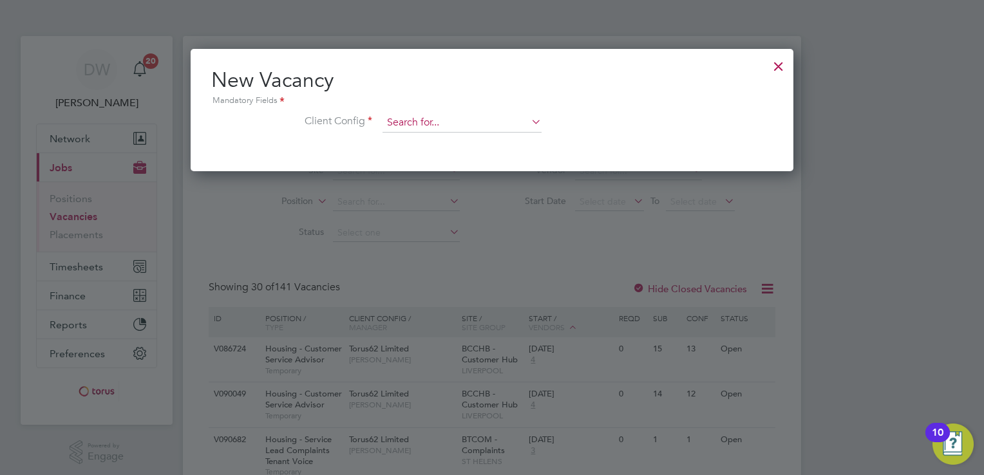
click at [428, 127] on input at bounding box center [461, 122] width 159 height 19
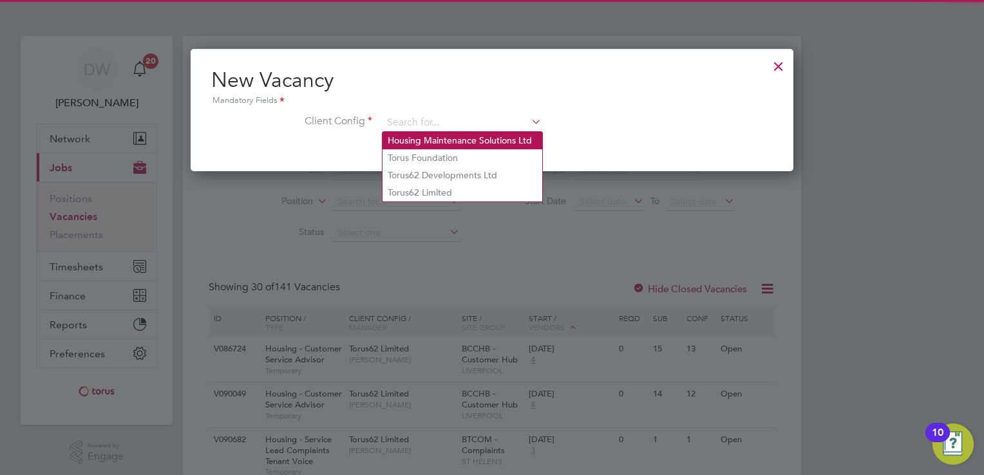
click at [404, 147] on li "Housing Maintenance Solutions Ltd" at bounding box center [462, 140] width 160 height 17
type input "Housing Maintenance Solutions Ltd"
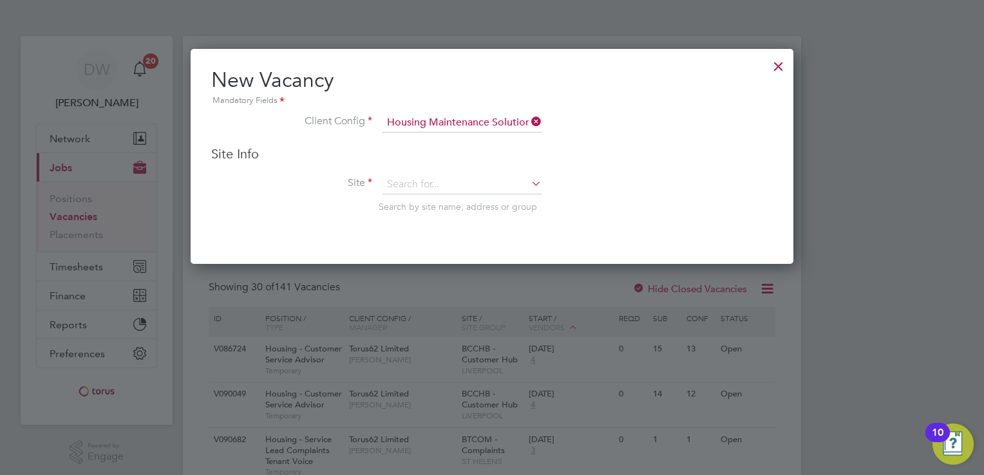
scroll to position [214, 603]
click at [415, 183] on input at bounding box center [461, 184] width 159 height 19
click at [404, 196] on li "IHR MT - Responsive maintenance - IHC" at bounding box center [467, 201] width 171 height 17
type input "IHRMT - Responsive maintenance - IHC"
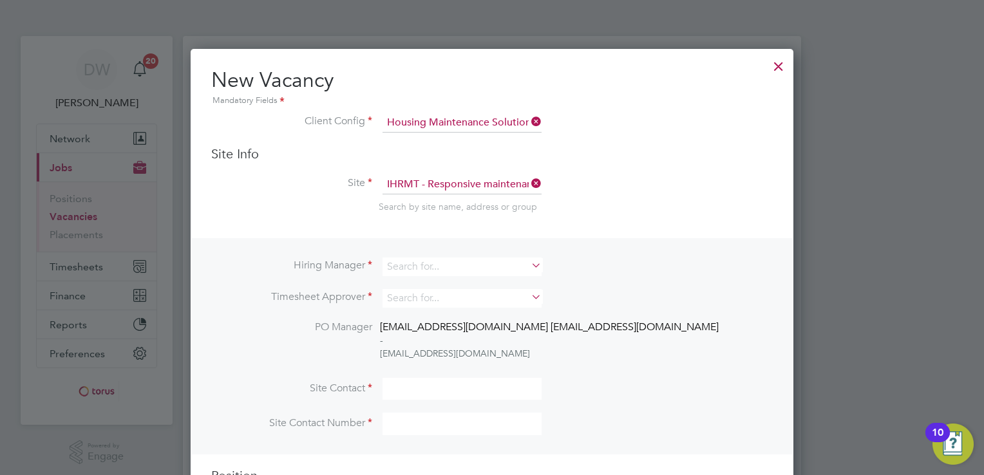
scroll to position [6, 6]
click at [412, 267] on input at bounding box center [461, 267] width 159 height 19
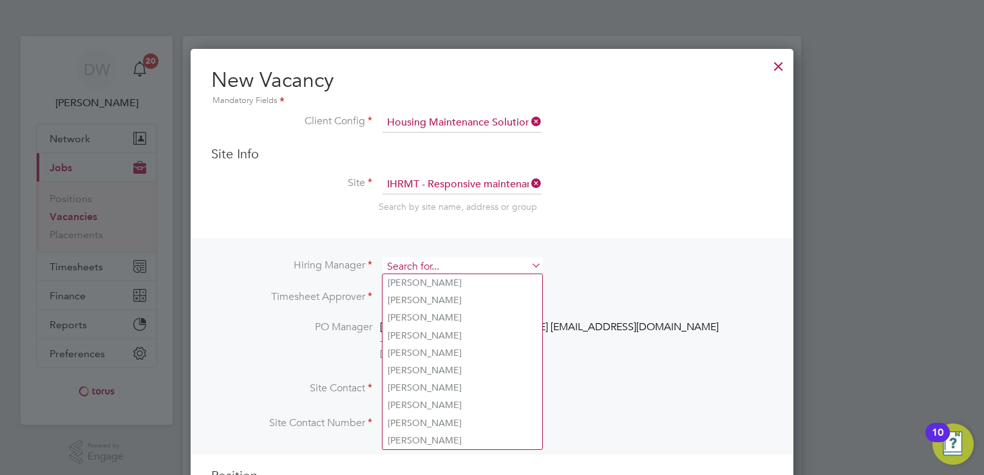
type input "a"
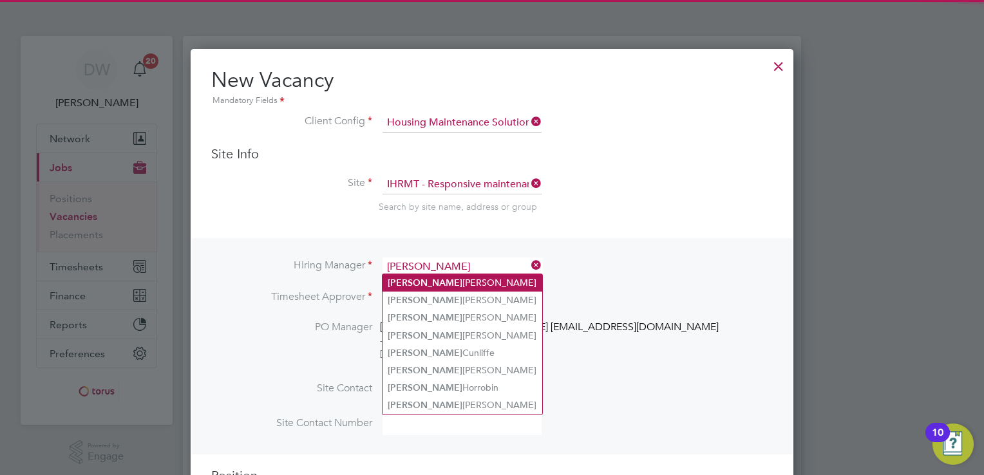
click at [411, 283] on b "[PERSON_NAME]" at bounding box center [425, 283] width 75 height 11
type input "[PERSON_NAME]"
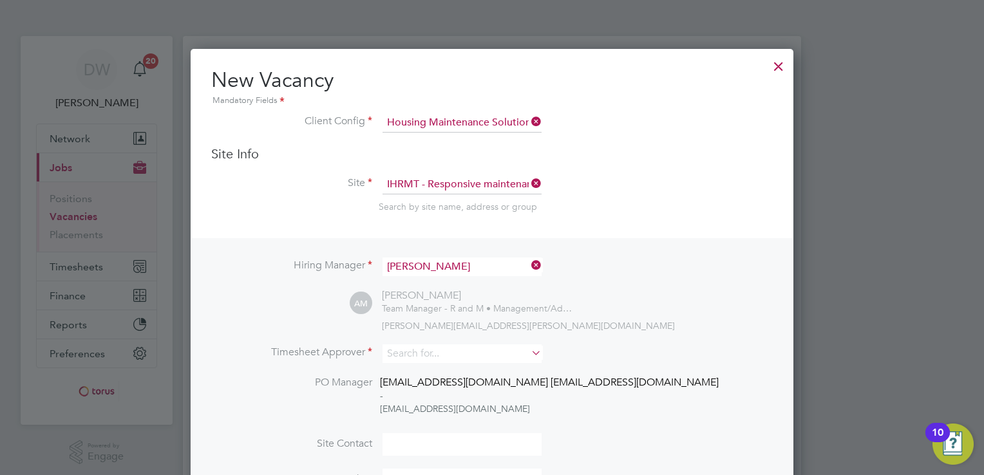
scroll to position [6, 6]
click at [404, 354] on input at bounding box center [461, 354] width 159 height 19
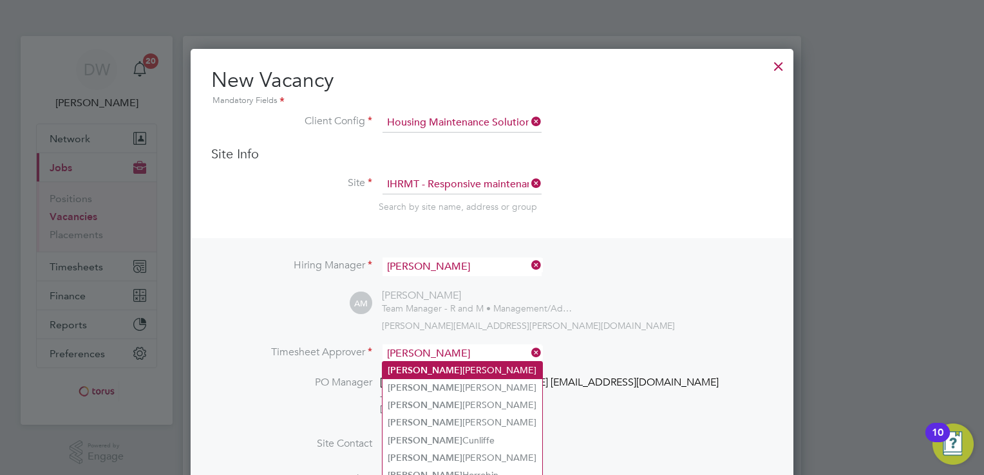
click at [403, 362] on li "[PERSON_NAME]" at bounding box center [462, 370] width 160 height 17
type input "[PERSON_NAME]"
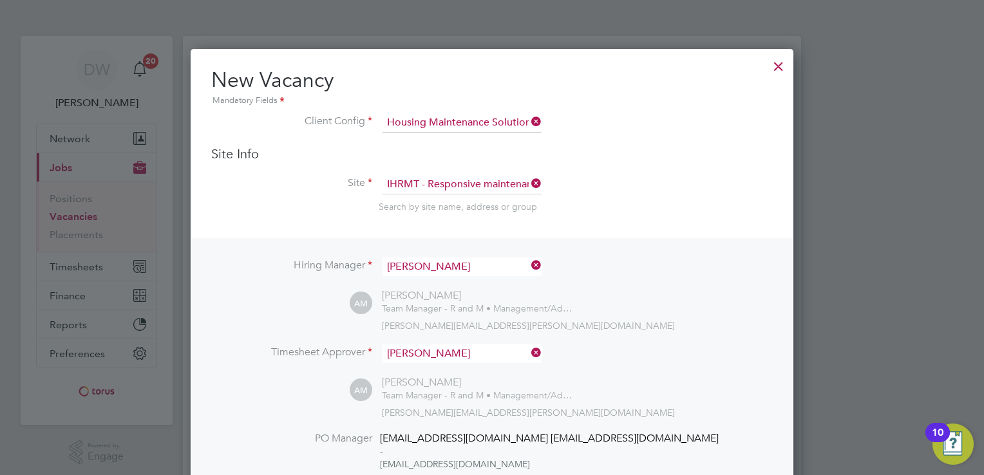
scroll to position [617, 603]
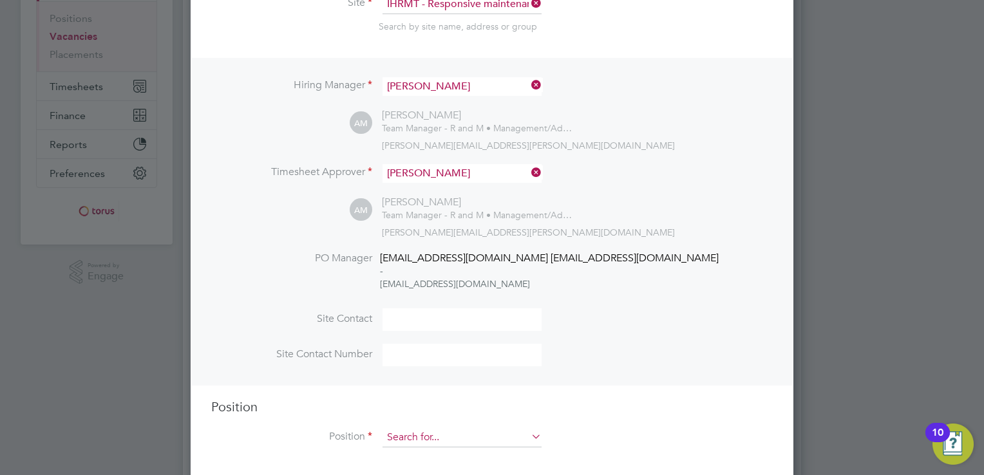
click at [415, 437] on input at bounding box center [461, 437] width 159 height 19
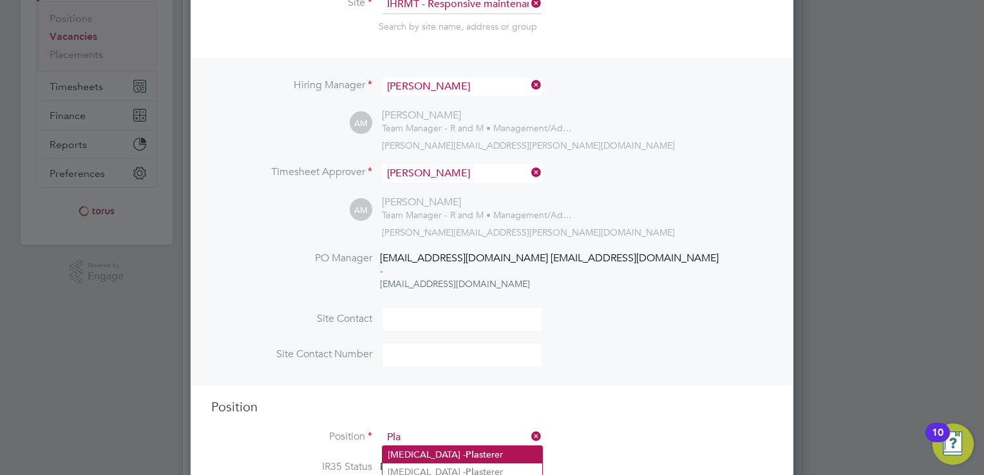
click at [408, 449] on li "[MEDICAL_DATA] - Pla sterer" at bounding box center [462, 454] width 160 height 17
type input "[MEDICAL_DATA] - Plasterer"
type textarea "Working across social housing properties, planned works, void work Time served …"
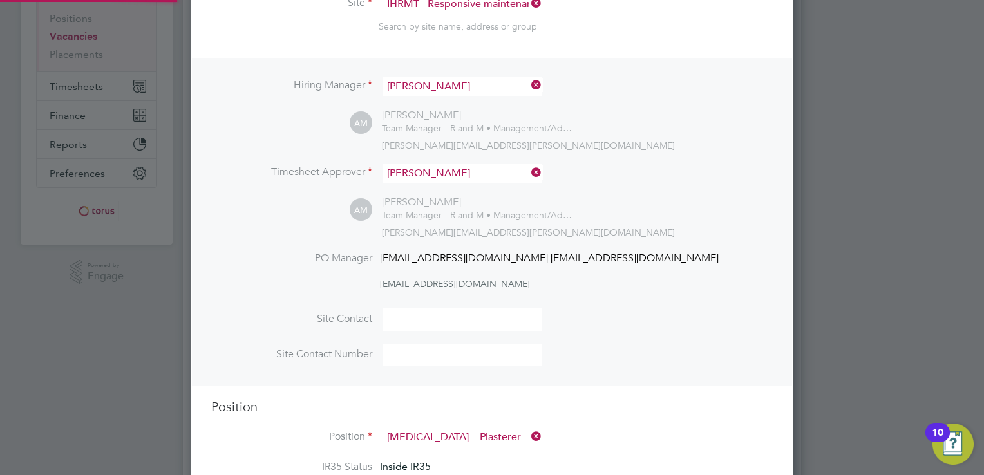
scroll to position [6, 6]
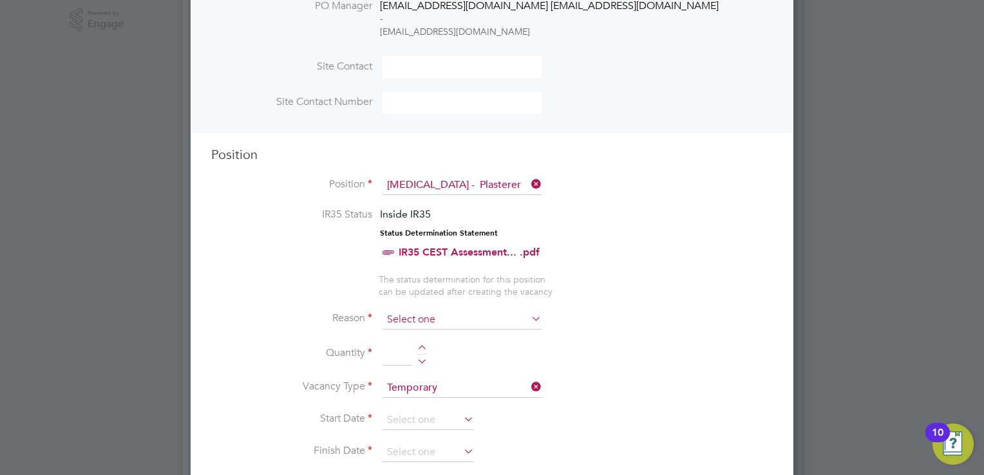
click at [413, 318] on input at bounding box center [461, 319] width 159 height 19
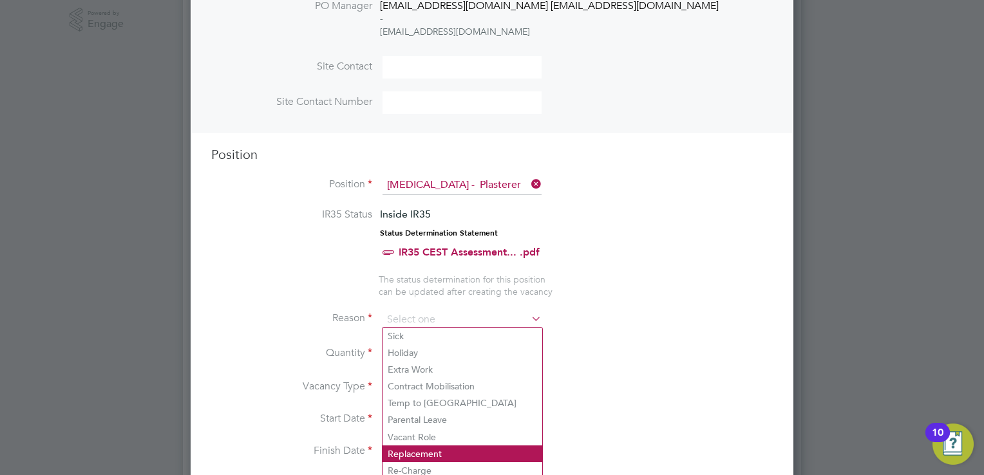
click at [442, 448] on li "Replacement" at bounding box center [462, 454] width 160 height 17
type input "Replacement"
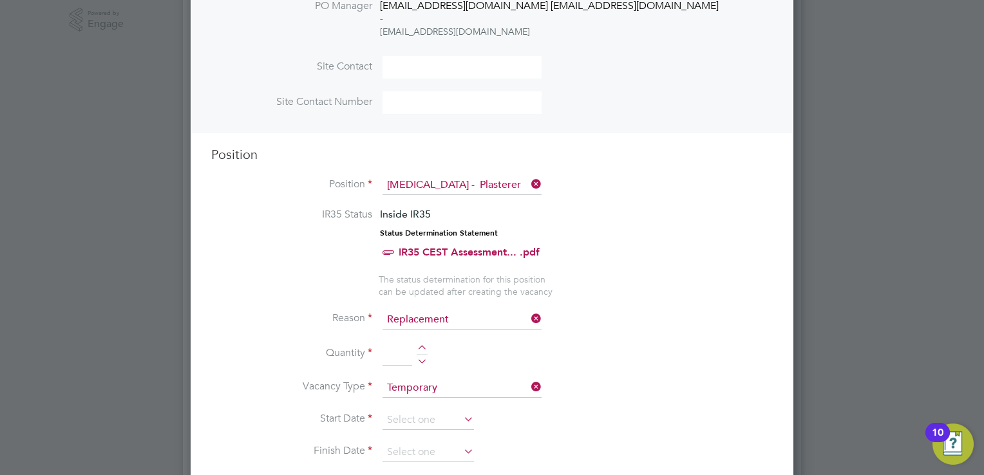
click at [420, 346] on div at bounding box center [422, 349] width 11 height 9
type input "1"
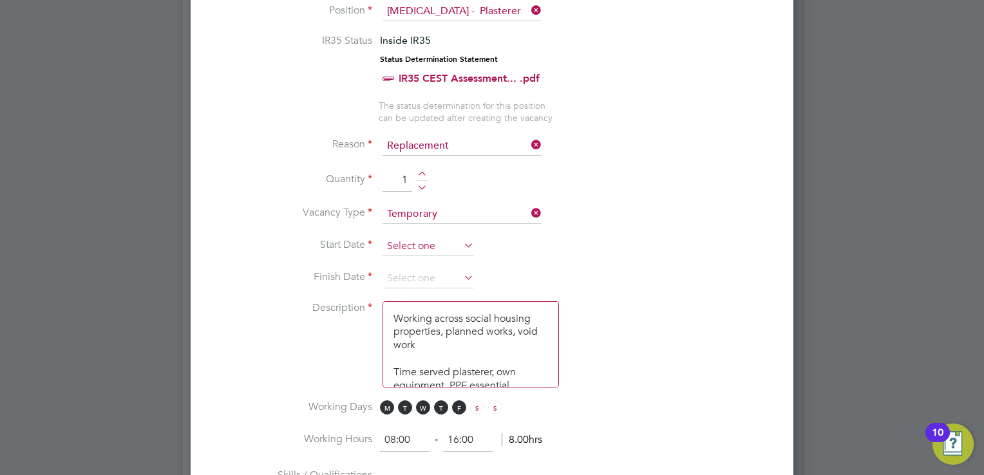
click at [423, 238] on input at bounding box center [427, 246] width 91 height 19
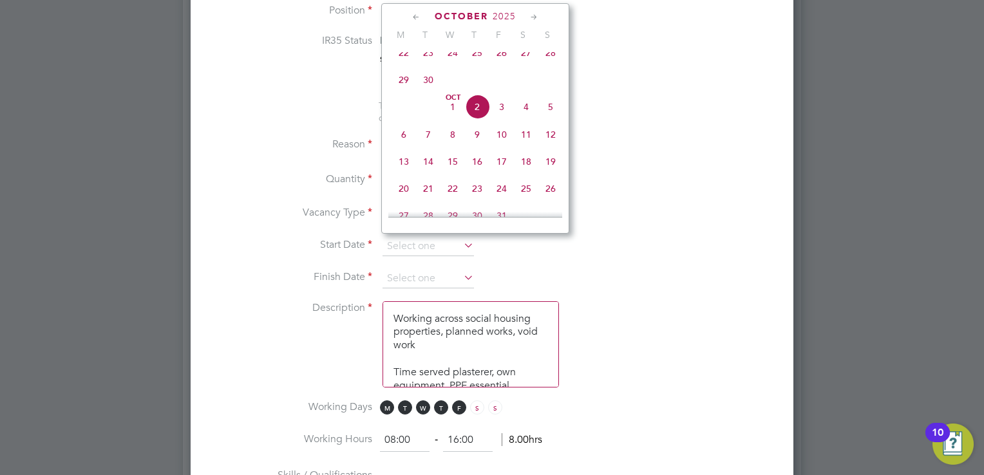
click at [473, 140] on span "9" at bounding box center [477, 134] width 24 height 24
type input "[DATE]"
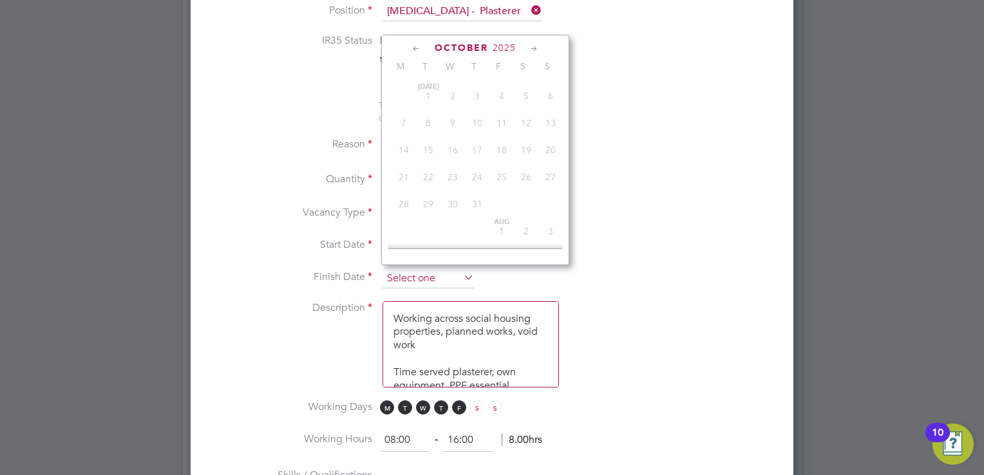
click at [404, 272] on input at bounding box center [427, 278] width 91 height 19
click at [531, 48] on icon at bounding box center [534, 49] width 12 height 14
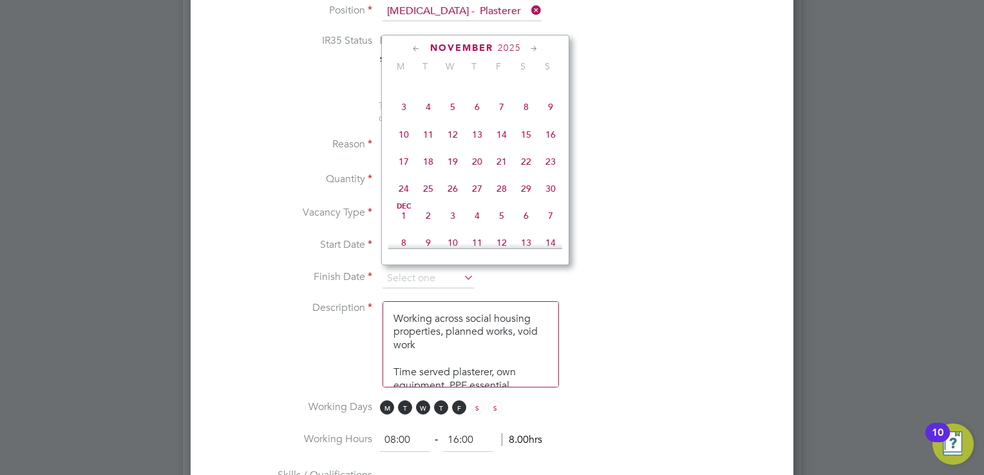
click at [531, 48] on icon at bounding box center [534, 49] width 12 height 14
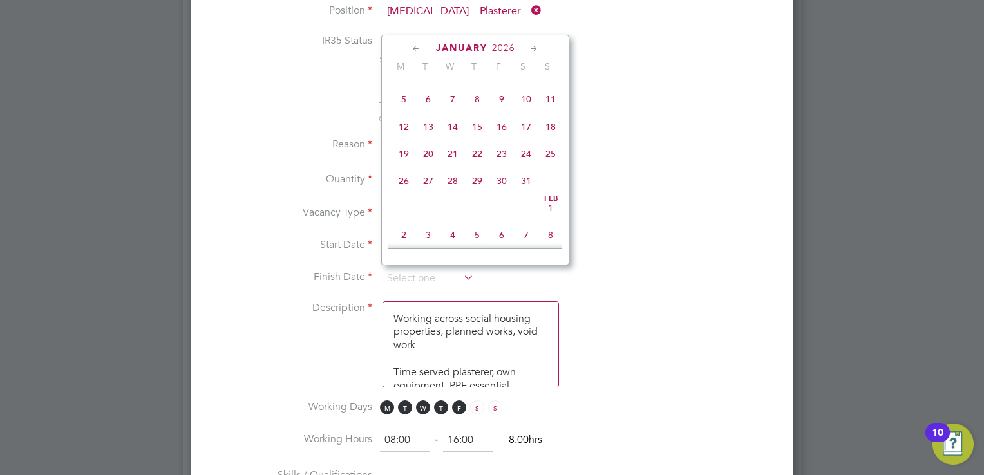
click at [502, 111] on span "9" at bounding box center [501, 99] width 24 height 24
type input "[DATE]"
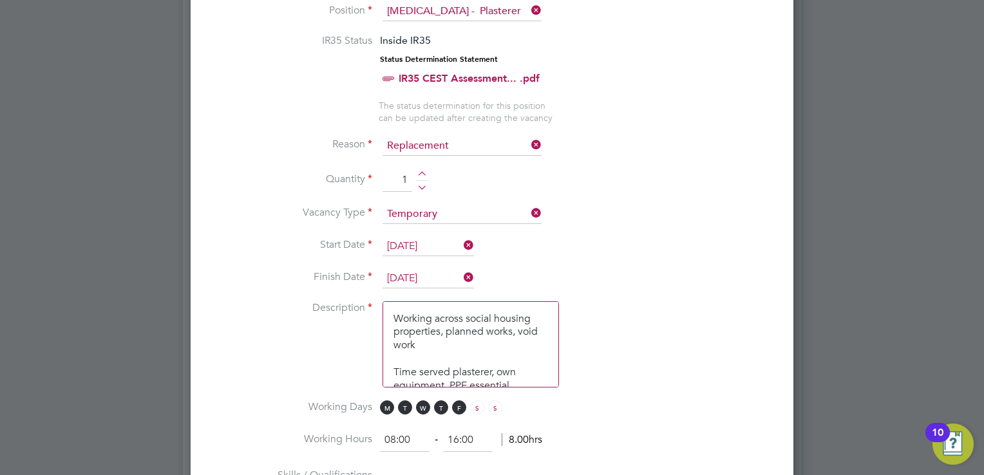
click at [587, 354] on li "Description Working across social housing properties, planned works, void work …" at bounding box center [492, 350] width 562 height 99
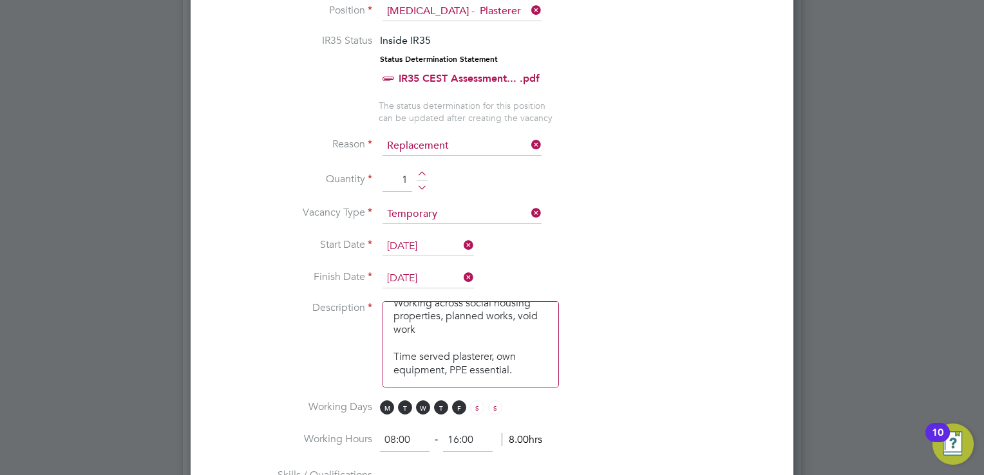
drag, startPoint x: 392, startPoint y: 313, endPoint x: 572, endPoint y: 413, distance: 205.5
click at [572, 413] on ng-container "IR35 Status Inside IR35 Status Determination Statement IR35 CEST Assessment... …" at bounding box center [492, 428] width 562 height 789
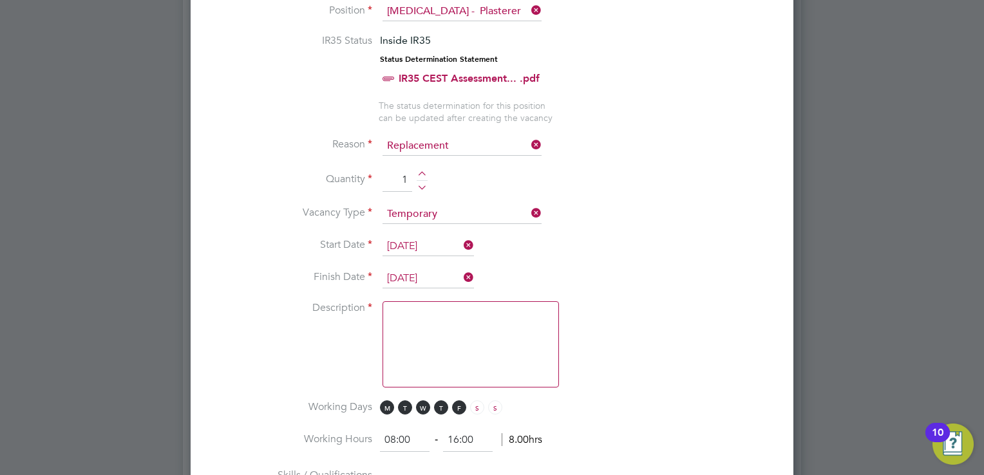
scroll to position [0, 0]
paste textarea "Lorem ips Dol sitamet co adipiscing eli seddoeius tempori utlabo e dolorema ali…"
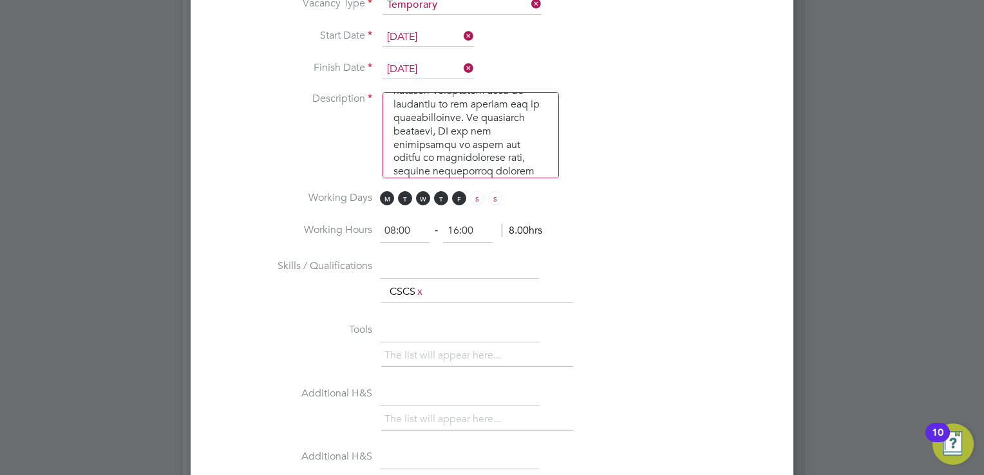
scroll to position [821, 0]
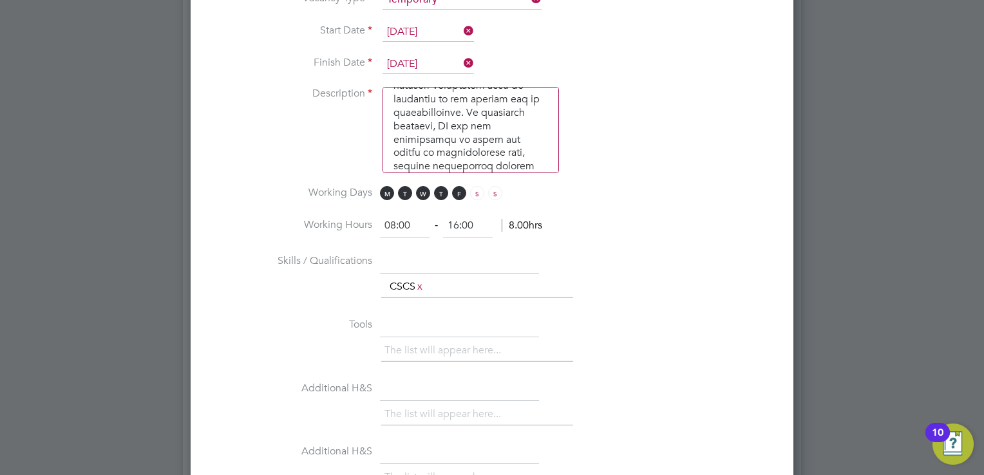
type textarea "Lorem ips Dol sitamet co adipiscing eli seddoeius tempori utlabo e dolorema ali…"
click at [421, 261] on input "text" at bounding box center [459, 261] width 159 height 23
paste input "NVQ Level 2 and above in plastering"
type input "NVQ Level 2 and above in plastering"
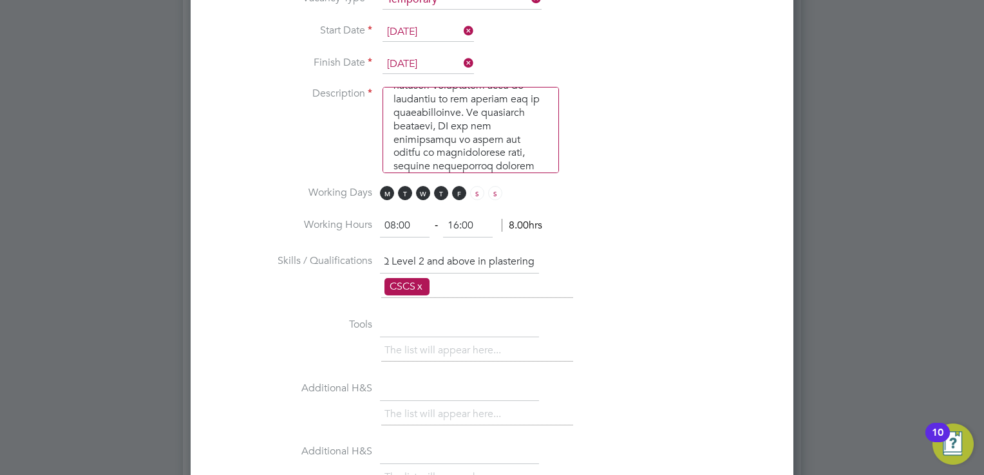
click at [424, 278] on link "x" at bounding box center [419, 286] width 9 height 17
click at [412, 314] on input "text" at bounding box center [459, 325] width 159 height 23
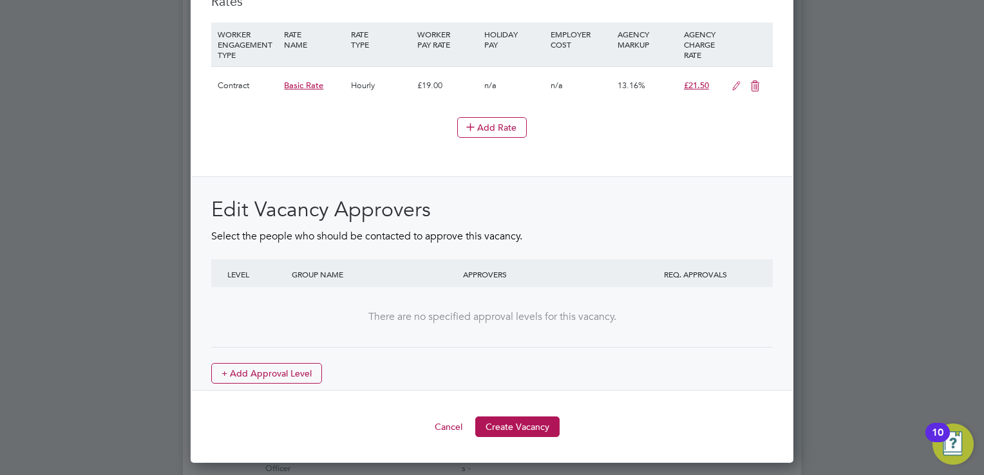
scroll to position [1448, 0]
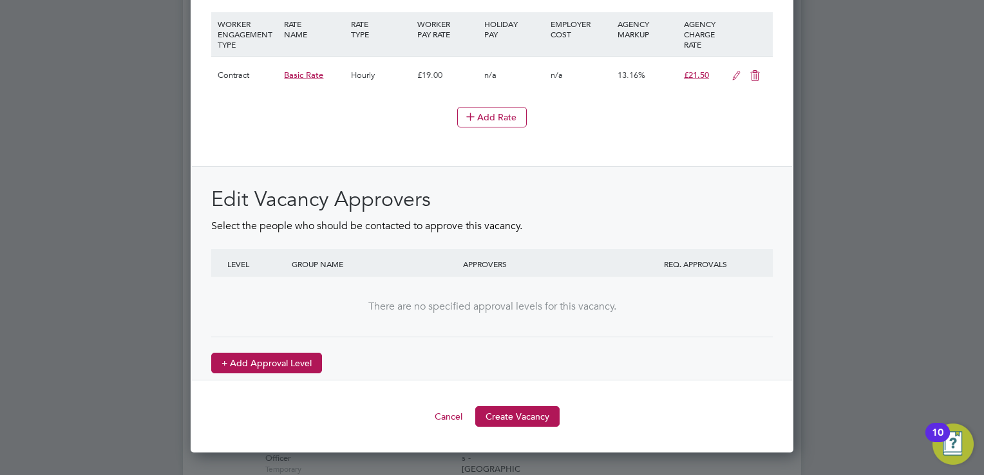
type input "Own Tools"
click at [252, 359] on button "+ Add Approval Level" at bounding box center [266, 363] width 111 height 21
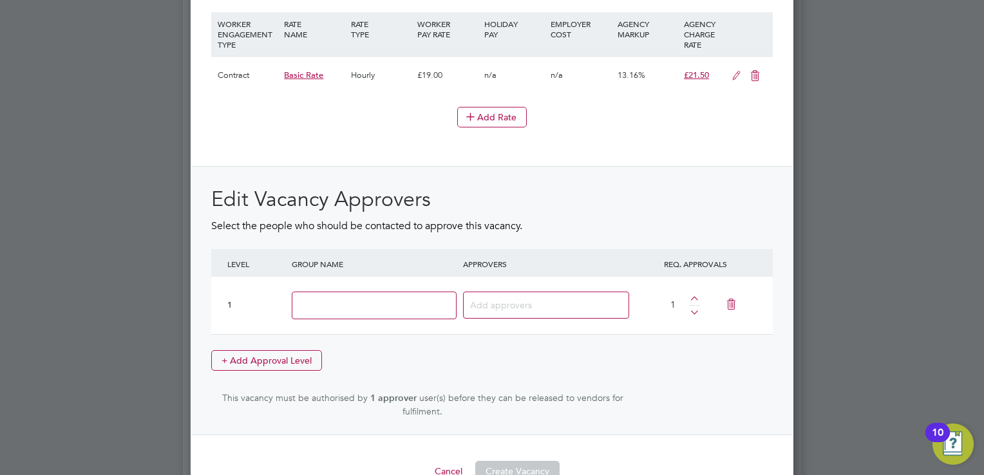
click at [339, 310] on input at bounding box center [374, 306] width 165 height 28
type input "Head of Maintenance"
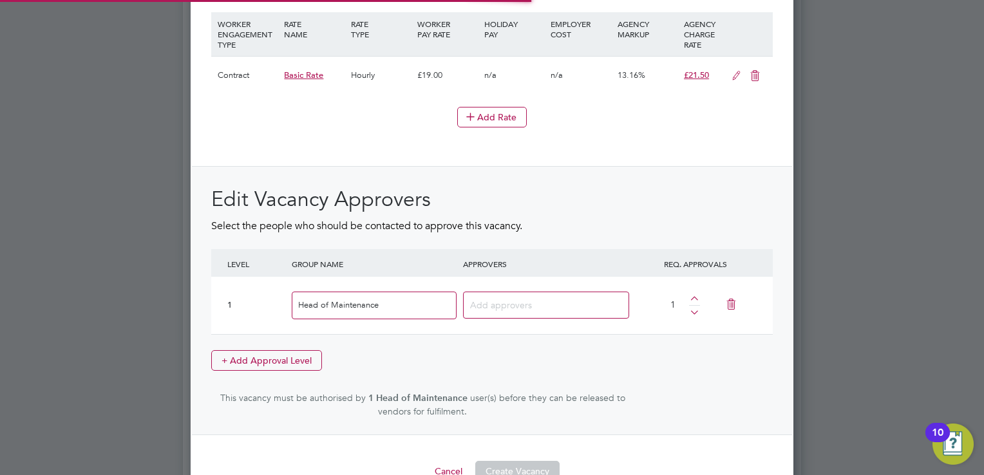
click at [513, 299] on input at bounding box center [510, 304] width 80 height 17
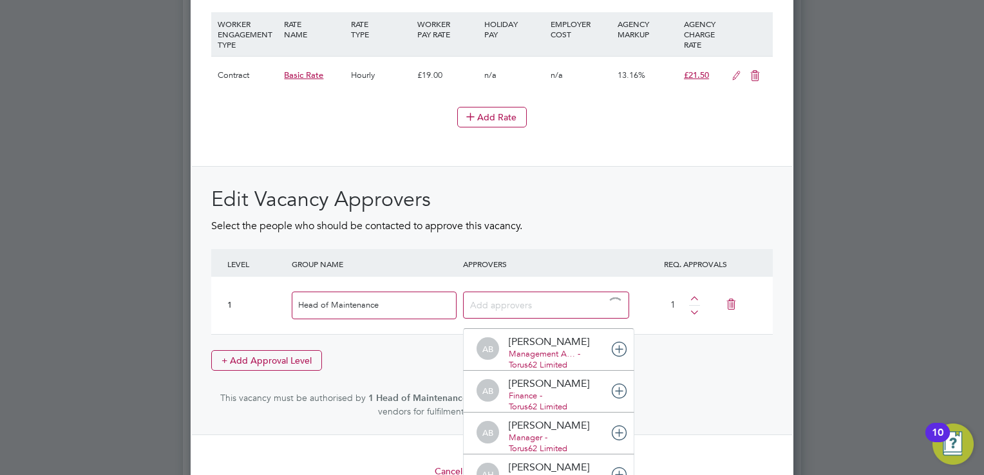
scroll to position [14, 91]
type input "[PERSON_NAME]"
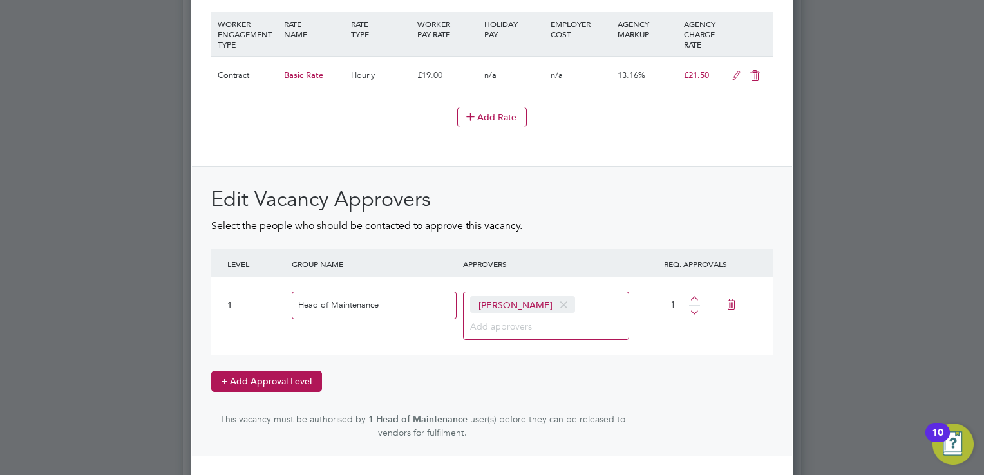
click at [279, 373] on button "+ Add Approval Level" at bounding box center [266, 381] width 111 height 21
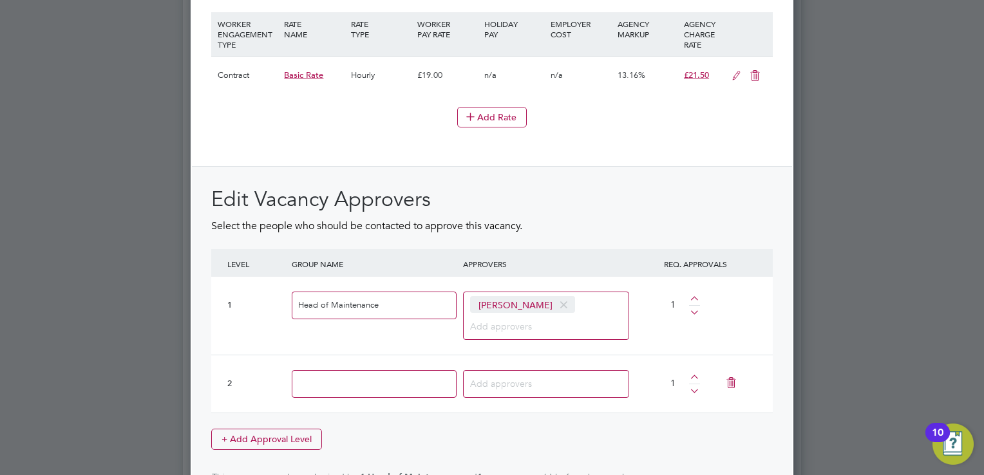
click at [345, 372] on input at bounding box center [374, 384] width 165 height 28
type input "People Services BP"
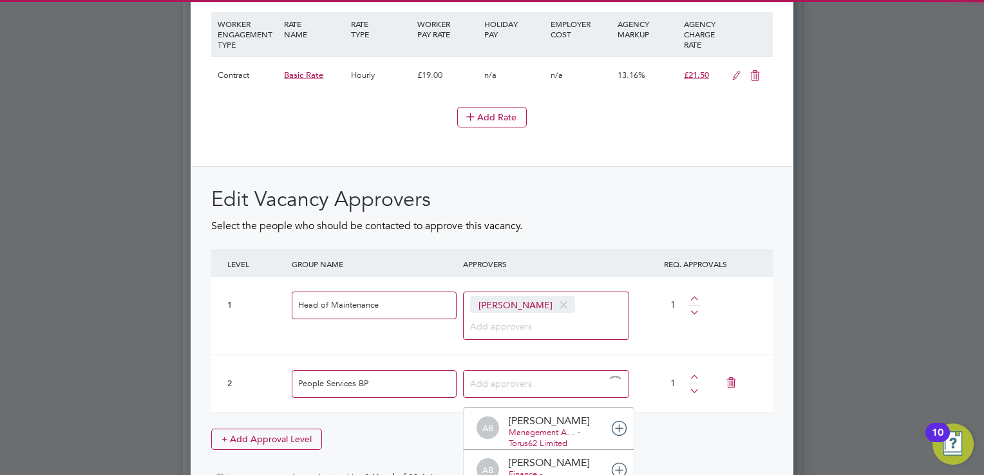
click at [495, 380] on input at bounding box center [510, 383] width 80 height 17
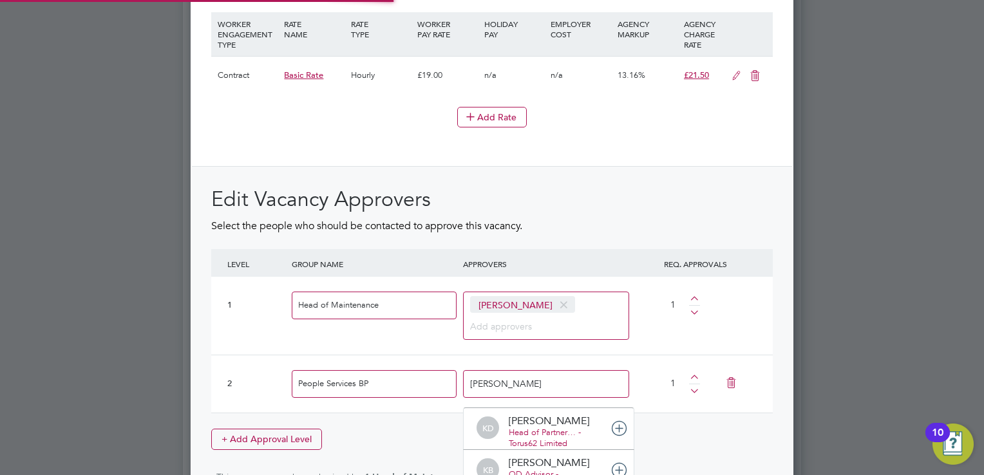
type input "Kirsty"
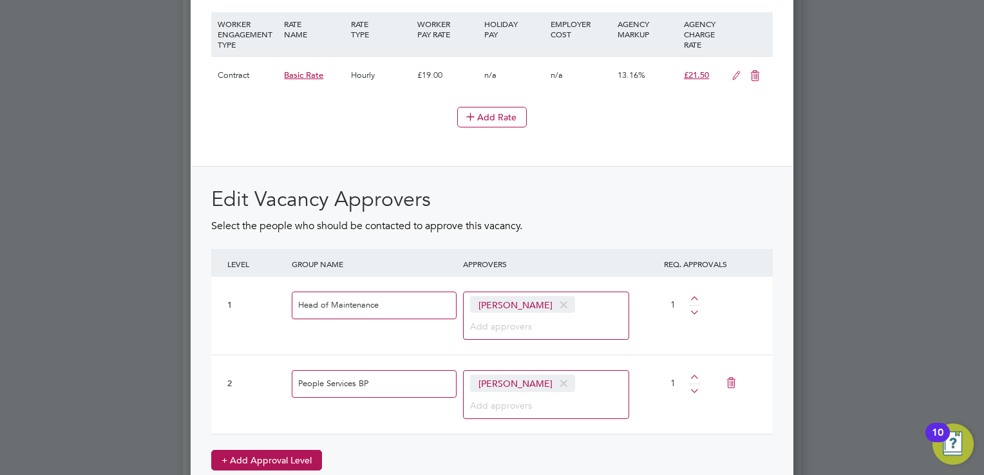
click at [252, 450] on button "+ Add Approval Level" at bounding box center [266, 460] width 111 height 21
click at [352, 456] on input at bounding box center [374, 463] width 165 height 28
type input "Finance"
click at [499, 454] on input at bounding box center [510, 462] width 80 height 17
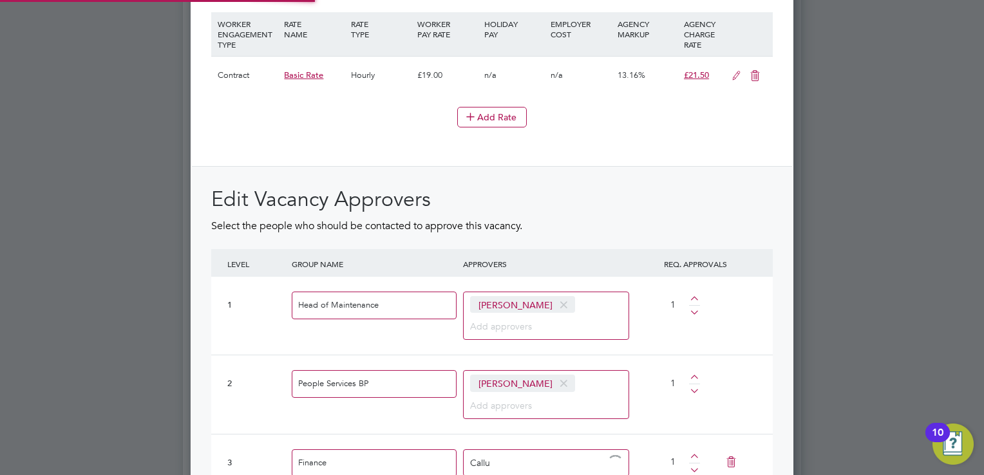
type input "Callum"
click at [541, 454] on input "Callum" at bounding box center [510, 462] width 80 height 17
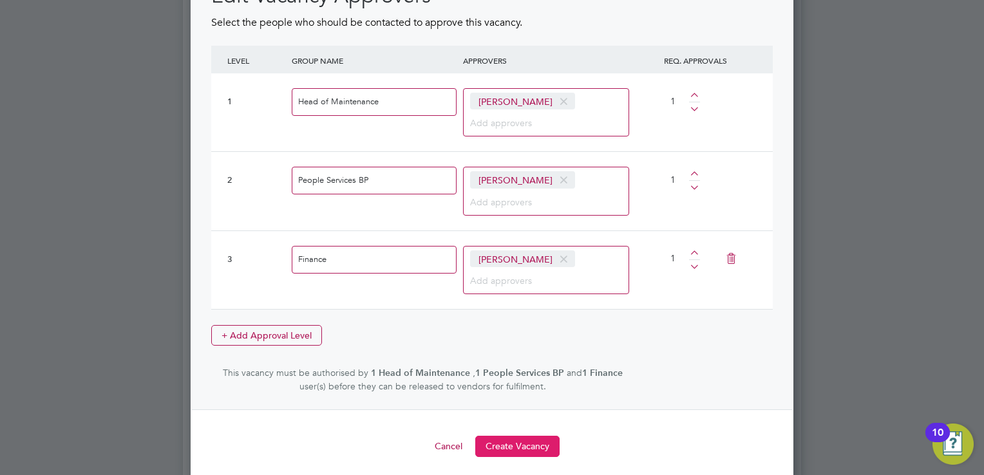
click at [520, 436] on button "Create Vacancy" at bounding box center [517, 446] width 84 height 21
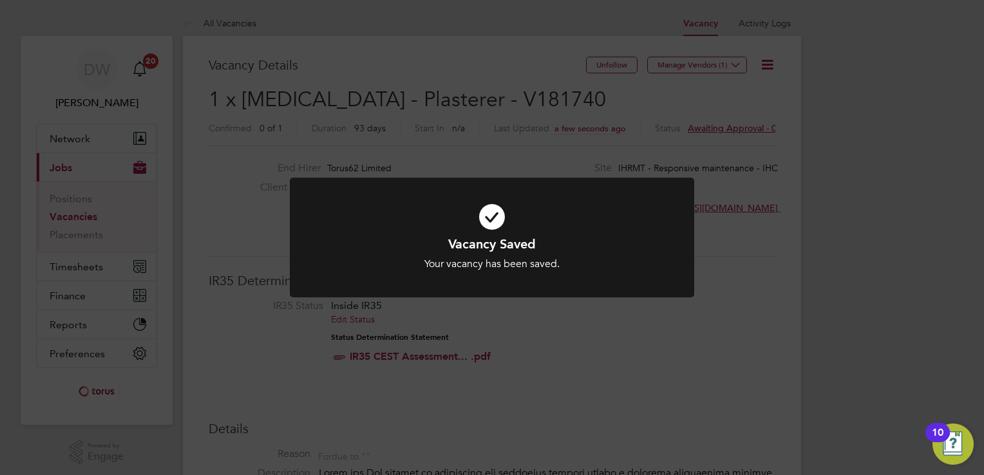
click at [680, 66] on div "Vacancy Saved Your vacancy has been saved. Cancel Okay" at bounding box center [492, 237] width 984 height 475
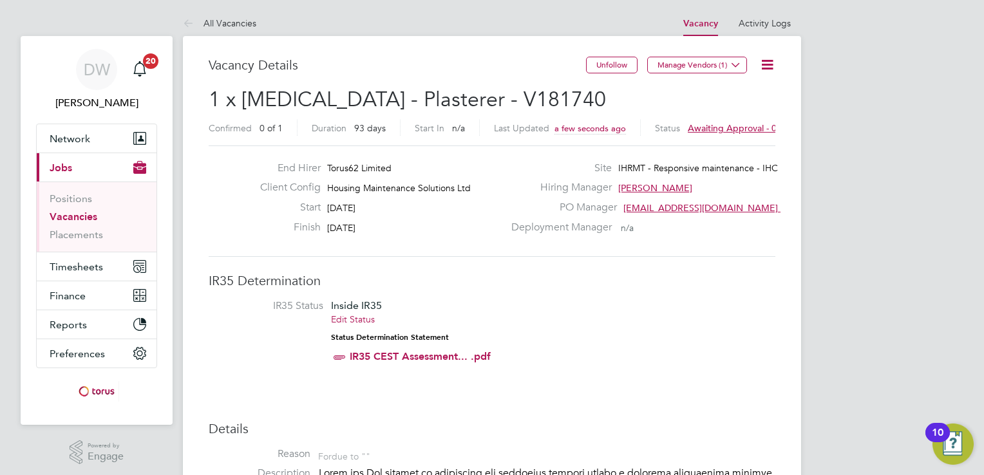
click at [680, 66] on button "Manage Vendors (1)" at bounding box center [697, 65] width 100 height 17
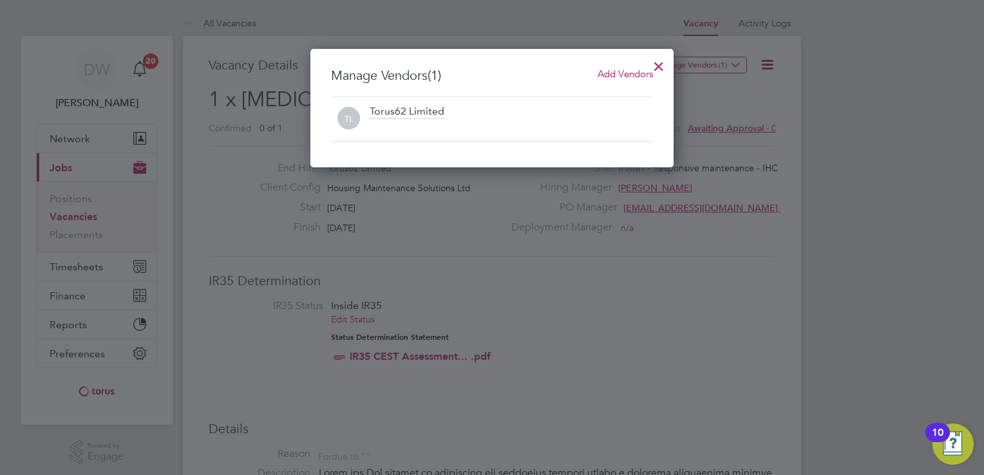
click at [618, 73] on span "Add Vendors" at bounding box center [625, 74] width 55 height 12
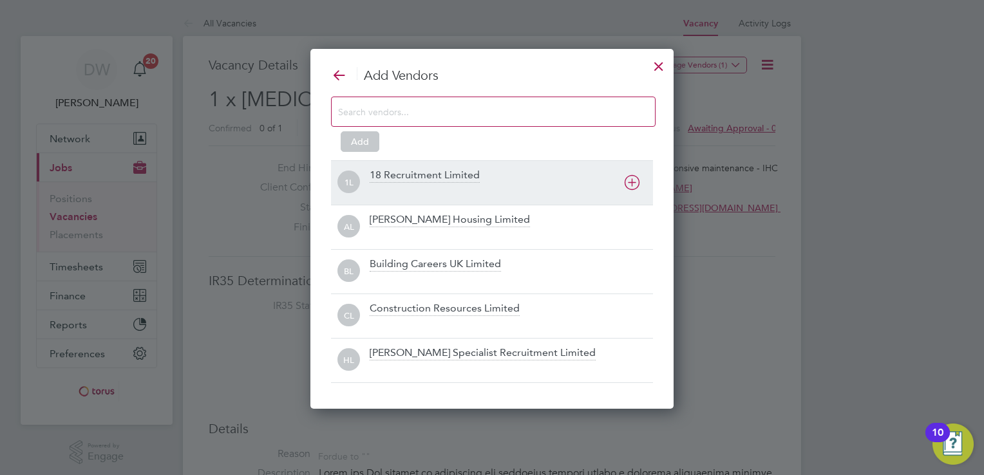
click at [446, 177] on div "18 Recruitment Limited" at bounding box center [425, 176] width 110 height 14
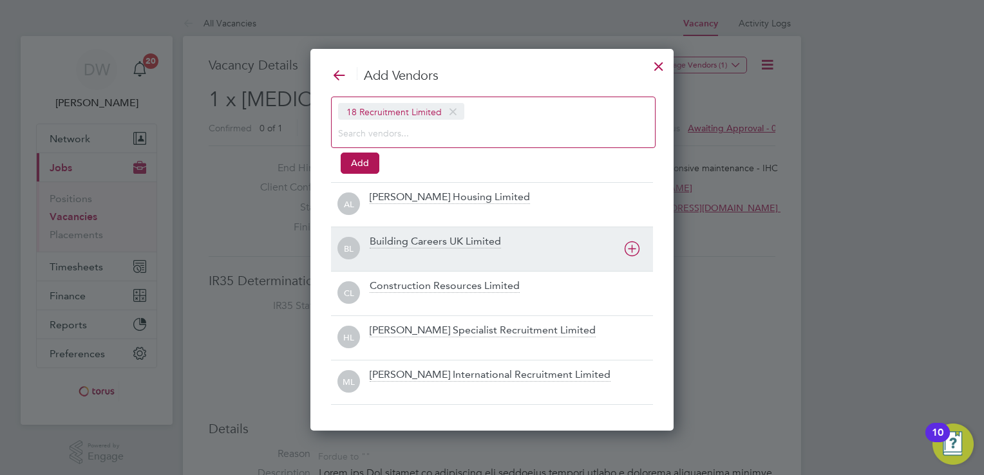
click at [457, 243] on div "Building Careers UK Limited" at bounding box center [435, 242] width 131 height 14
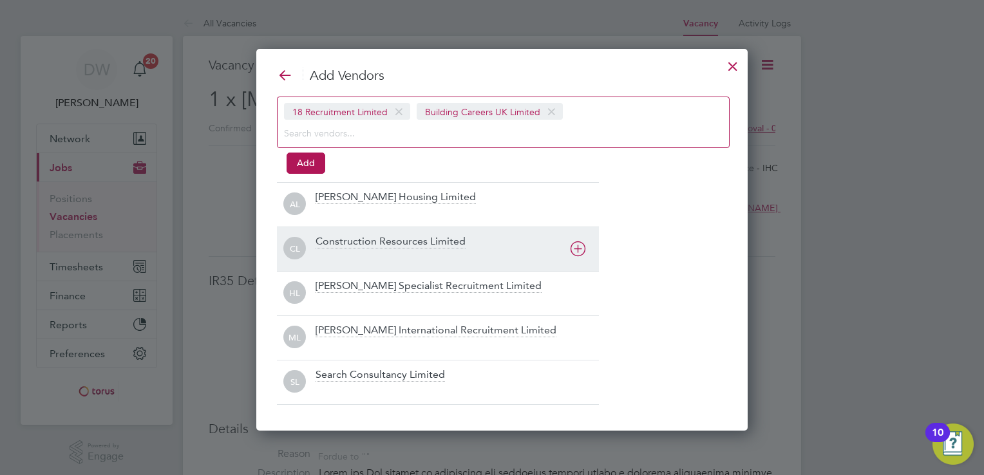
click at [404, 252] on div at bounding box center [457, 256] width 283 height 13
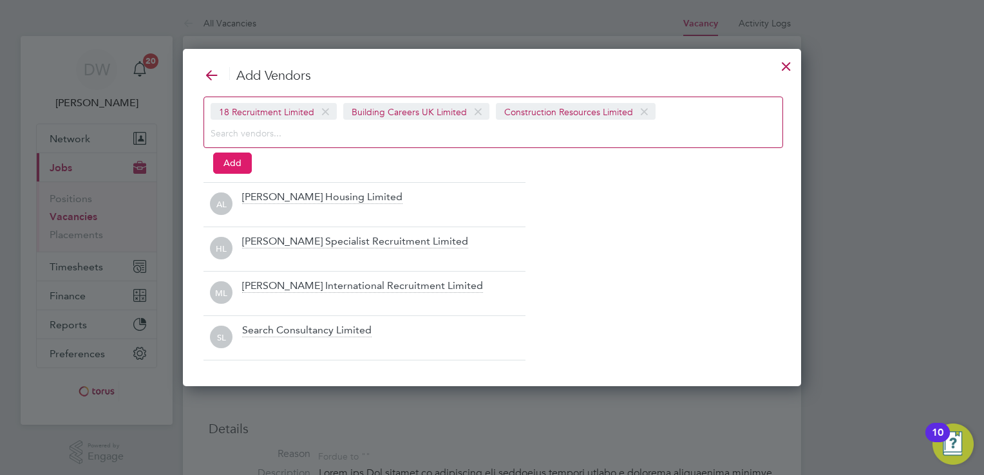
click at [237, 168] on button "Add" at bounding box center [232, 163] width 39 height 21
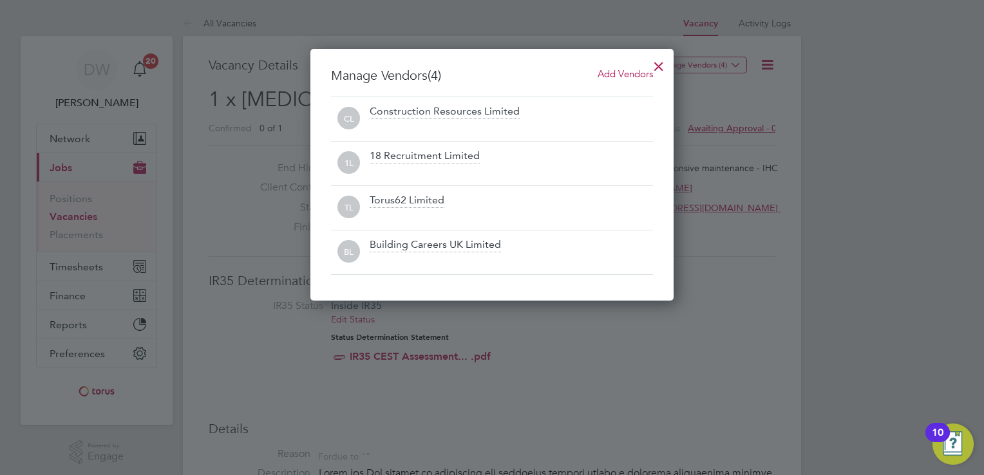
click at [659, 64] on div at bounding box center [658, 63] width 23 height 23
